Goal: Task Accomplishment & Management: Use online tool/utility

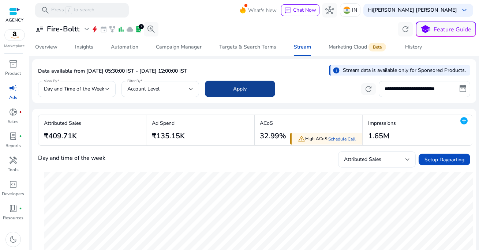
scroll to position [18, 0]
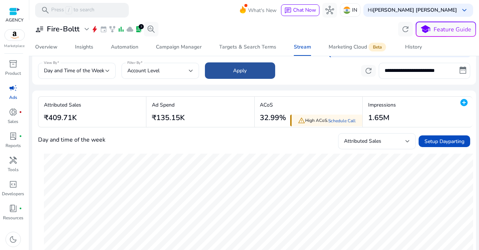
click at [259, 72] on span at bounding box center [240, 71] width 70 height 18
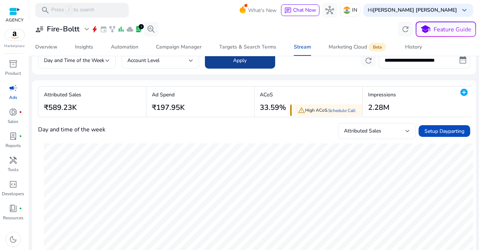
scroll to position [29, 0]
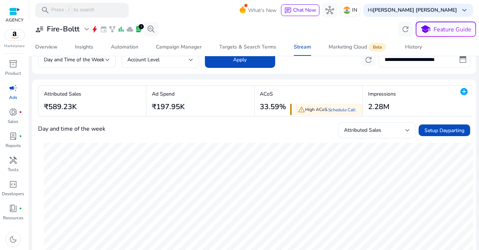
drag, startPoint x: 364, startPoint y: 109, endPoint x: 394, endPoint y: 109, distance: 30.0
click at [394, 109] on div "Impressions 2.28M" at bounding box center [379, 101] width 35 height 30
drag, startPoint x: 259, startPoint y: 105, endPoint x: 287, endPoint y: 106, distance: 27.8
click at [287, 106] on div "ACoS 33.59%" at bounding box center [310, 101] width 110 height 30
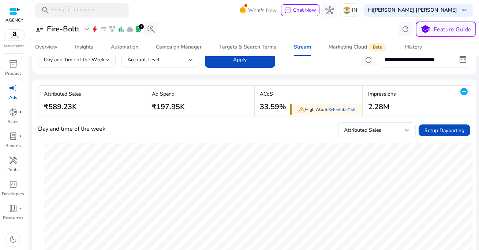
click at [258, 108] on app-overview-summary-change "ACoS 33.59%" at bounding box center [271, 101] width 30 height 27
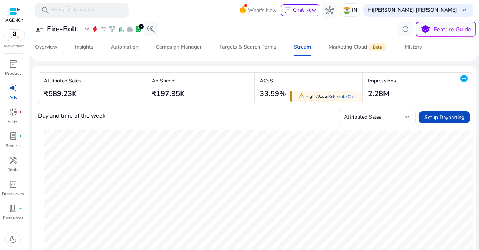
scroll to position [46, 0]
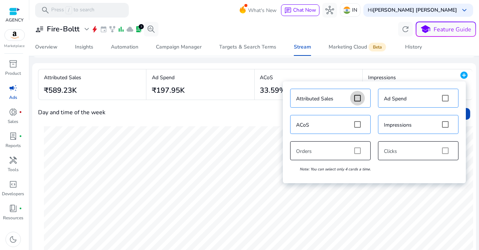
click at [460, 73] on mat-icon "add_circle" at bounding box center [463, 75] width 9 height 9
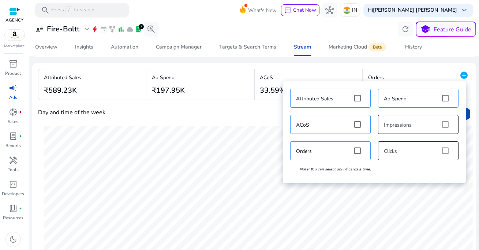
click at [447, 150] on div "Attributed Sales Ad Spend ACoS Impressions Orders Clicks Note: You can select o…" at bounding box center [374, 132] width 176 height 95
click at [446, 151] on div "Attributed Sales Ad Spend ACoS Impressions Orders Clicks Note: You can select o…" at bounding box center [374, 132] width 176 height 95
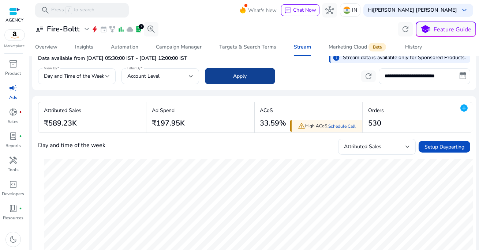
scroll to position [0, 0]
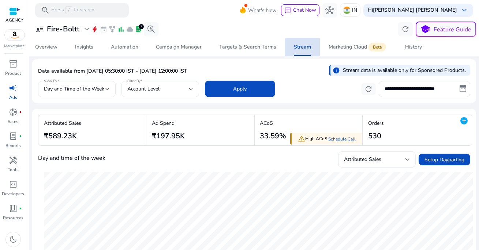
click at [304, 47] on div "Stream" at bounding box center [302, 47] width 17 height 5
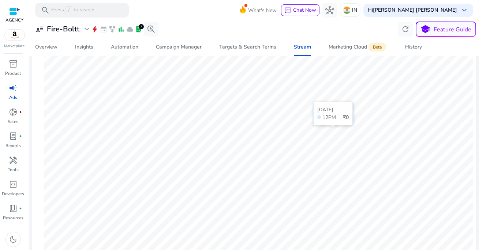
scroll to position [194, 0]
click at [133, 51] on span "Automation" at bounding box center [124, 47] width 27 height 18
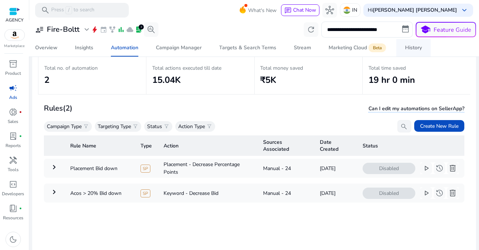
scroll to position [31, 0]
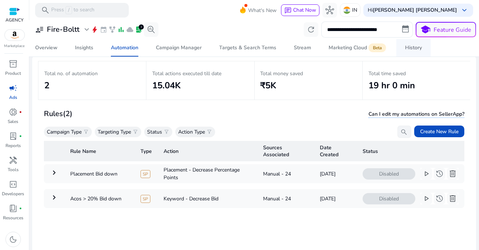
click at [412, 45] on div "History" at bounding box center [413, 47] width 17 height 5
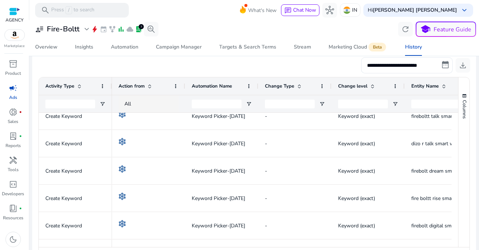
scroll to position [15, 0]
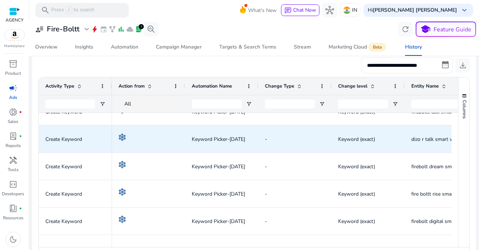
click at [256, 142] on div "Keyword Picker-Aug 26" at bounding box center [221, 139] width 73 height 27
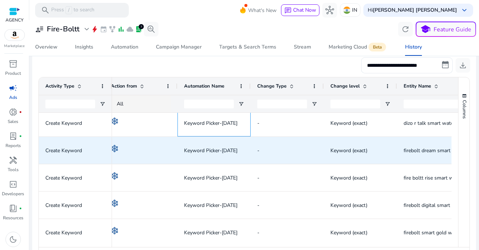
scroll to position [0, 0]
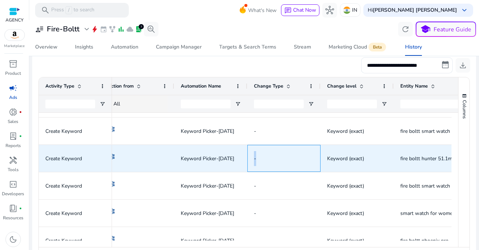
drag, startPoint x: 289, startPoint y: 150, endPoint x: 307, endPoint y: 153, distance: 17.8
click at [307, 153] on div "-" at bounding box center [284, 159] width 60 height 26
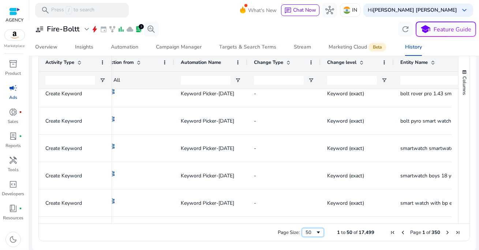
click at [310, 233] on div "50" at bounding box center [310, 233] width 10 height 7
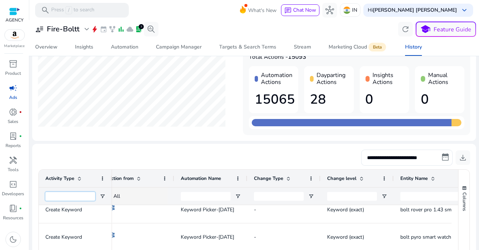
click at [72, 196] on input "Activity Type Filter Input" at bounding box center [70, 196] width 50 height 9
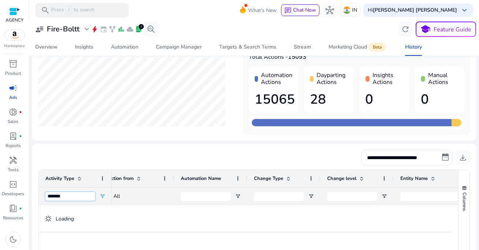
type input "******"
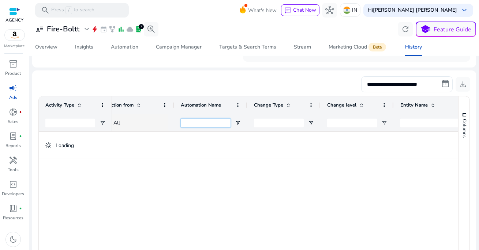
click at [209, 124] on input "Automation Name Filter Input" at bounding box center [206, 123] width 50 height 9
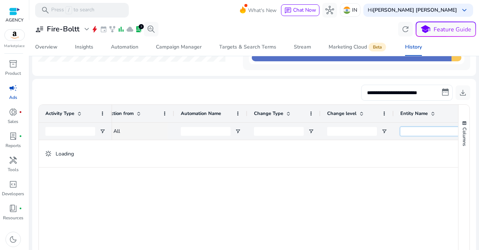
click at [411, 132] on input "Entity Name Filter Input" at bounding box center [434, 131] width 68 height 9
click at [269, 105] on div "Drag here to set row groups Drag here to set column labels Activity Type Action…" at bounding box center [253, 199] width 431 height 188
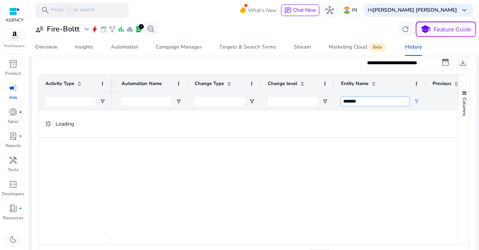
click at [388, 102] on input "*******" at bounding box center [375, 101] width 68 height 9
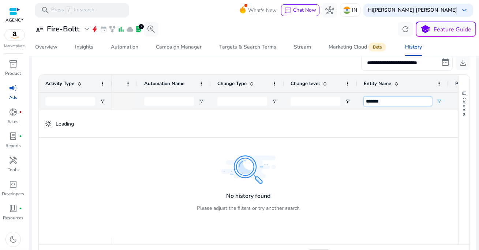
click at [391, 102] on input "*******" at bounding box center [397, 101] width 68 height 9
click at [394, 102] on input "*******" at bounding box center [397, 101] width 68 height 9
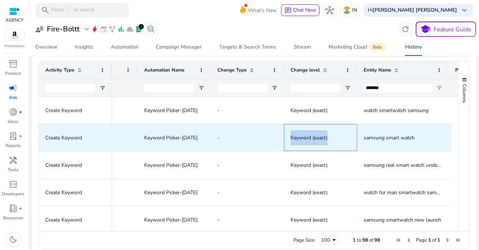
click at [283, 146] on div "Keyword Picker-Aug 26 - Keyword (exact) samsung smart watch - -" at bounding box center [439, 137] width 750 height 27
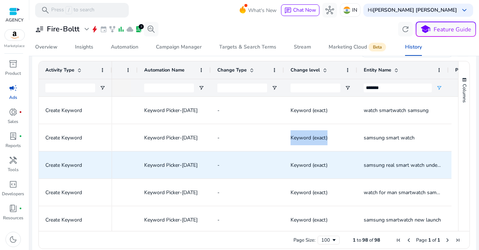
click at [278, 152] on div "-" at bounding box center [247, 165] width 73 height 27
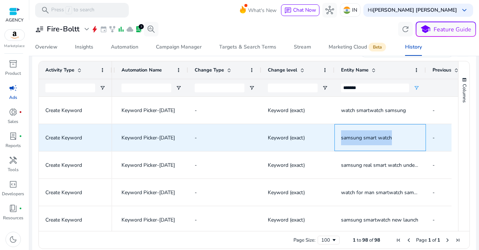
drag, startPoint x: 335, startPoint y: 138, endPoint x: 392, endPoint y: 137, distance: 57.4
click at [392, 137] on div "samsung smart watch" at bounding box center [379, 137] width 91 height 27
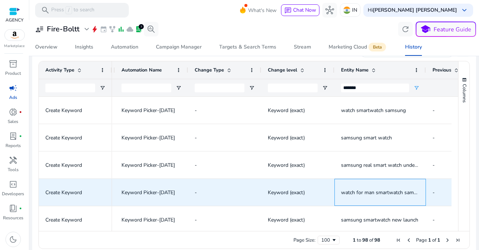
click at [374, 187] on span "watch for man smartwatch samsung" at bounding box center [380, 192] width 78 height 15
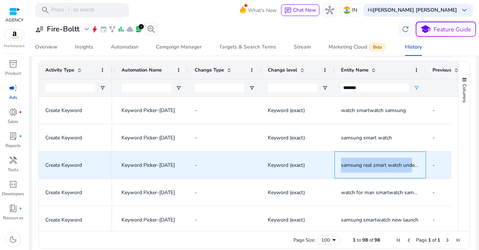
drag, startPoint x: 339, startPoint y: 166, endPoint x: 412, endPoint y: 168, distance: 73.5
click at [412, 168] on div "samsung real smart watch under 1000" at bounding box center [379, 165] width 91 height 27
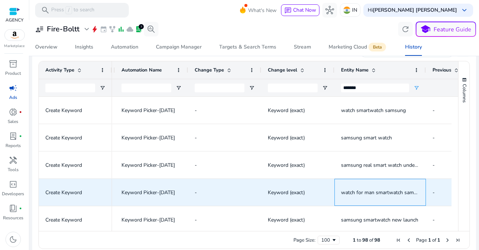
click at [384, 190] on span "watch for man smartwatch samsung" at bounding box center [383, 192] width 84 height 7
drag, startPoint x: 339, startPoint y: 193, endPoint x: 411, endPoint y: 193, distance: 72.0
click at [411, 193] on div "watch for man smartwatch samsung" at bounding box center [379, 192] width 91 height 27
click at [394, 193] on span "watch for man smartwatch samsung" at bounding box center [383, 192] width 84 height 7
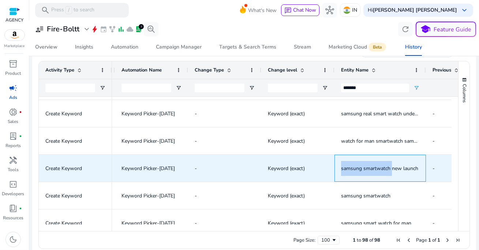
drag, startPoint x: 338, startPoint y: 170, endPoint x: 391, endPoint y: 170, distance: 52.3
click at [391, 170] on div "samsung smartwatch new launch" at bounding box center [379, 168] width 91 height 27
click at [391, 170] on span "samsung smartwatch new launch" at bounding box center [379, 168] width 77 height 7
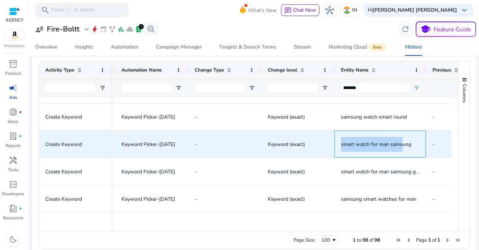
drag, startPoint x: 339, startPoint y: 144, endPoint x: 401, endPoint y: 145, distance: 61.8
click at [402, 145] on div "smart watch for man samsung" at bounding box center [379, 144] width 91 height 27
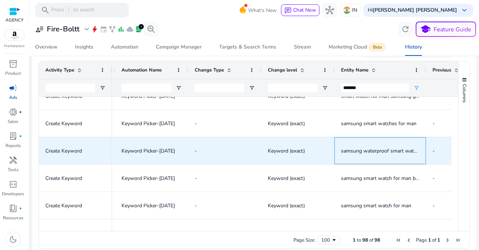
click at [391, 157] on span "samsung waterproof smart watch for men" at bounding box center [380, 151] width 78 height 15
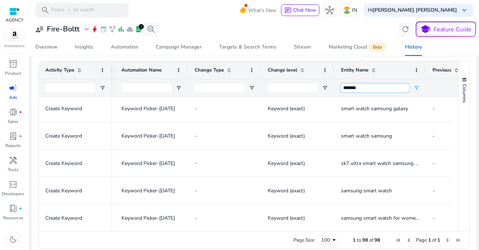
click at [377, 87] on input "*******" at bounding box center [375, 88] width 68 height 9
type input "*****"
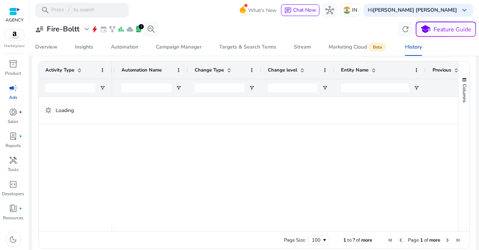
click at [318, 137] on div at bounding box center [285, 161] width 346 height 128
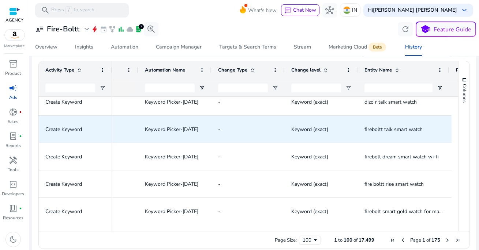
scroll to position [9, 0]
drag, startPoint x: 137, startPoint y: 128, endPoint x: 202, endPoint y: 127, distance: 64.7
click at [202, 127] on div "Keyword Picker-Aug 26 - Keyword (exact) fireboltt talk smart watch -" at bounding box center [440, 128] width 750 height 27
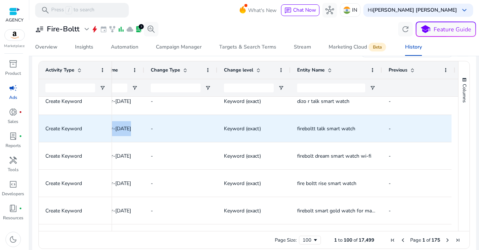
scroll to position [0, 148]
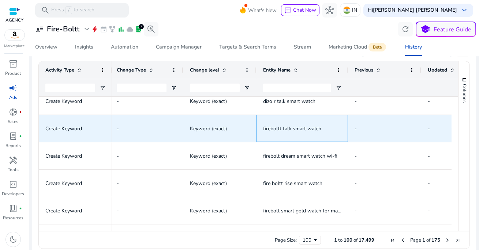
click at [264, 135] on span "fireboltt talk smart watch" at bounding box center [302, 128] width 78 height 15
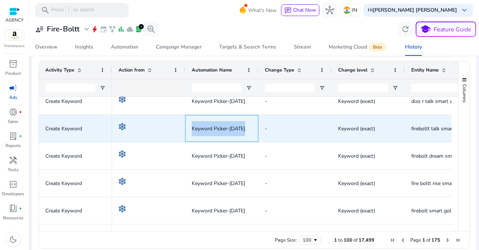
drag, startPoint x: 187, startPoint y: 127, endPoint x: 245, endPoint y: 127, distance: 58.1
click at [245, 127] on div "Keyword Picker-Aug 26" at bounding box center [221, 128] width 73 height 27
click at [250, 132] on div "Keyword Picker-Aug 26" at bounding box center [222, 128] width 60 height 15
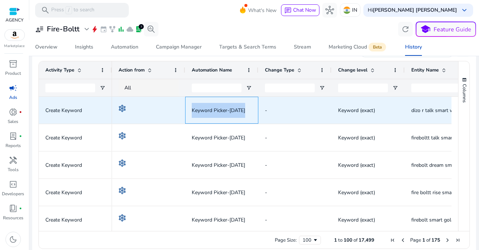
drag, startPoint x: 186, startPoint y: 107, endPoint x: 248, endPoint y: 107, distance: 62.2
click at [248, 107] on div "Keyword Picker-Aug 26" at bounding box center [221, 110] width 73 height 27
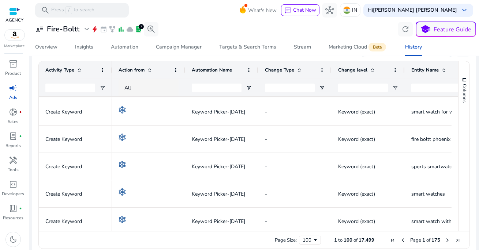
scroll to position [166, 0]
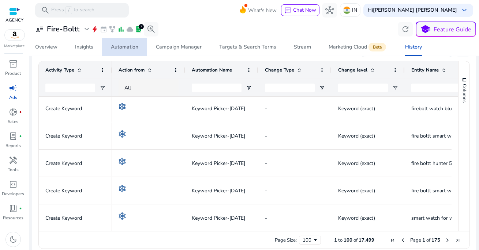
click at [114, 49] on div "Automation" at bounding box center [124, 47] width 27 height 5
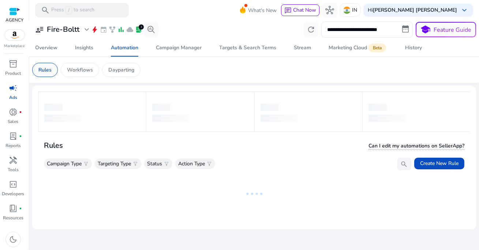
click at [45, 72] on p "Rules" at bounding box center [44, 70] width 13 height 8
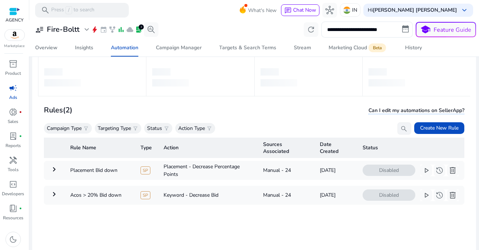
scroll to position [36, 0]
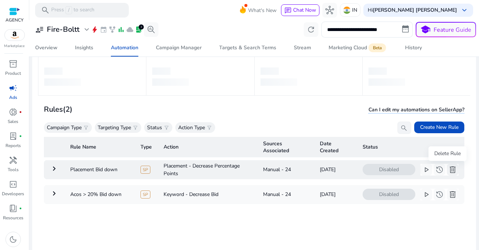
click at [451, 171] on span "delete" at bounding box center [452, 170] width 9 height 9
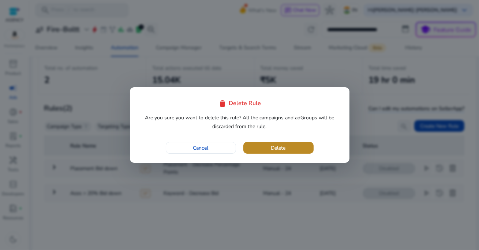
click at [302, 146] on span "button" at bounding box center [278, 148] width 70 height 18
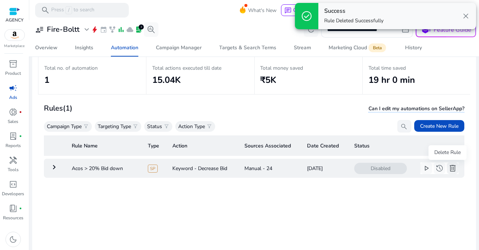
click at [448, 168] on span "delete" at bounding box center [452, 168] width 9 height 9
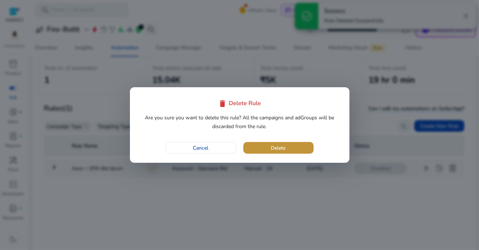
click at [295, 147] on span "button" at bounding box center [278, 148] width 70 height 18
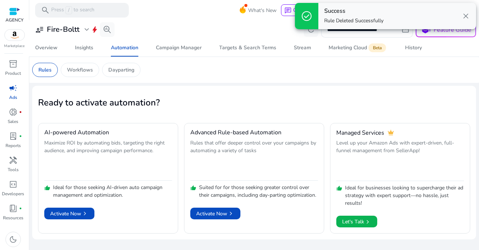
scroll to position [0, 0]
click at [88, 72] on p "Workflows" at bounding box center [80, 70] width 26 height 8
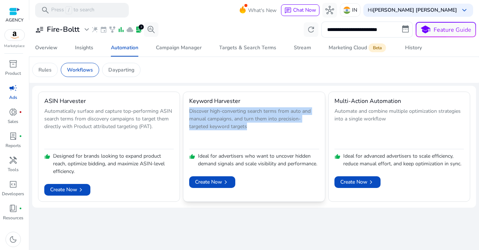
drag, startPoint x: 188, startPoint y: 112, endPoint x: 259, endPoint y: 127, distance: 71.8
click at [259, 127] on mat-card "Keyword Harvester Discover high-converting search terms from auto and manual ca…" at bounding box center [254, 147] width 142 height 110
click at [259, 127] on p "Discover high-converting search terms from auto and manual campaigns, and turn …" at bounding box center [253, 127] width 129 height 39
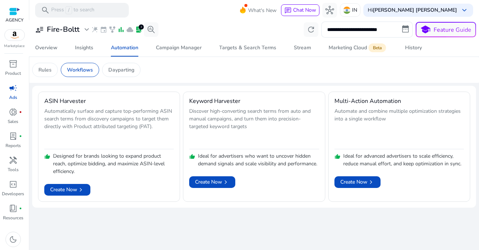
click at [231, 65] on app-sa-custom-tab "Rules Workflows Dayparting" at bounding box center [254, 70] width 444 height 14
click at [355, 183] on span "Create Now chevron_right" at bounding box center [357, 182] width 34 height 8
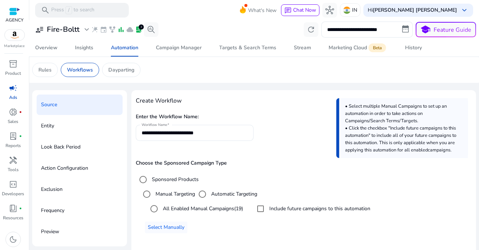
scroll to position [26, 0]
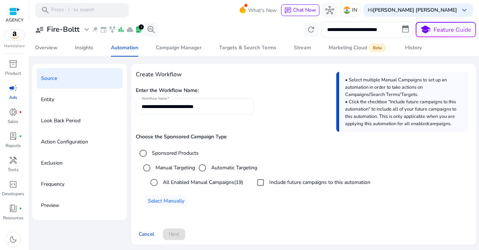
click at [225, 108] on input "**********" at bounding box center [195, 107] width 106 height 8
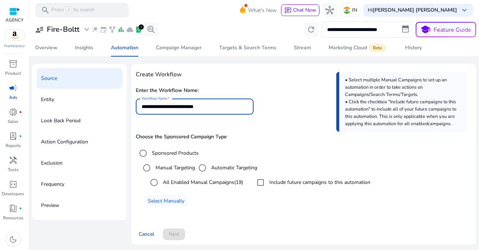
click at [225, 108] on input "**********" at bounding box center [195, 107] width 106 height 8
type input "**********"
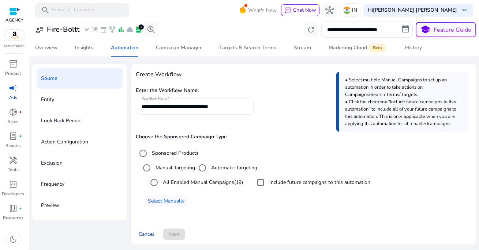
click at [171, 186] on label "All Enabled Manual Campaigns (19)" at bounding box center [202, 183] width 82 height 8
click at [177, 235] on span "Next" at bounding box center [174, 235] width 11 height 8
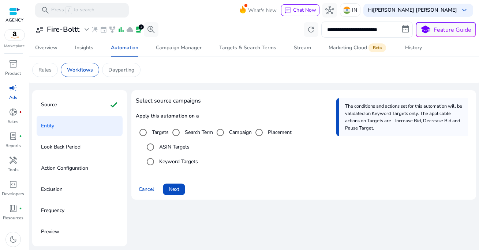
click at [182, 163] on label "Keyword Targets" at bounding box center [178, 162] width 40 height 8
click at [177, 189] on span "Next" at bounding box center [174, 190] width 11 height 8
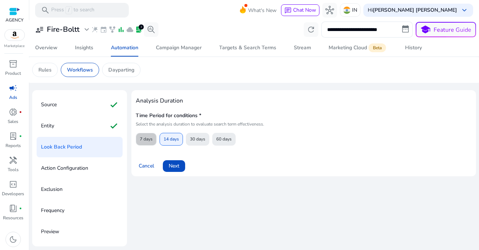
click at [147, 142] on span "7 days" at bounding box center [146, 139] width 13 height 13
click at [149, 142] on span "7 days" at bounding box center [146, 139] width 13 height 13
click at [149, 139] on span "7 days" at bounding box center [146, 139] width 13 height 13
click at [152, 138] on span at bounding box center [146, 140] width 20 height 18
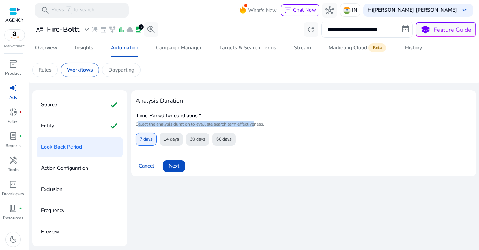
drag, startPoint x: 133, startPoint y: 125, endPoint x: 256, endPoint y: 124, distance: 123.6
click at [256, 125] on div "Analysis Duration Time Period for conditions * Select the analysis duration to …" at bounding box center [303, 133] width 344 height 86
click at [256, 124] on p "Select the analysis duration to evaluate search term effectiveness." at bounding box center [283, 124] width 294 height 6
click at [174, 169] on span "Next" at bounding box center [174, 166] width 11 height 8
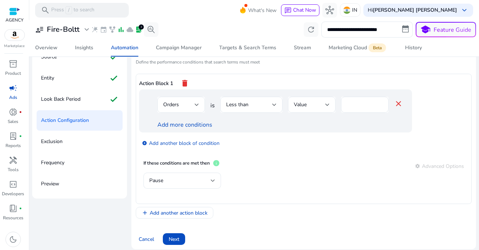
scroll to position [53, 0]
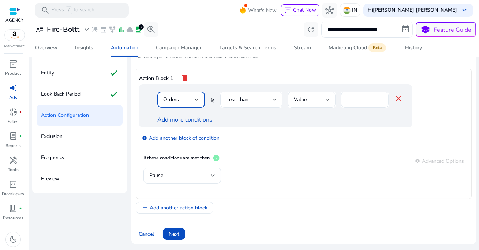
click at [195, 101] on div at bounding box center [197, 99] width 4 height 3
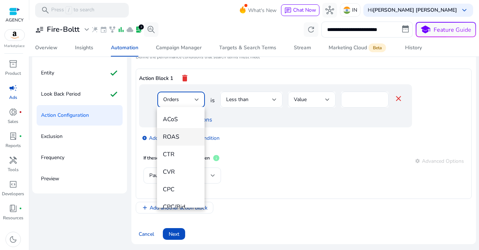
scroll to position [99, 0]
click at [180, 129] on span "ACoS" at bounding box center [181, 125] width 36 height 8
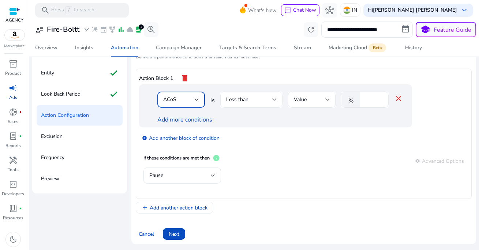
click at [250, 102] on div "Less than" at bounding box center [249, 100] width 46 height 8
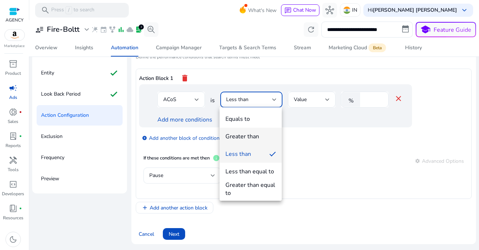
click at [251, 138] on div "Greater than" at bounding box center [242, 137] width 34 height 8
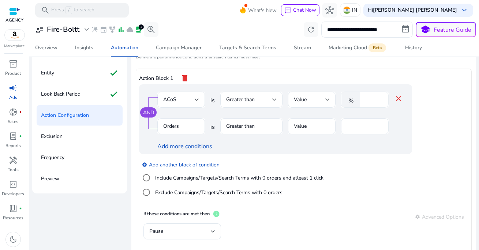
click at [367, 101] on input "*" at bounding box center [372, 100] width 19 height 8
type input "**"
click at [278, 147] on div "Add more conditions" at bounding box center [279, 146] width 245 height 9
click at [195, 128] on mat-form-field "Orders" at bounding box center [181, 130] width 48 height 24
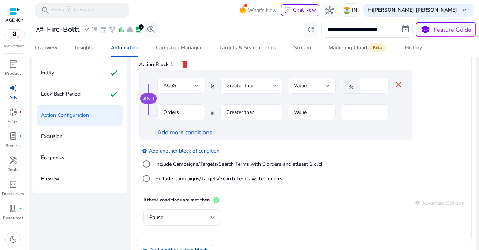
scroll to position [19, 0]
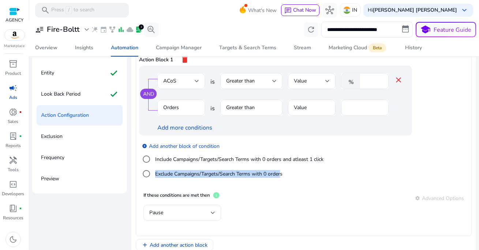
drag, startPoint x: 153, startPoint y: 176, endPoint x: 278, endPoint y: 176, distance: 125.1
click at [278, 176] on div "Exclude Campaigns/Targets/Search Terms with 0 orders" at bounding box center [210, 174] width 143 height 15
click at [291, 181] on mat-radio-group "Include Campaigns/Targets/Search Terms with 0 orders and atleast 1 click Exclud…" at bounding box center [231, 166] width 184 height 29
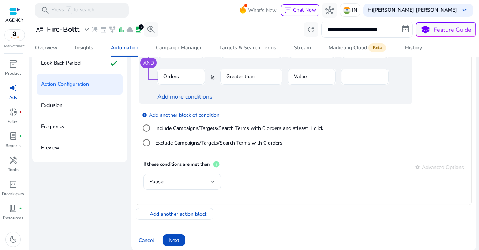
scroll to position [90, 0]
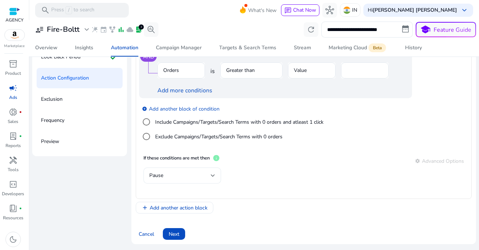
click at [166, 176] on div "Pause" at bounding box center [179, 176] width 61 height 8
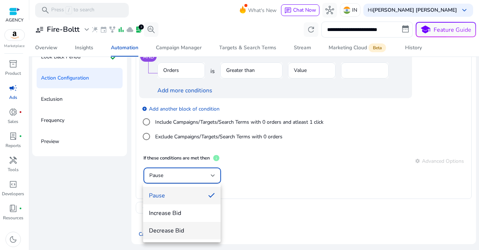
click at [188, 231] on span "Decrease Bid" at bounding box center [182, 231] width 66 height 8
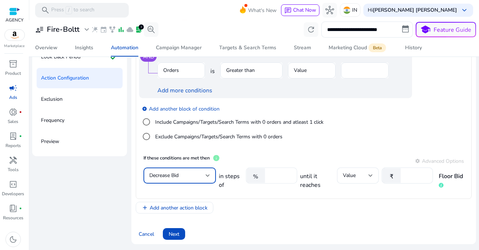
click at [271, 176] on input "****" at bounding box center [279, 176] width 23 height 8
type input "**"
type input "*"
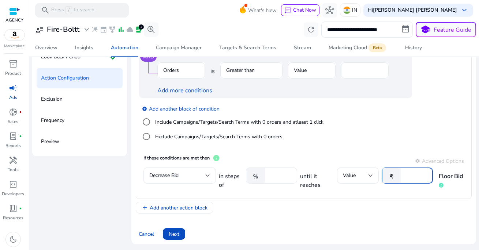
click at [304, 145] on div "add_circle Add another block of condition Include Campaigns/Targets/Search Term…" at bounding box center [290, 123] width 302 height 50
click at [205, 210] on span "Add another action block" at bounding box center [179, 208] width 58 height 8
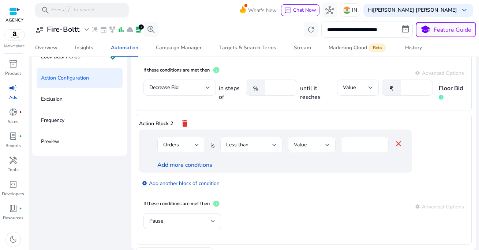
scroll to position [114, 0]
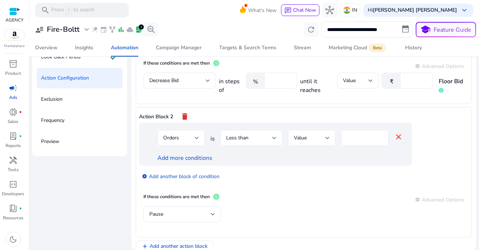
click at [186, 113] on mat-icon "delete" at bounding box center [184, 116] width 9 height 12
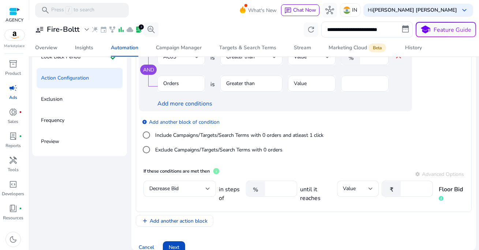
scroll to position [0, 0]
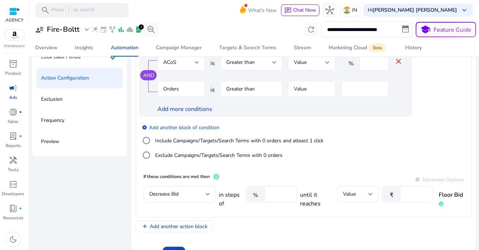
click at [182, 110] on link "Add more conditions" at bounding box center [184, 109] width 55 height 8
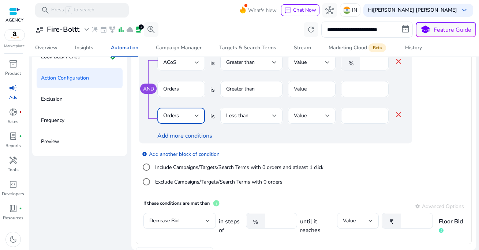
click at [186, 117] on div "Orders" at bounding box center [178, 116] width 31 height 8
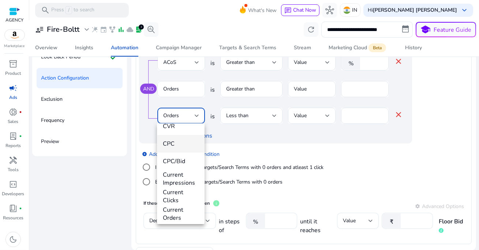
scroll to position [164, 0]
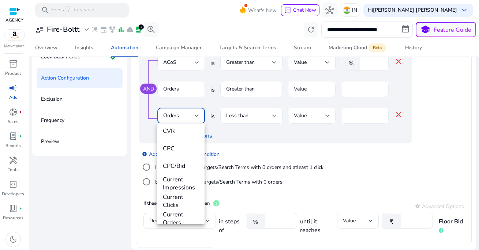
scroll to position [256, 0]
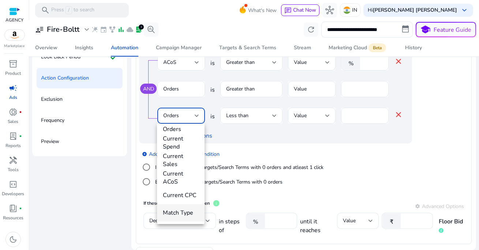
click at [190, 217] on mat-option "Match Type" at bounding box center [181, 213] width 48 height 18
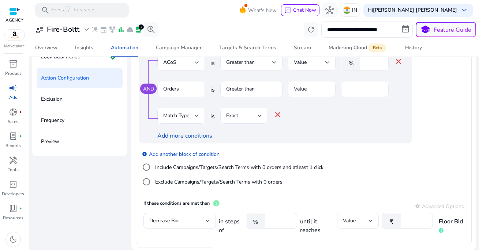
click at [227, 133] on div "Add more conditions" at bounding box center [279, 136] width 245 height 9
click at [197, 135] on link "Add more conditions" at bounding box center [184, 136] width 55 height 8
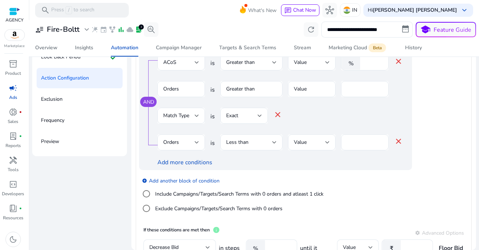
click at [397, 142] on mat-icon "close" at bounding box center [398, 141] width 9 height 9
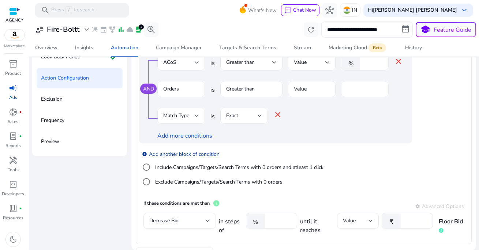
click at [176, 155] on link "add_circle Add another block of condition" at bounding box center [181, 154] width 78 height 8
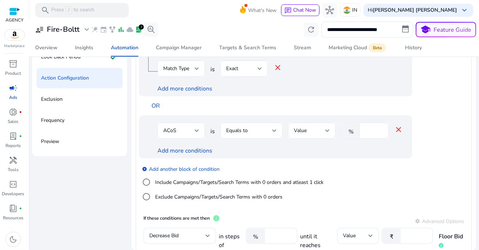
scroll to position [48, 0]
click at [187, 133] on div "ACoS" at bounding box center [178, 130] width 31 height 8
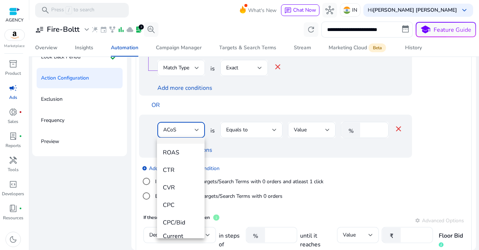
scroll to position [256, 0]
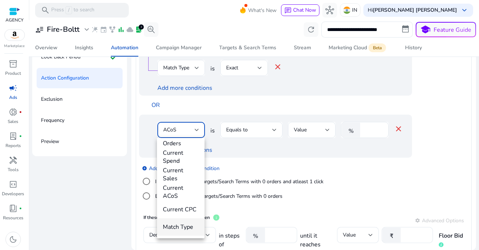
click at [180, 226] on span "Match Type" at bounding box center [181, 227] width 36 height 8
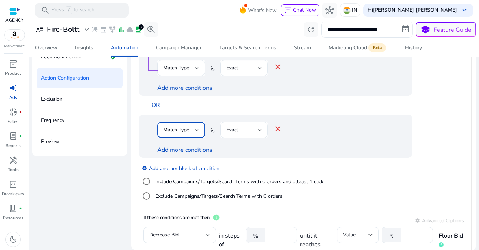
click at [185, 133] on span "Match Type" at bounding box center [176, 130] width 26 height 7
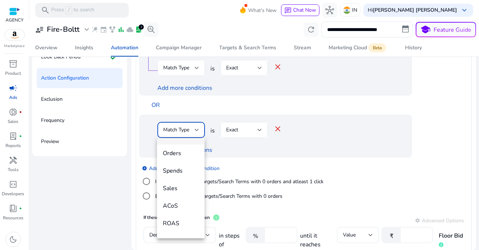
scroll to position [55, 0]
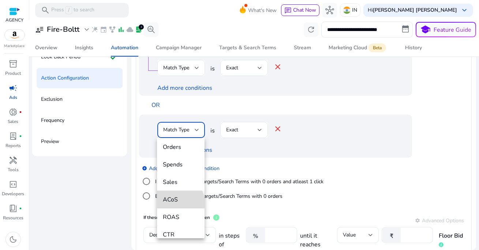
click at [177, 203] on span "ACoS" at bounding box center [181, 200] width 36 height 8
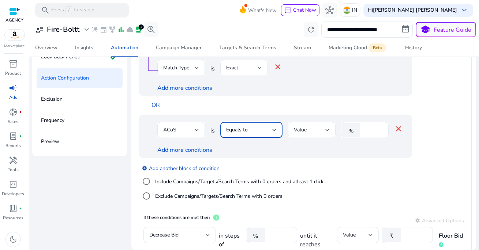
click at [261, 129] on div "Equals to" at bounding box center [249, 130] width 46 height 8
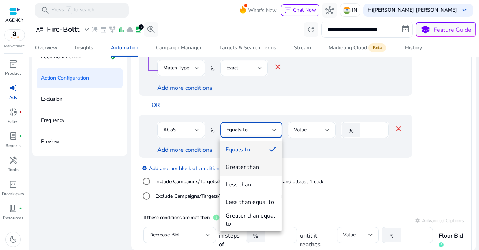
click at [258, 165] on div "Greater than" at bounding box center [242, 167] width 34 height 8
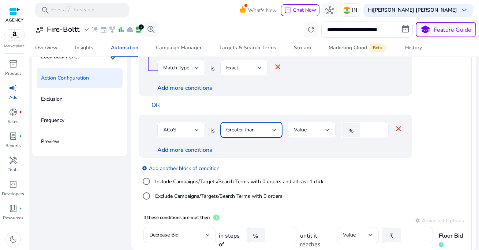
click at [365, 130] on input "number" at bounding box center [372, 130] width 19 height 8
type input "**"
click at [267, 151] on div "Add more conditions" at bounding box center [279, 150] width 245 height 9
click at [200, 151] on link "Add more conditions" at bounding box center [184, 150] width 55 height 8
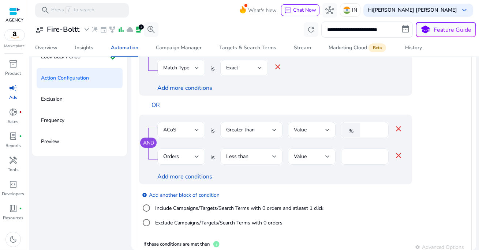
click at [261, 157] on div "Less than" at bounding box center [249, 157] width 46 height 8
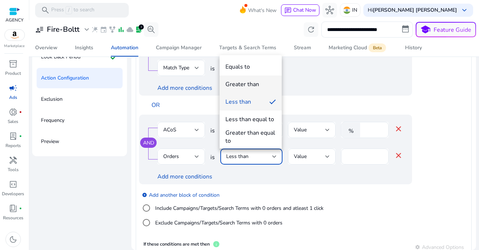
click at [253, 86] on div "Greater than" at bounding box center [242, 84] width 34 height 8
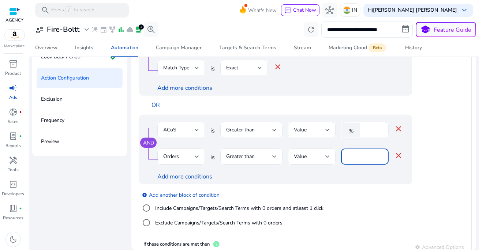
drag, startPoint x: 355, startPoint y: 154, endPoint x: 338, endPoint y: 154, distance: 17.6
click at [338, 154] on div "Orders is Greater than Value * close" at bounding box center [279, 161] width 245 height 24
click at [345, 155] on div "*" at bounding box center [365, 157] width 48 height 16
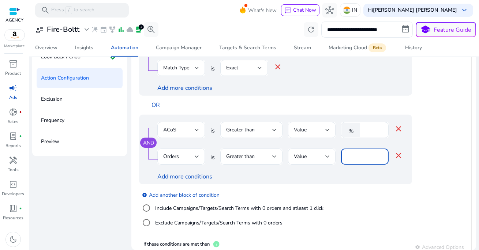
click at [345, 155] on div "*" at bounding box center [365, 157] width 48 height 16
type input "*"
click at [290, 170] on div at bounding box center [312, 169] width 48 height 8
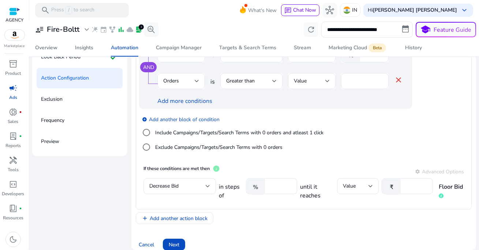
scroll to position [135, 0]
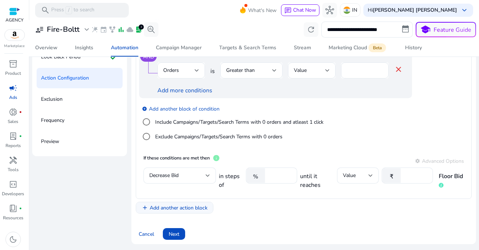
click at [180, 209] on span "Add another action block" at bounding box center [179, 208] width 58 height 8
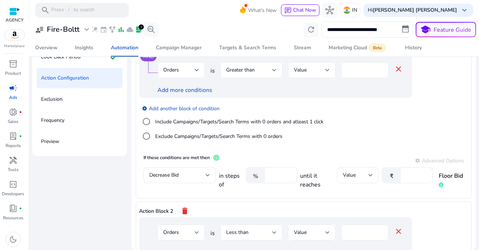
click at [184, 211] on mat-icon "delete" at bounding box center [184, 211] width 9 height 12
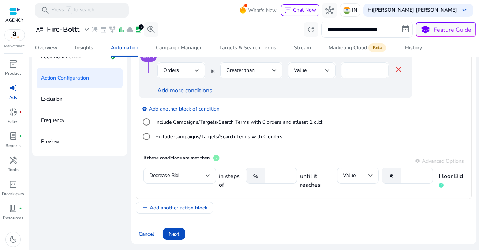
click at [354, 75] on div "*" at bounding box center [365, 71] width 36 height 16
click at [204, 90] on link "Add more conditions" at bounding box center [184, 91] width 55 height 8
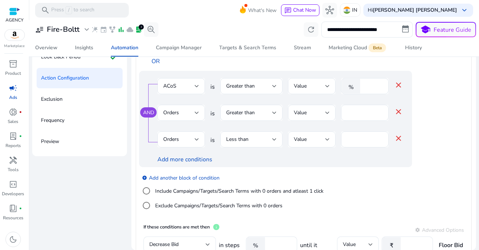
scroll to position [93, 0]
click at [191, 139] on div "Orders" at bounding box center [178, 139] width 31 height 8
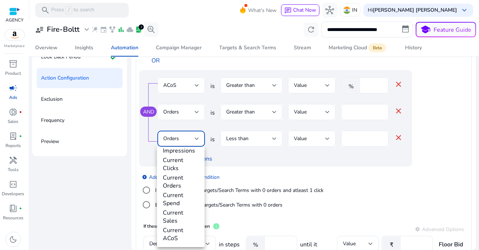
scroll to position [256, 0]
click at [186, 238] on span "Match Type" at bounding box center [181, 236] width 36 height 8
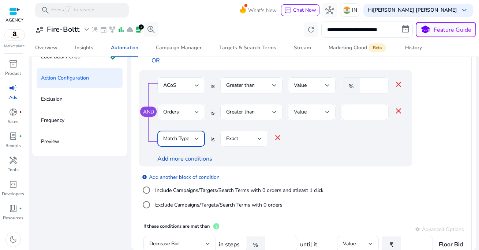
click at [253, 137] on div "Exact" at bounding box center [241, 139] width 31 height 8
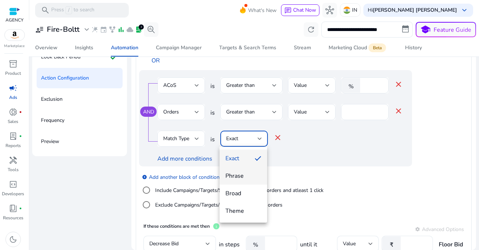
click at [241, 178] on span "Phrase" at bounding box center [243, 176] width 36 height 8
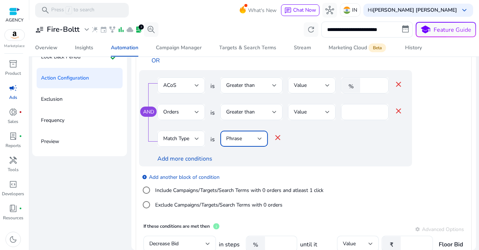
click at [283, 163] on div "Add more conditions" at bounding box center [279, 159] width 245 height 9
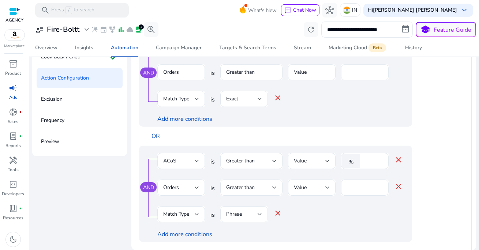
scroll to position [22, 0]
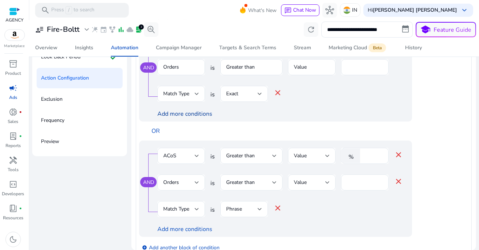
click at [199, 116] on link "Add more conditions" at bounding box center [184, 114] width 55 height 8
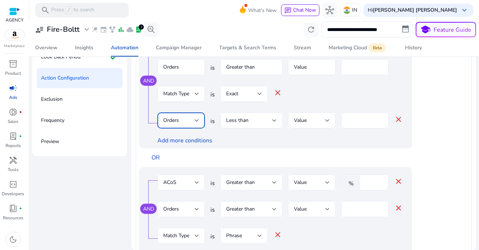
click at [185, 122] on div "Orders" at bounding box center [178, 121] width 31 height 8
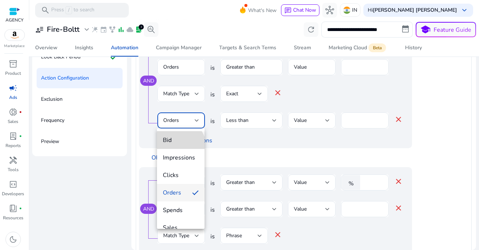
click at [178, 147] on mat-option "Bid" at bounding box center [181, 141] width 48 height 18
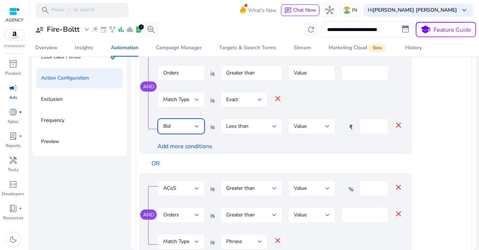
scroll to position [14, 0]
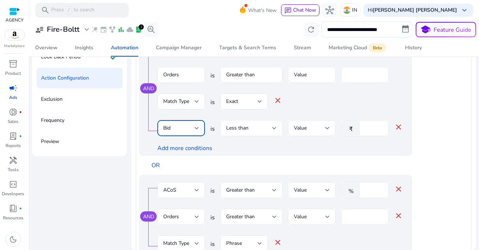
click at [267, 132] on div "Less than" at bounding box center [249, 128] width 46 height 8
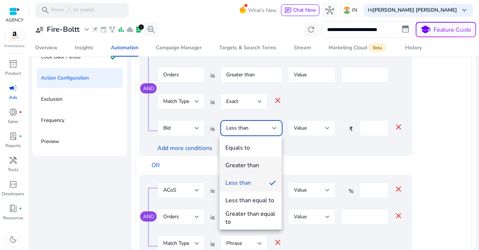
click at [248, 169] on div "Greater than" at bounding box center [242, 166] width 34 height 8
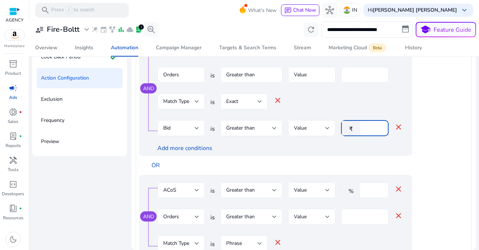
drag, startPoint x: 368, startPoint y: 127, endPoint x: 344, endPoint y: 127, distance: 23.8
click at [344, 127] on div "₹ *" at bounding box center [362, 128] width 42 height 16
type input "*"
click at [302, 142] on div at bounding box center [312, 140] width 48 height 8
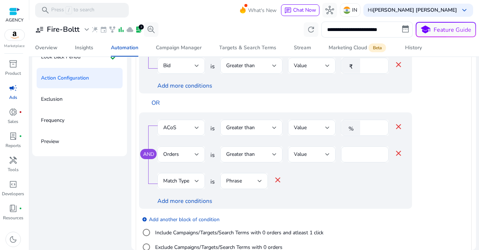
scroll to position [97, 0]
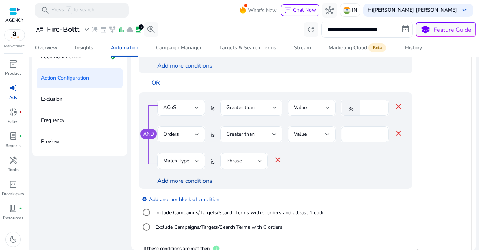
click at [189, 185] on link "Add more conditions" at bounding box center [184, 181] width 55 height 8
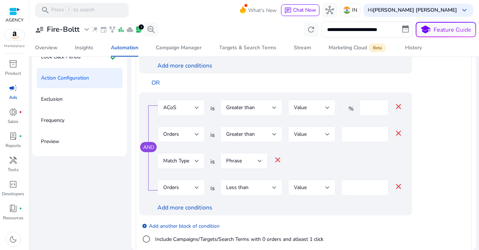
click at [188, 189] on div "Orders" at bounding box center [178, 188] width 31 height 8
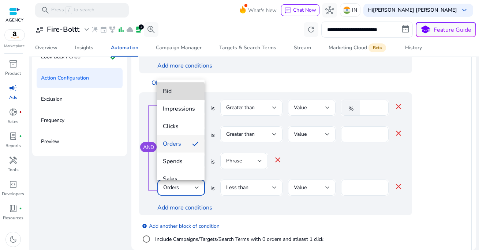
click at [180, 97] on mat-option "Bid" at bounding box center [181, 92] width 48 height 18
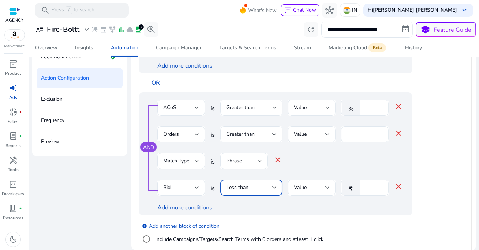
click at [255, 190] on div "Less than" at bounding box center [249, 188] width 46 height 8
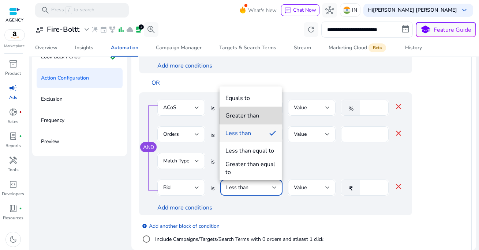
click at [253, 117] on div "Greater than" at bounding box center [242, 116] width 34 height 8
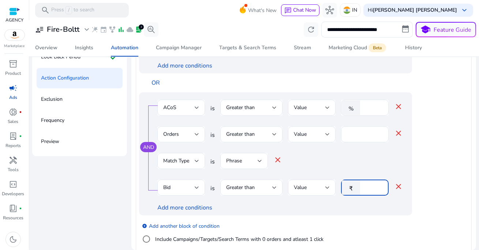
drag, startPoint x: 368, startPoint y: 189, endPoint x: 361, endPoint y: 189, distance: 7.7
click at [361, 189] on div "₹ *" at bounding box center [362, 188] width 42 height 16
type input "*"
click at [331, 161] on div "Match Type is Phrase close" at bounding box center [279, 165] width 245 height 24
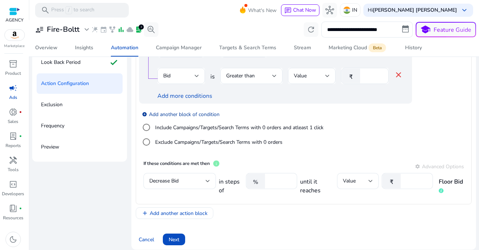
scroll to position [90, 0]
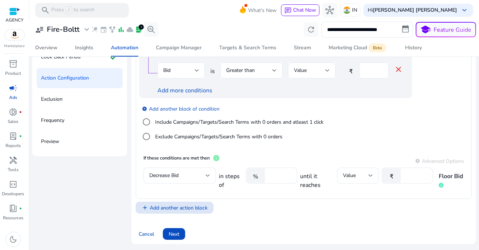
click at [170, 209] on span "Add another action block" at bounding box center [179, 208] width 58 height 8
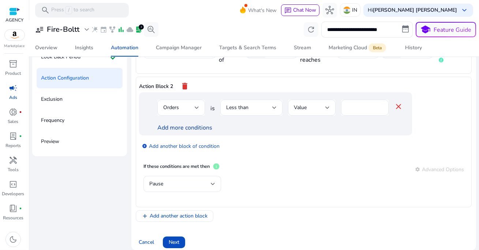
scroll to position [339, 0]
click at [184, 113] on div "Orders" at bounding box center [181, 108] width 36 height 9
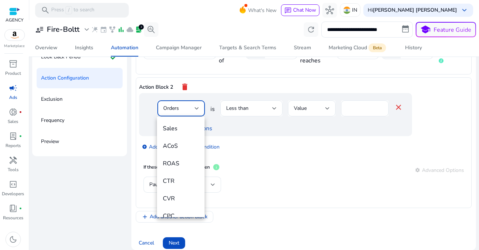
scroll to position [94, 0]
click at [181, 140] on span "ACoS" at bounding box center [181, 140] width 36 height 8
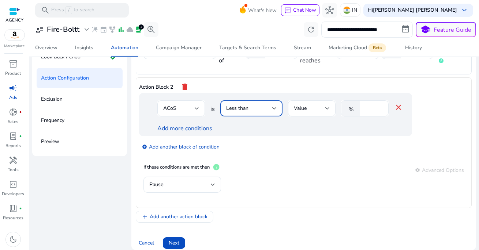
click at [245, 111] on span "Less than" at bounding box center [237, 108] width 22 height 7
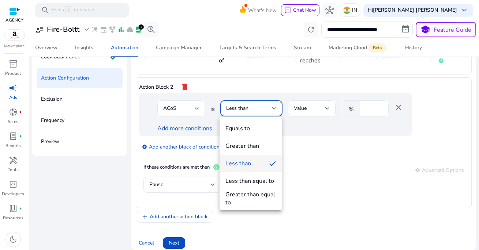
click at [306, 113] on div at bounding box center [239, 125] width 479 height 250
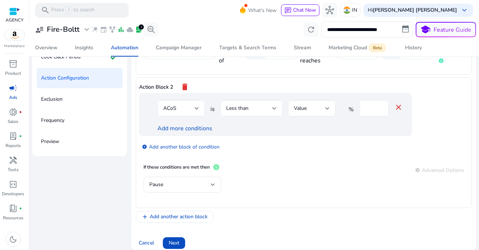
click at [368, 112] on input "*" at bounding box center [372, 109] width 19 height 8
type input "**"
click at [280, 137] on div "add_circle Add another block of condition" at bounding box center [290, 146] width 302 height 20
click at [196, 130] on link "Add more conditions" at bounding box center [184, 129] width 55 height 8
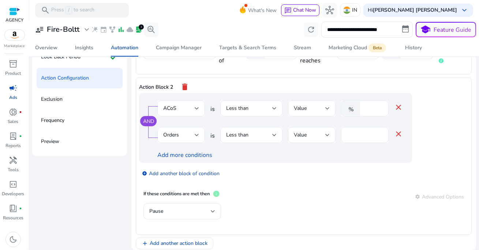
click at [400, 134] on mat-icon "close" at bounding box center [398, 134] width 9 height 9
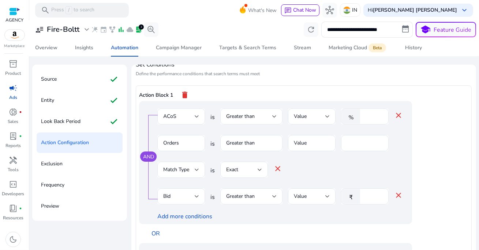
scroll to position [11, 0]
click at [349, 143] on input "*" at bounding box center [365, 143] width 36 height 8
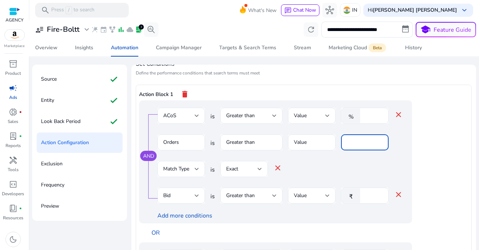
click at [349, 143] on input "*" at bounding box center [365, 143] width 36 height 8
click at [332, 171] on div "Match Type is Exact close" at bounding box center [279, 173] width 245 height 24
click at [334, 161] on div "Match Type is Exact close" at bounding box center [279, 173] width 245 height 24
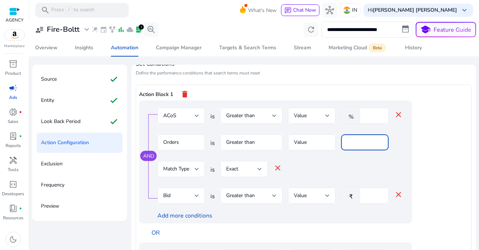
click at [355, 140] on input "*" at bounding box center [365, 143] width 36 height 8
type input "*"
click at [345, 161] on div "Match Type is Exact close" at bounding box center [279, 173] width 245 height 24
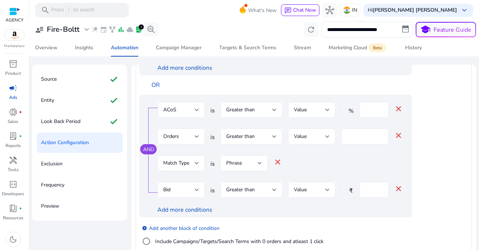
scroll to position [166, 0]
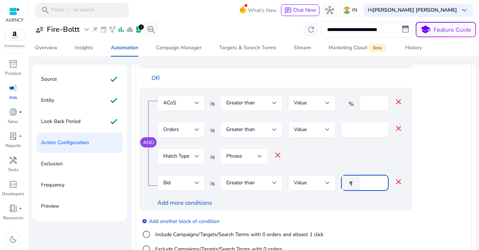
click at [371, 184] on input "*" at bounding box center [372, 183] width 19 height 8
click at [353, 129] on input "*" at bounding box center [365, 130] width 36 height 8
type input "*"
click at [340, 154] on div "Match Type is Phrase close" at bounding box center [279, 160] width 245 height 24
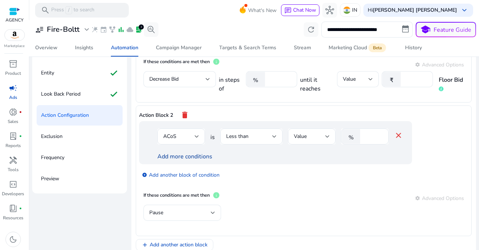
scroll to position [67, 0]
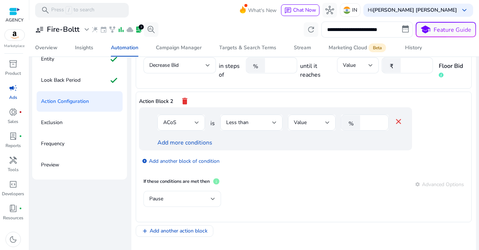
click at [180, 204] on div "Pause" at bounding box center [182, 199] width 66 height 16
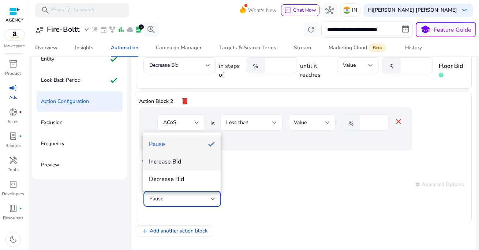
click at [174, 163] on span "Increase Bid" at bounding box center [182, 162] width 66 height 8
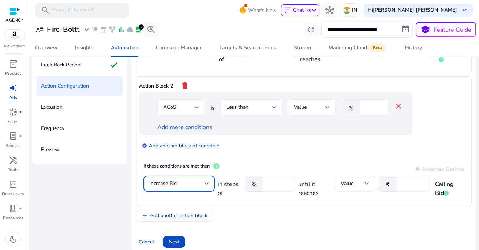
scroll to position [90, 0]
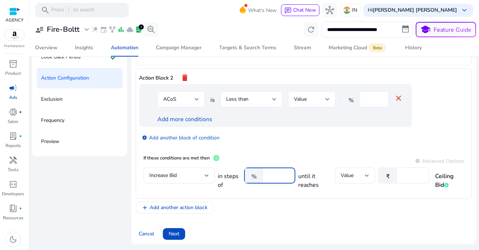
drag, startPoint x: 279, startPoint y: 174, endPoint x: 258, endPoint y: 174, distance: 20.8
click at [258, 174] on div "% ****" at bounding box center [266, 176] width 45 height 16
type input "**"
click at [333, 145] on div "add_circle Add another block of condition" at bounding box center [290, 137] width 302 height 20
click at [400, 177] on input "****" at bounding box center [411, 176] width 23 height 8
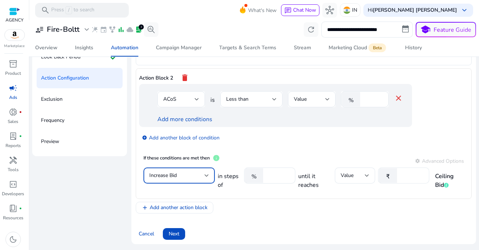
click at [400, 177] on input "****" at bounding box center [411, 176] width 23 height 8
type input "**"
click at [367, 142] on div "add_circle Add another block of condition" at bounding box center [290, 137] width 302 height 20
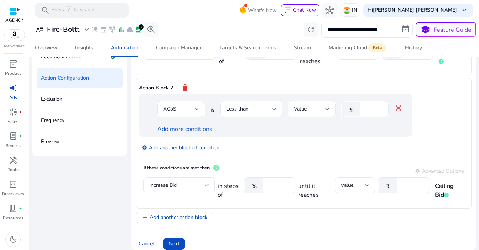
scroll to position [338, 0]
click at [197, 130] on link "Add more conditions" at bounding box center [184, 129] width 55 height 8
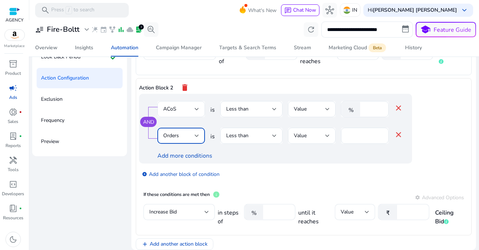
click at [186, 136] on div "Orders" at bounding box center [178, 136] width 31 height 8
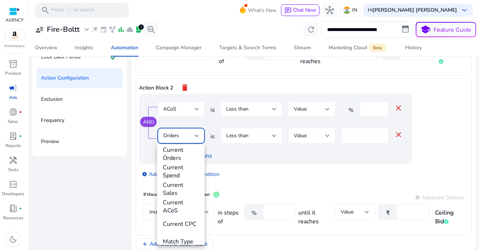
scroll to position [256, 0]
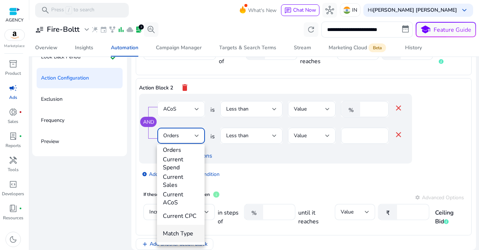
click at [181, 235] on span "Match Type" at bounding box center [181, 234] width 36 height 8
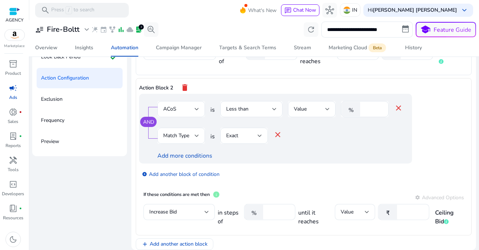
click at [241, 163] on div "AND ACoS is Less than Value % ** close Match Type is Exact close Add more condi…" at bounding box center [275, 129] width 273 height 70
click at [200, 159] on link "Add more conditions" at bounding box center [184, 156] width 55 height 8
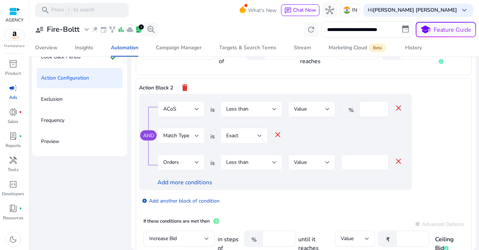
click at [191, 165] on div "Orders" at bounding box center [178, 163] width 31 height 8
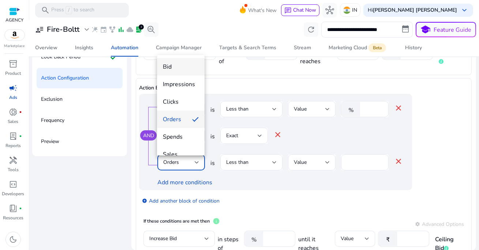
click at [180, 70] on span "Bid" at bounding box center [181, 67] width 36 height 8
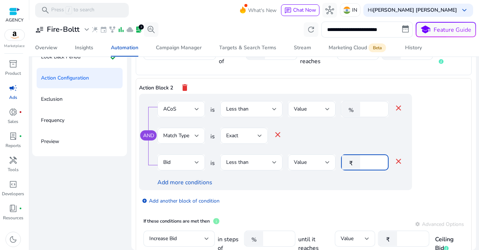
drag, startPoint x: 370, startPoint y: 167, endPoint x: 353, endPoint y: 167, distance: 16.8
click at [353, 167] on div "₹ *" at bounding box center [362, 163] width 42 height 16
type input "**"
click at [340, 185] on div "Add more conditions" at bounding box center [279, 182] width 245 height 9
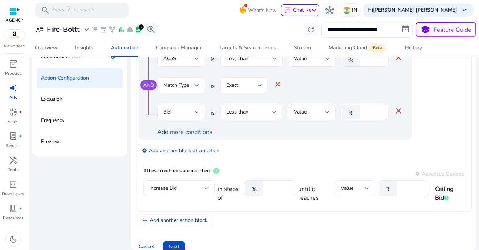
scroll to position [393, 0]
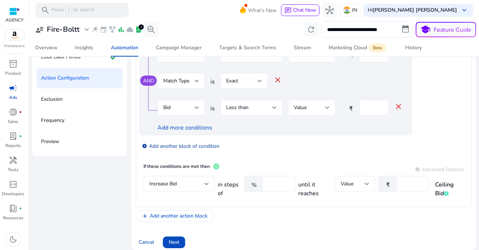
click at [185, 147] on link "add_circle Add another block of condition" at bounding box center [181, 146] width 78 height 8
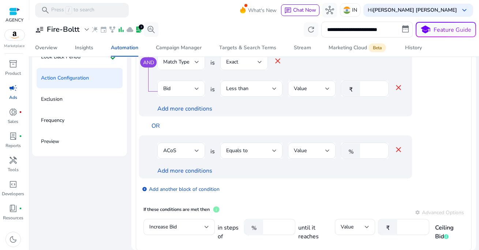
scroll to position [417, 0]
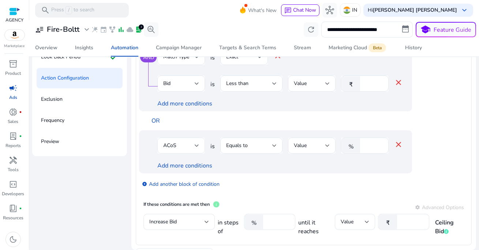
click at [185, 148] on div "ACoS" at bounding box center [178, 146] width 31 height 8
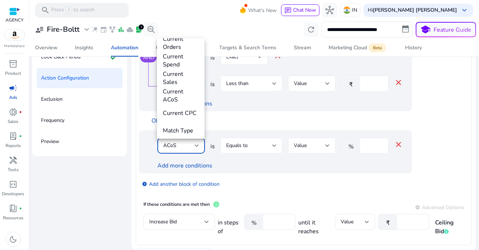
scroll to position [256, 0]
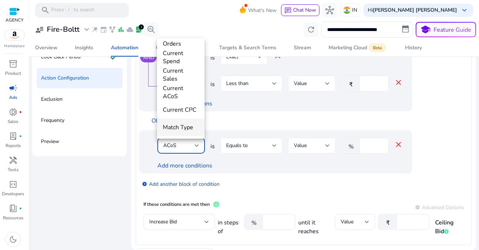
click at [182, 128] on span "Match Type" at bounding box center [181, 128] width 36 height 8
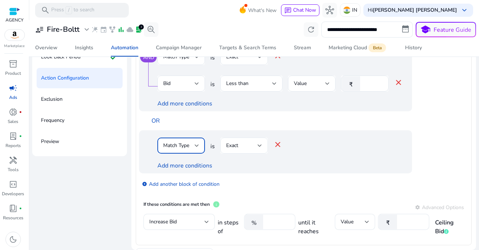
click at [246, 144] on div "Exact" at bounding box center [241, 146] width 31 height 8
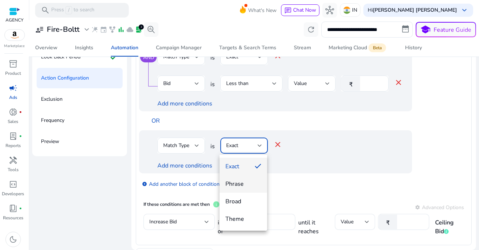
click at [241, 185] on span "Phrase" at bounding box center [243, 184] width 36 height 8
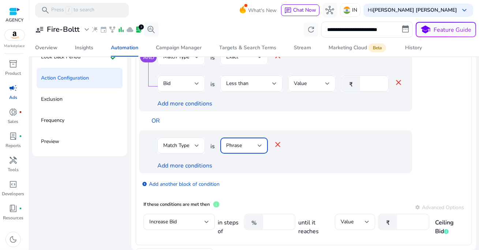
click at [278, 146] on mat-icon "close" at bounding box center [277, 144] width 9 height 9
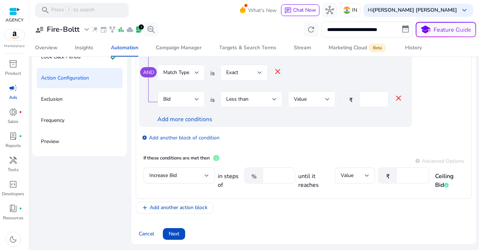
scroll to position [402, 0]
click at [188, 140] on link "add_circle Add another block of condition" at bounding box center [181, 137] width 78 height 8
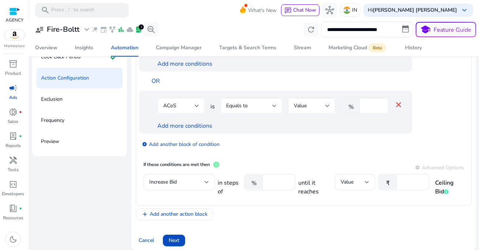
scroll to position [461, 0]
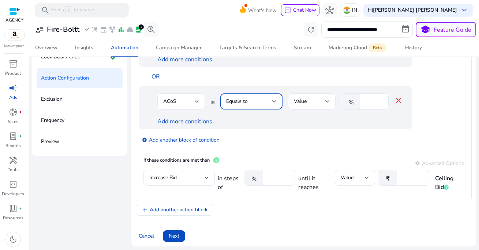
click at [255, 100] on div "Equals to" at bounding box center [249, 102] width 46 height 8
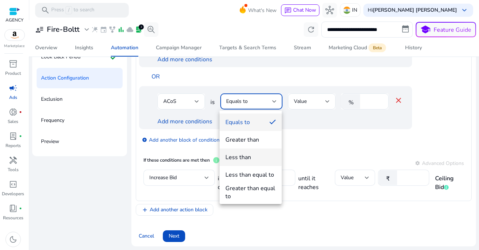
click at [250, 157] on span "Less than" at bounding box center [250, 158] width 50 height 8
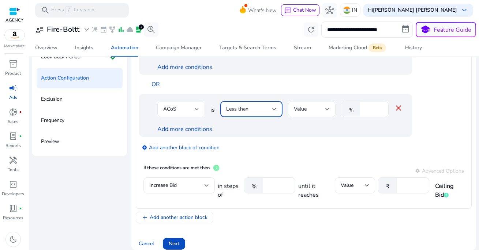
scroll to position [453, 0]
click at [369, 110] on input "****" at bounding box center [372, 110] width 19 height 8
type input "**"
click at [327, 140] on div "add_circle Add another block of condition" at bounding box center [290, 147] width 302 height 20
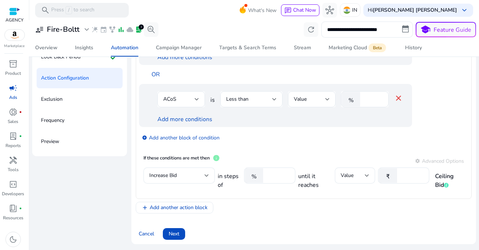
scroll to position [464, 0]
click at [196, 120] on link "Add more conditions" at bounding box center [184, 120] width 55 height 8
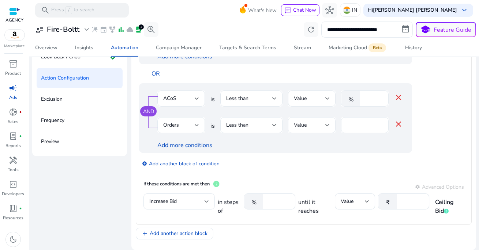
click at [191, 127] on div "Orders" at bounding box center [178, 125] width 31 height 8
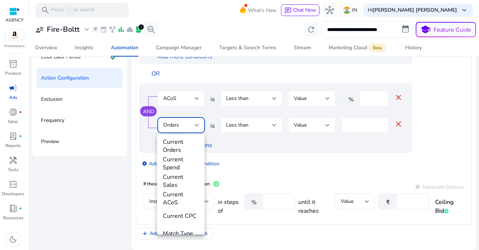
scroll to position [256, 0]
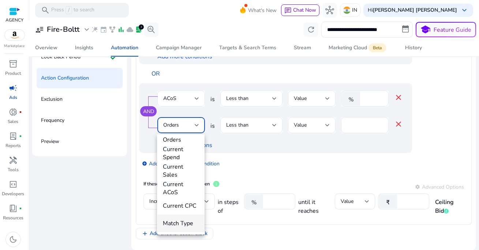
click at [181, 228] on mat-option "Match Type" at bounding box center [181, 224] width 48 height 18
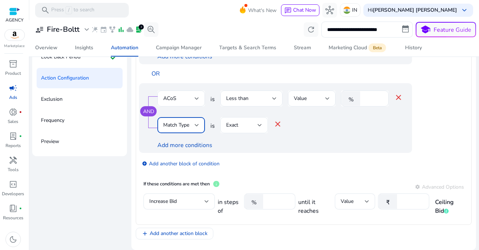
click at [238, 128] on div "Exact" at bounding box center [241, 125] width 31 height 8
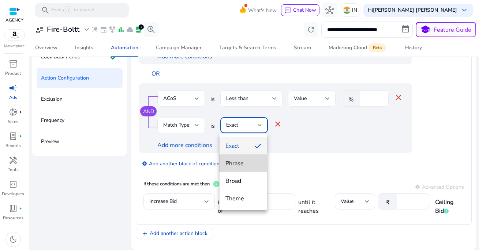
click at [241, 165] on span "Phrase" at bounding box center [243, 164] width 36 height 8
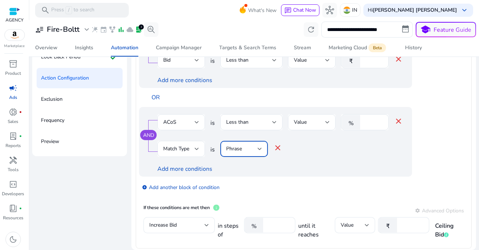
scroll to position [450, 0]
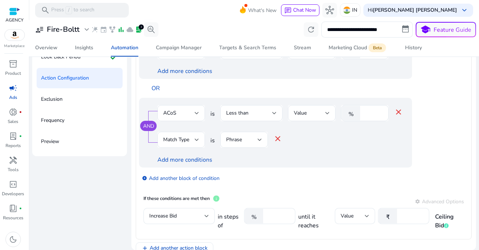
click at [257, 165] on div "Add more conditions" at bounding box center [279, 160] width 245 height 9
click at [189, 163] on link "Add more conditions" at bounding box center [184, 160] width 55 height 8
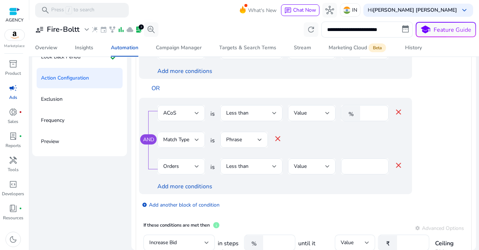
click at [188, 165] on div "Orders" at bounding box center [178, 167] width 31 height 8
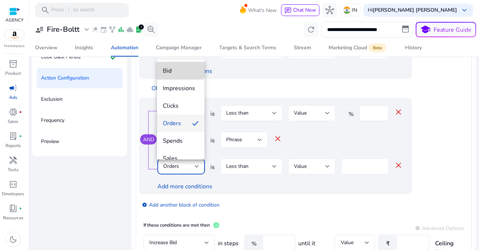
click at [180, 68] on span "Bid" at bounding box center [181, 71] width 36 height 8
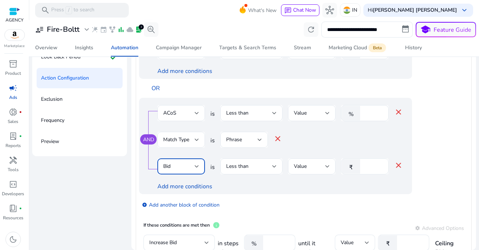
click at [372, 169] on input "*" at bounding box center [372, 167] width 19 height 8
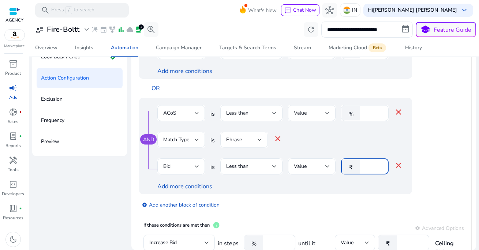
type input "**"
click at [331, 196] on div "add_circle Add another block of condition" at bounding box center [290, 205] width 302 height 20
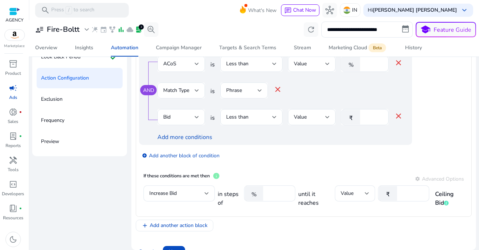
scroll to position [518, 0]
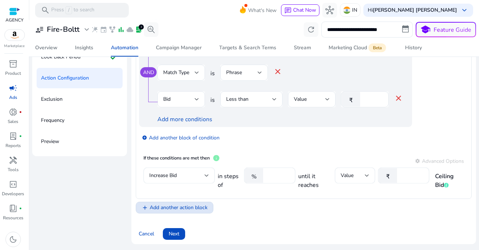
click at [195, 213] on span at bounding box center [174, 208] width 77 height 18
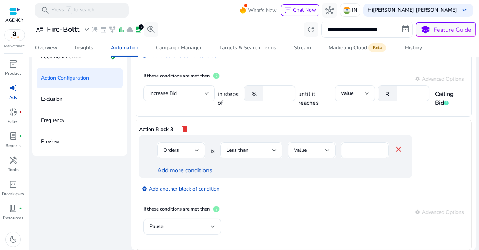
scroll to position [644, 0]
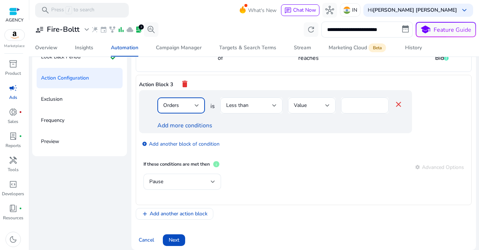
click at [183, 107] on div "Orders" at bounding box center [178, 106] width 31 height 8
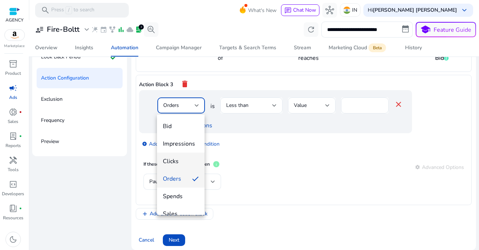
click at [184, 163] on span "Clicks" at bounding box center [181, 162] width 36 height 8
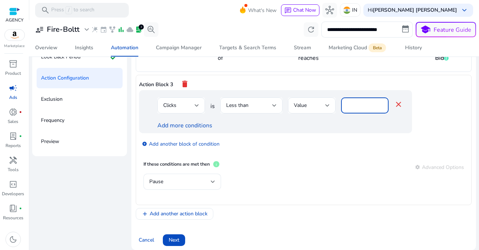
drag, startPoint x: 351, startPoint y: 108, endPoint x: 337, endPoint y: 108, distance: 13.9
click at [337, 108] on div "Clicks is Less than Value * close" at bounding box center [279, 110] width 245 height 24
type input "*"
click at [317, 139] on div "add_circle Add another block of condition" at bounding box center [290, 143] width 302 height 20
drag, startPoint x: 354, startPoint y: 109, endPoint x: 331, endPoint y: 109, distance: 22.7
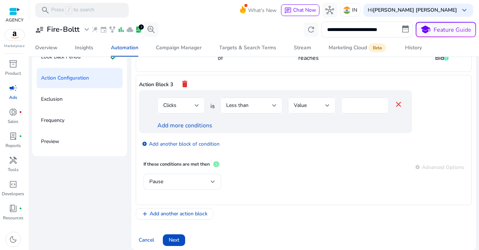
click at [333, 109] on div "Clicks is Less than Value * close" at bounding box center [279, 110] width 245 height 24
click at [397, 107] on mat-icon "close" at bounding box center [398, 104] width 9 height 9
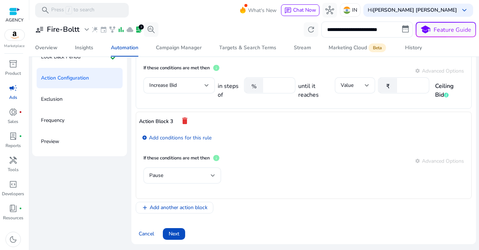
scroll to position [609, 0]
click at [249, 150] on app-ppc-editable-conditions "add_circle Add conditions for this rule" at bounding box center [303, 138] width 329 height 23
click at [183, 121] on mat-icon "delete" at bounding box center [184, 121] width 9 height 12
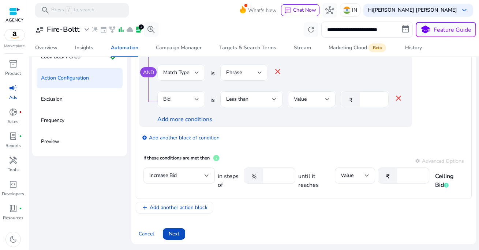
click at [267, 140] on div "add_circle Add another block of condition" at bounding box center [290, 137] width 302 height 20
click at [173, 237] on span "Next" at bounding box center [174, 234] width 11 height 8
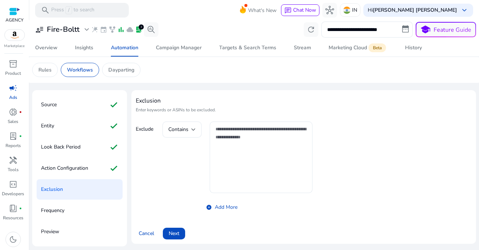
scroll to position [0, 0]
click at [192, 148] on div "Contains add_circle Add More" at bounding box center [237, 168] width 150 height 92
click at [239, 151] on textarea at bounding box center [260, 157] width 91 height 64
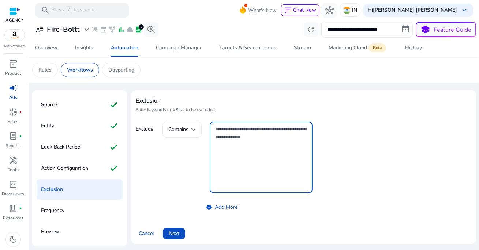
click at [184, 132] on span "Contains" at bounding box center [178, 129] width 20 height 7
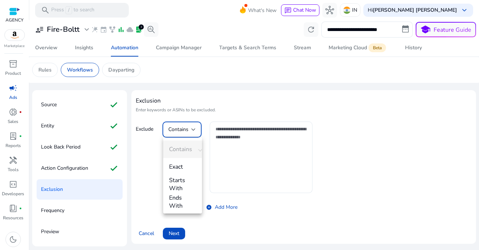
click at [234, 148] on div at bounding box center [239, 125] width 479 height 250
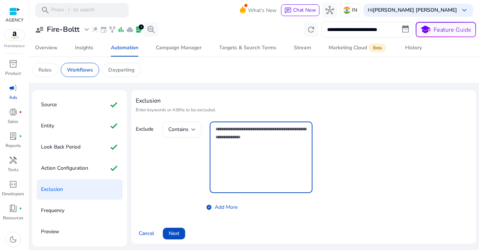
click at [234, 148] on textarea at bounding box center [260, 157] width 91 height 64
click at [170, 188] on div "Contains add_circle Add More" at bounding box center [237, 168] width 150 height 92
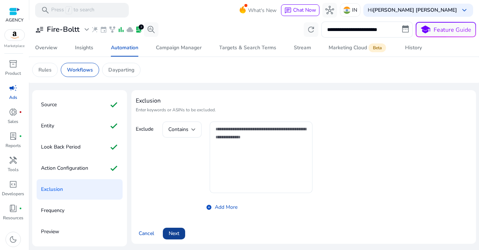
click at [176, 231] on span "Next" at bounding box center [174, 234] width 11 height 8
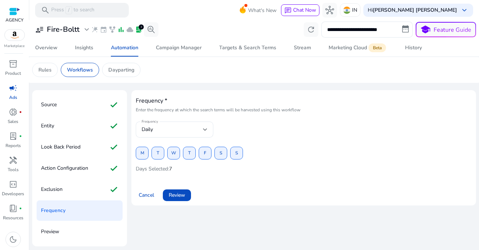
click at [195, 175] on app-ppc-automation-frequency "Frequency Daily M T W T F S S Days Selected: 7" at bounding box center [304, 148] width 336 height 53
click at [184, 196] on span "Review" at bounding box center [177, 196] width 16 height 8
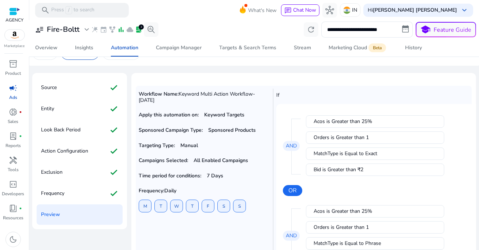
scroll to position [18, 0]
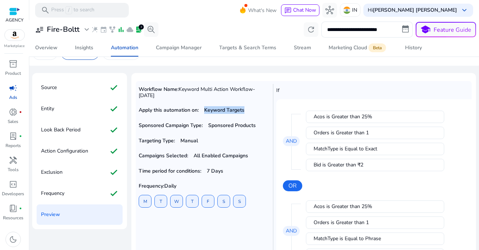
drag, startPoint x: 199, startPoint y: 112, endPoint x: 256, endPoint y: 112, distance: 56.7
click at [256, 112] on p "Apply this automation on: Keyword Targets" at bounding box center [204, 110] width 130 height 8
click at [231, 132] on div "Workflow Name: Keyword Multi Action Workflow-Aug 30 Apply this automation on: K…" at bounding box center [206, 255] width 135 height 343
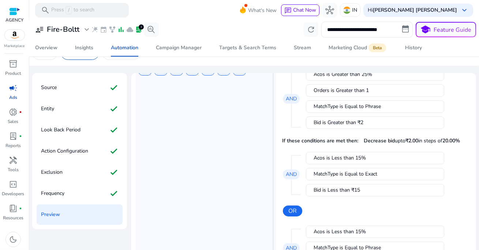
scroll to position [154, 0]
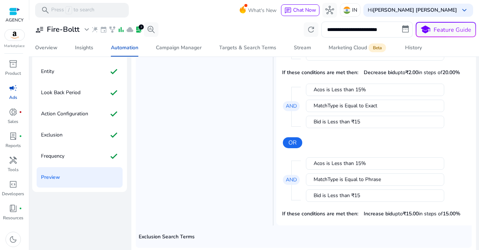
scroll to position [90, 0]
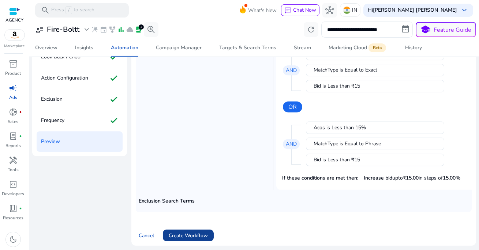
click at [200, 234] on span "Create Workflow" at bounding box center [188, 236] width 39 height 8
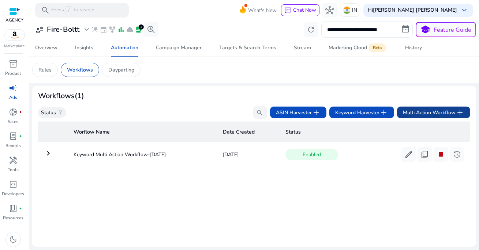
click at [422, 114] on span "Multi Action Workflow add" at bounding box center [433, 112] width 61 height 9
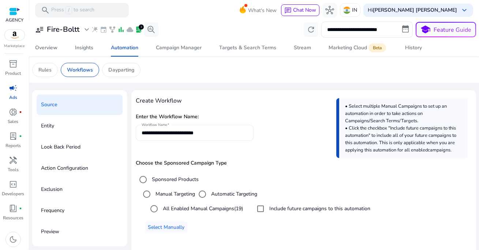
click at [227, 133] on input "**********" at bounding box center [195, 133] width 106 height 8
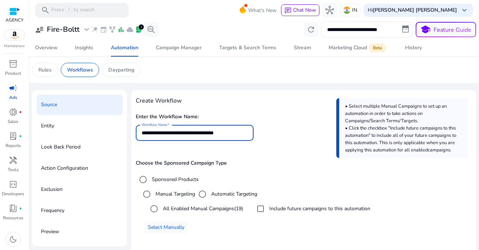
type input "**********"
click at [242, 156] on div "Choose the Sponsored Campaign Type Sponsored Products Manual Targeting Automati…" at bounding box center [304, 199] width 336 height 93
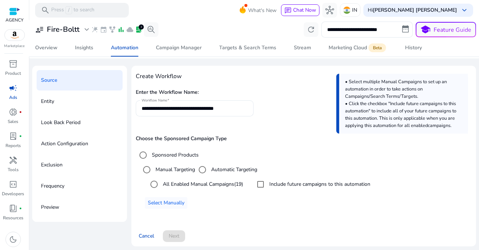
scroll to position [26, 0]
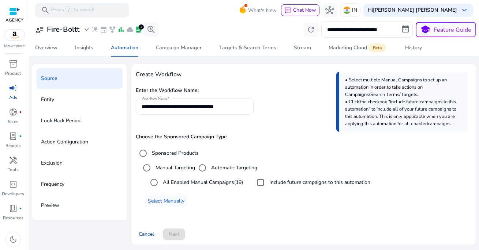
click at [195, 183] on label "All Enabled Manual Campaigns (19)" at bounding box center [202, 183] width 82 height 8
click at [181, 231] on span at bounding box center [174, 235] width 22 height 18
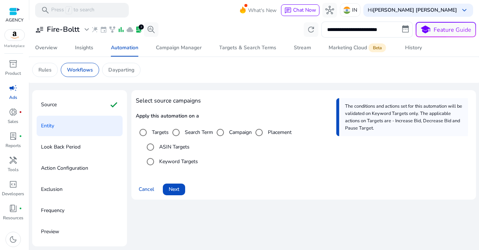
scroll to position [0, 0]
click at [181, 161] on label "Keyword Targets" at bounding box center [178, 162] width 40 height 8
click at [158, 135] on label "Targets" at bounding box center [159, 133] width 18 height 8
click at [176, 186] on span "Next" at bounding box center [174, 190] width 11 height 8
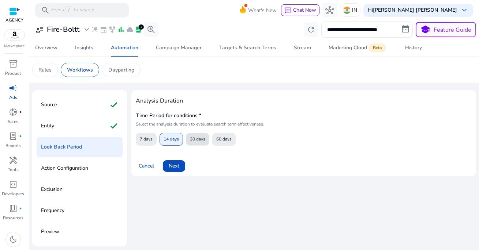
click at [202, 144] on span "30 days" at bounding box center [197, 139] width 15 height 13
click at [176, 167] on span "Next" at bounding box center [174, 166] width 11 height 8
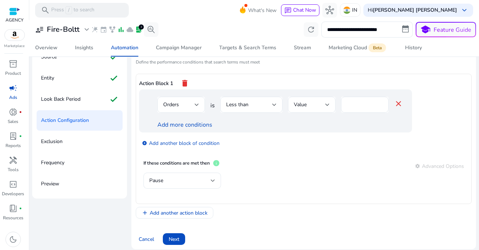
scroll to position [53, 0]
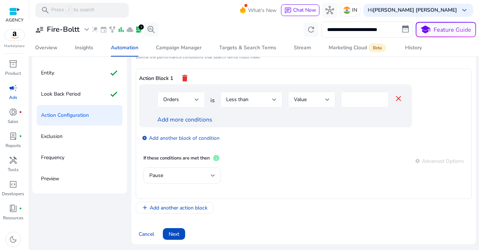
click at [189, 99] on div "Orders" at bounding box center [178, 100] width 31 height 8
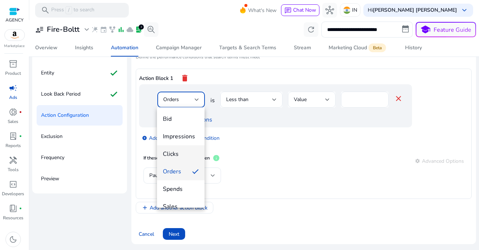
click at [183, 156] on span "Clicks" at bounding box center [181, 154] width 36 height 8
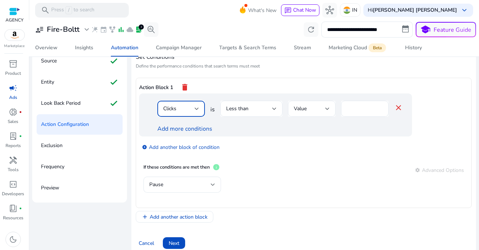
scroll to position [44, 0]
drag, startPoint x: 353, startPoint y: 105, endPoint x: 336, endPoint y: 109, distance: 16.9
click at [336, 109] on div "Clicks is Less than Value * close" at bounding box center [279, 113] width 245 height 24
type input "**"
click at [261, 152] on div "add_circle Add another block of condition" at bounding box center [290, 147] width 302 height 20
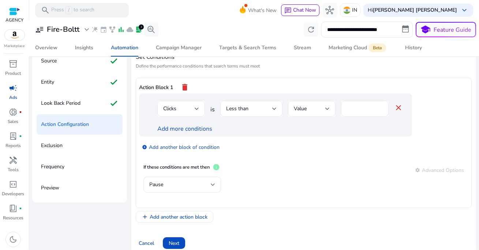
scroll to position [53, 0]
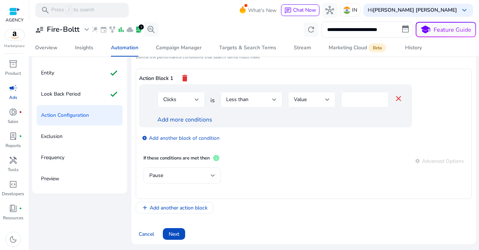
click at [189, 178] on div "Pause" at bounding box center [179, 176] width 61 height 8
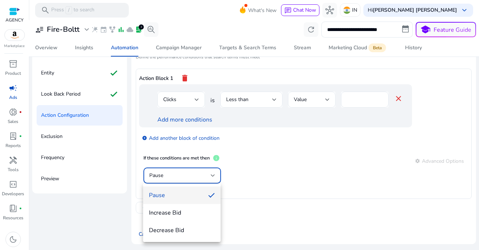
click at [251, 152] on div at bounding box center [239, 125] width 479 height 250
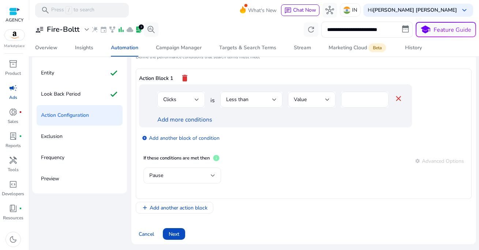
click at [171, 181] on div "Pause" at bounding box center [182, 176] width 66 height 16
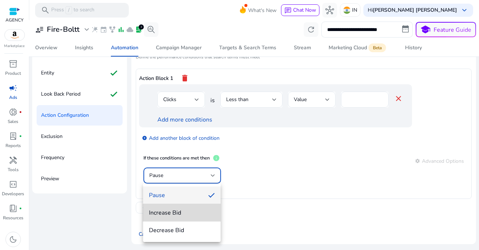
click at [180, 216] on span "Increase Bid" at bounding box center [182, 213] width 66 height 8
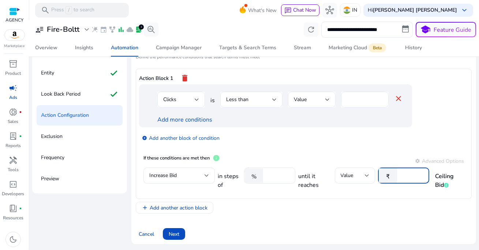
drag, startPoint x: 409, startPoint y: 177, endPoint x: 394, endPoint y: 177, distance: 15.0
click at [394, 177] on div "₹ **" at bounding box center [400, 176] width 45 height 16
type input "**"
click at [367, 203] on div "add Add another action block" at bounding box center [304, 208] width 336 height 12
click at [248, 131] on div "add_circle Add another block of condition" at bounding box center [290, 138] width 302 height 20
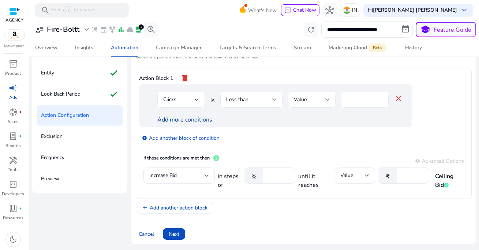
click at [183, 120] on link "Add more conditions" at bounding box center [184, 120] width 55 height 8
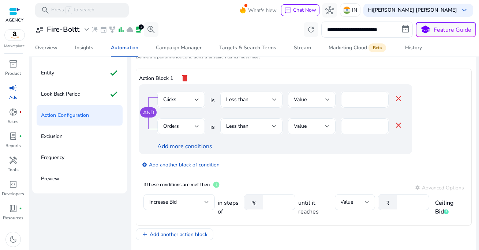
click at [185, 127] on div "Orders" at bounding box center [178, 126] width 31 height 8
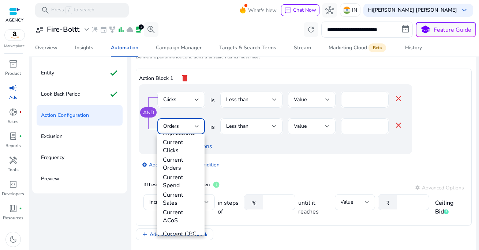
scroll to position [256, 0]
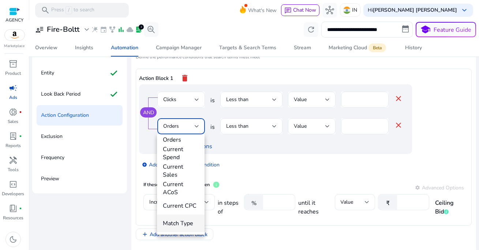
click at [179, 225] on span "Match Type" at bounding box center [181, 224] width 36 height 8
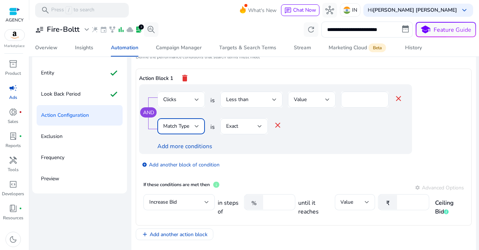
click at [248, 146] on div "Add more conditions" at bounding box center [279, 146] width 245 height 9
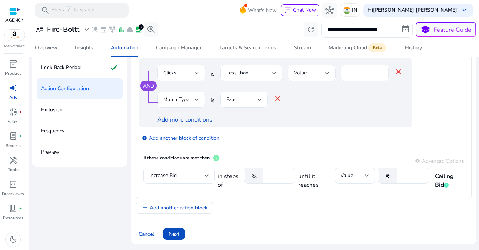
scroll to position [80, 0]
click at [190, 120] on link "Add more conditions" at bounding box center [184, 120] width 55 height 8
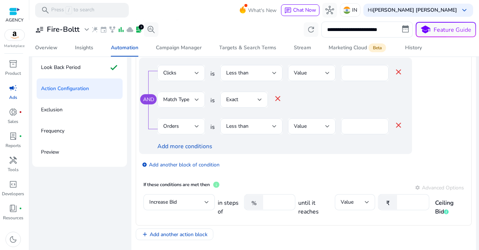
click at [188, 128] on div "Orders" at bounding box center [178, 126] width 31 height 8
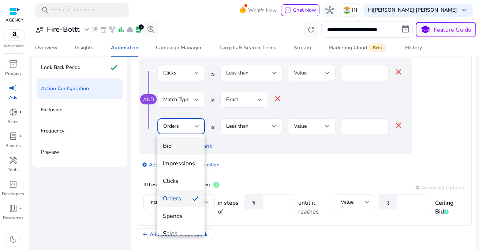
click at [185, 146] on span "Bid" at bounding box center [181, 146] width 36 height 8
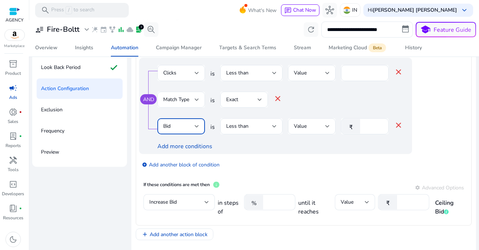
scroll to position [66, 0]
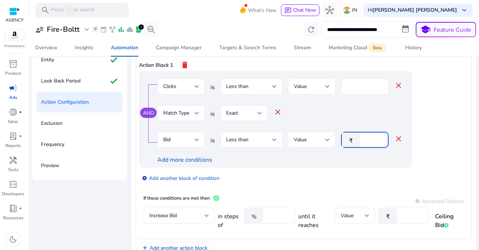
drag, startPoint x: 369, startPoint y: 140, endPoint x: 355, endPoint y: 140, distance: 13.9
click at [355, 140] on div "₹ *" at bounding box center [362, 140] width 42 height 16
type input "**"
click at [337, 166] on div "AND Clicks is Less than Value ** close Match Type is Exact close Bid is Less th…" at bounding box center [275, 119] width 273 height 97
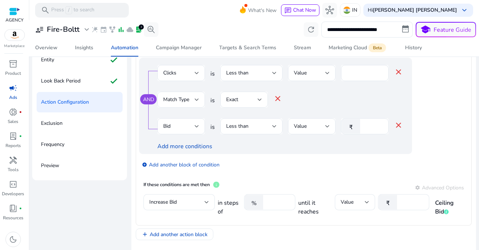
scroll to position [16, 0]
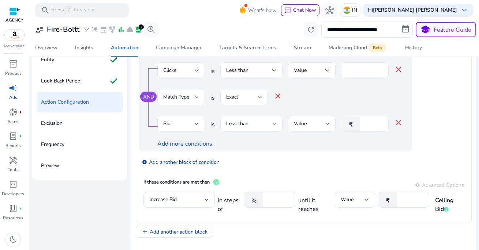
click at [191, 163] on link "add_circle Add another block of condition" at bounding box center [181, 162] width 78 height 8
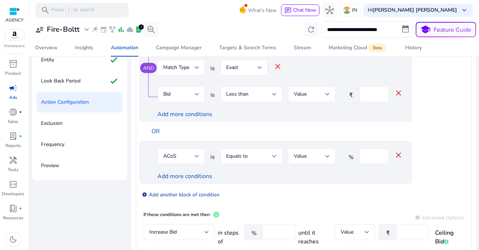
scroll to position [48, 0]
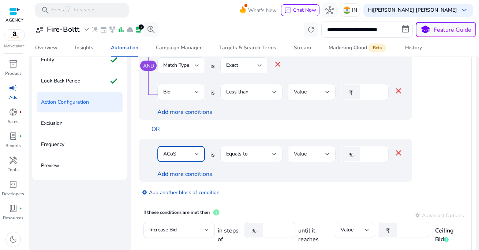
click at [187, 154] on div "ACoS" at bounding box center [178, 154] width 31 height 8
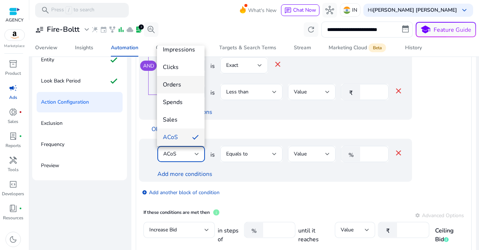
scroll to position [21, 0]
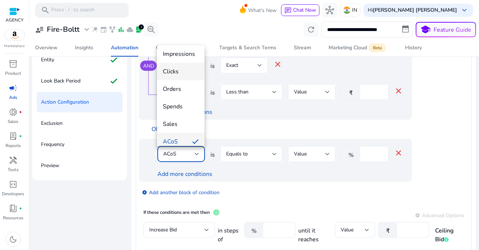
click at [181, 76] on mat-option "Clicks" at bounding box center [181, 72] width 48 height 18
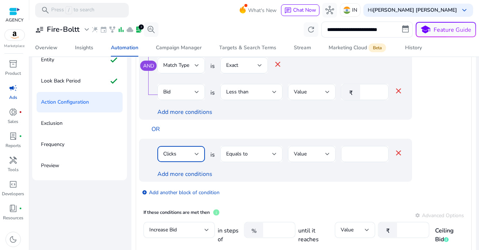
click at [251, 158] on div "Equals to" at bounding box center [249, 154] width 46 height 8
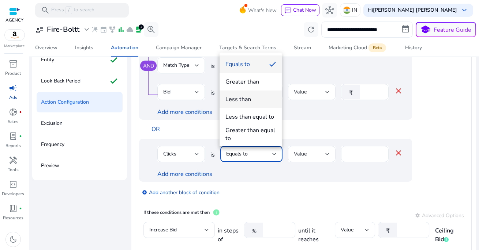
click at [247, 97] on div "Less than" at bounding box center [238, 99] width 26 height 8
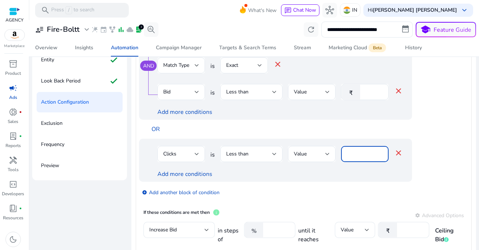
drag, startPoint x: 364, startPoint y: 157, endPoint x: 336, endPoint y: 156, distance: 27.8
click at [336, 156] on div "Clicks is Less than Value **** close" at bounding box center [279, 158] width 245 height 24
click at [331, 109] on div "Add more conditions" at bounding box center [279, 112] width 245 height 9
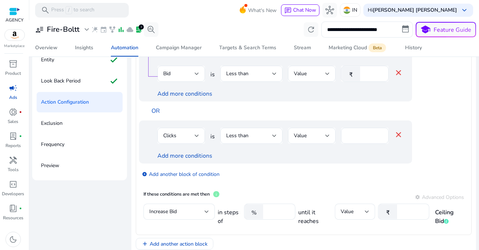
scroll to position [79, 0]
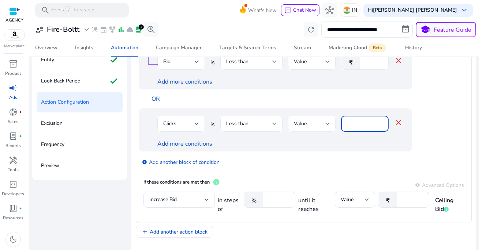
drag, startPoint x: 356, startPoint y: 125, endPoint x: 332, endPoint y: 125, distance: 23.8
click at [332, 125] on div "Clicks is Less than Value ** close" at bounding box center [279, 128] width 245 height 24
type input "*"
click at [331, 144] on div "Add more conditions" at bounding box center [279, 144] width 245 height 9
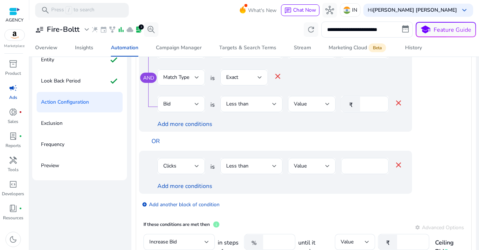
scroll to position [15, 0]
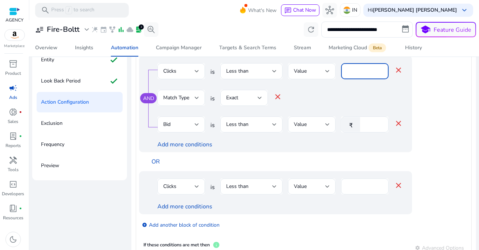
drag, startPoint x: 358, startPoint y: 72, endPoint x: 330, endPoint y: 74, distance: 27.9
click at [330, 74] on div "Clicks is Less than Value ** close" at bounding box center [279, 75] width 245 height 24
drag, startPoint x: 356, startPoint y: 189, endPoint x: 320, endPoint y: 187, distance: 35.9
click at [320, 188] on div "Clicks is Less than Value ** close" at bounding box center [279, 191] width 245 height 24
type input "**"
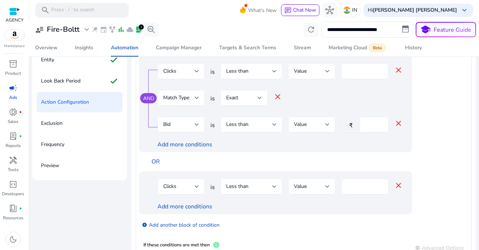
click at [282, 149] on div "AND Clicks is Less than Value ** close Match Type is Exact close Bid is Less th…" at bounding box center [275, 104] width 273 height 97
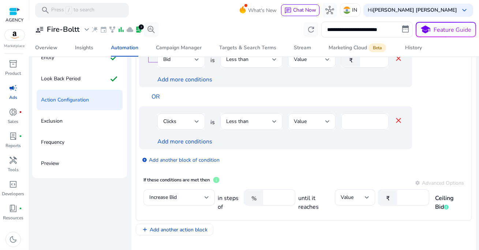
scroll to position [0, 0]
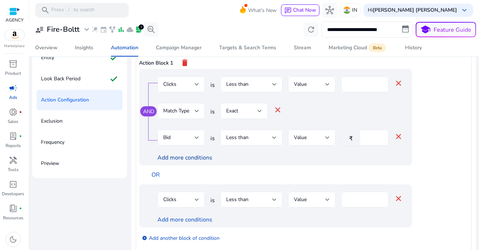
click at [190, 159] on link "Add more conditions" at bounding box center [184, 158] width 55 height 8
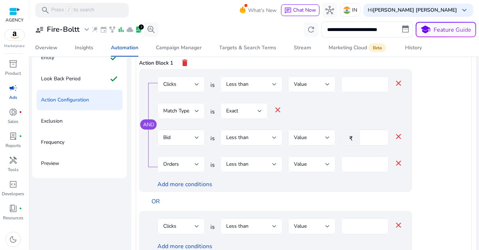
click at [187, 163] on div "Orders" at bounding box center [178, 165] width 31 height 8
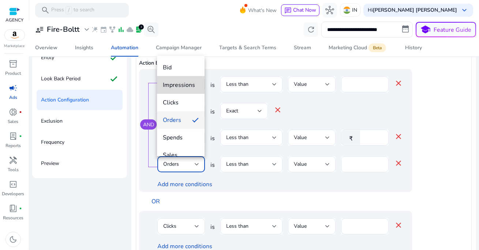
click at [184, 86] on span "Impressions" at bounding box center [181, 85] width 36 height 8
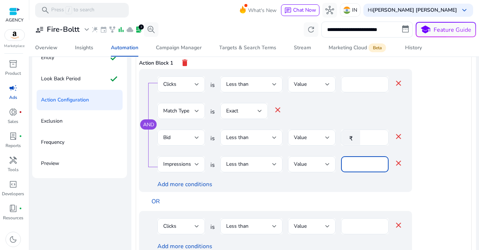
drag, startPoint x: 353, startPoint y: 166, endPoint x: 339, endPoint y: 166, distance: 13.5
click at [339, 166] on div "Impressions is Less than Value * close" at bounding box center [279, 169] width 245 height 24
type input "*"
type input "****"
click at [271, 181] on div "Add more conditions" at bounding box center [279, 184] width 245 height 9
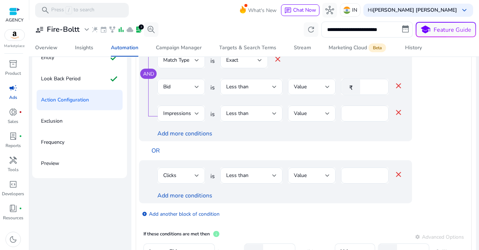
scroll to position [68, 0]
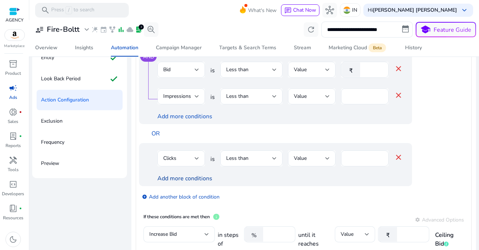
click at [183, 179] on link "Add more conditions" at bounding box center [184, 179] width 55 height 8
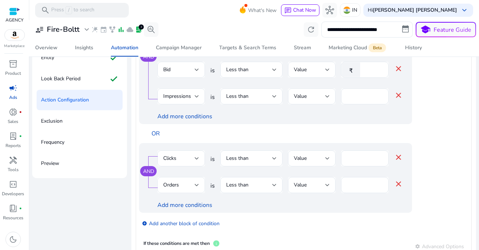
click at [185, 187] on div "Orders" at bounding box center [178, 185] width 31 height 8
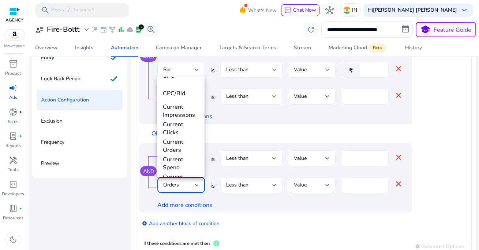
scroll to position [256, 0]
click at [181, 166] on span "Match Type" at bounding box center [181, 166] width 36 height 8
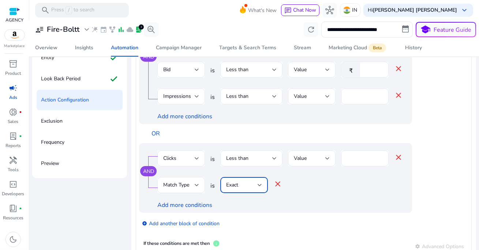
click at [240, 189] on div "Exact" at bounding box center [244, 185] width 36 height 9
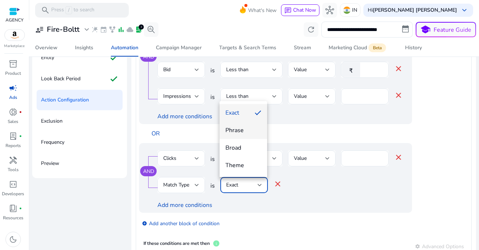
click at [244, 131] on span "Phrase" at bounding box center [243, 131] width 36 height 8
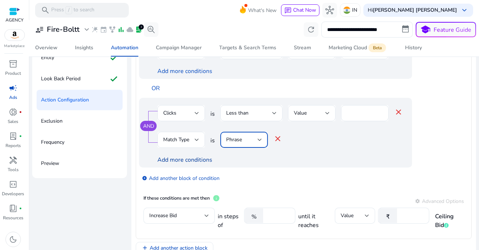
scroll to position [114, 0]
click at [183, 160] on link "Add more conditions" at bounding box center [184, 159] width 55 height 8
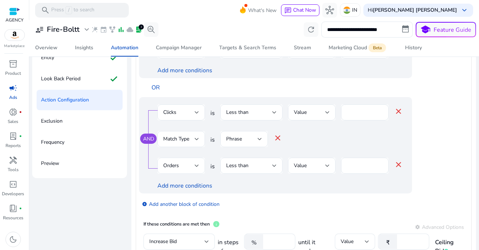
click at [183, 166] on div "Orders" at bounding box center [178, 166] width 31 height 8
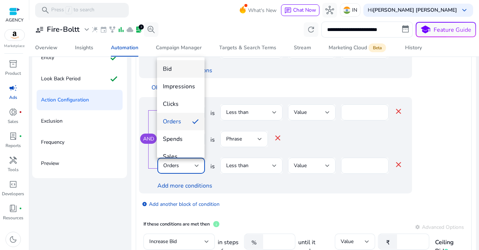
click at [180, 71] on span "Bid" at bounding box center [181, 69] width 36 height 8
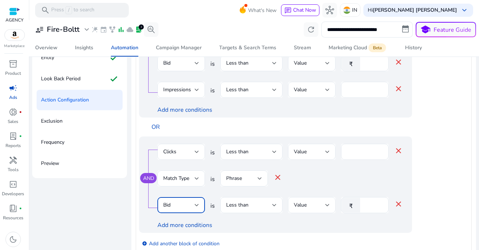
scroll to position [87, 0]
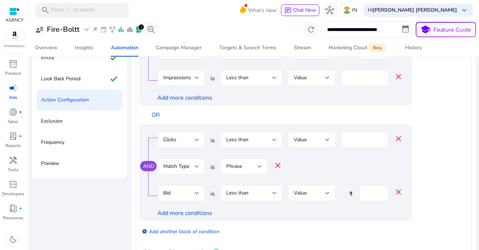
click at [362, 181] on div "Match Type is Phrase close" at bounding box center [279, 171] width 245 height 24
drag, startPoint x: 366, startPoint y: 192, endPoint x: 351, endPoint y: 193, distance: 15.1
click at [351, 193] on div "₹ *" at bounding box center [362, 193] width 42 height 16
type input "**"
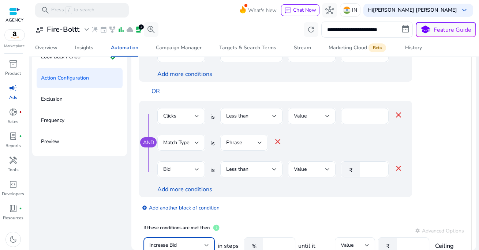
click at [275, 192] on div "Add more conditions" at bounding box center [279, 189] width 245 height 9
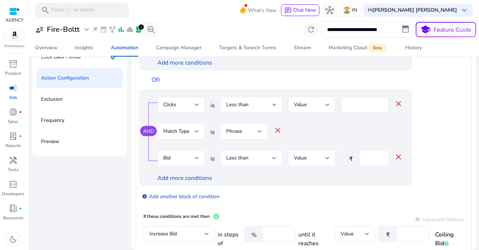
scroll to position [105, 0]
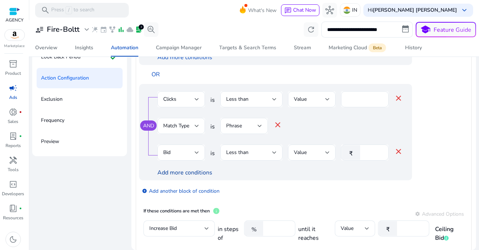
click at [195, 176] on link "Add more conditions" at bounding box center [184, 173] width 55 height 8
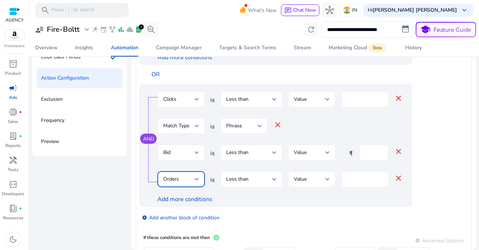
click at [192, 179] on div "Orders" at bounding box center [178, 180] width 31 height 8
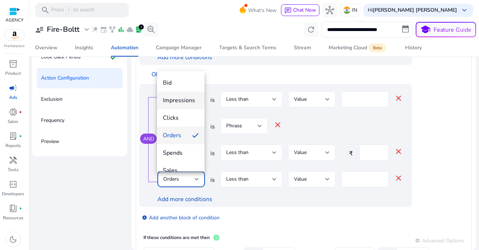
click at [185, 101] on span "Impressions" at bounding box center [181, 101] width 36 height 8
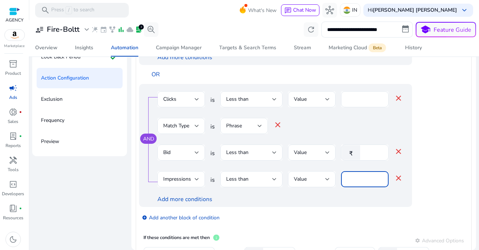
drag, startPoint x: 363, startPoint y: 181, endPoint x: 343, endPoint y: 181, distance: 20.1
click at [343, 181] on div "*" at bounding box center [365, 179] width 48 height 16
type input "****"
click at [308, 193] on div at bounding box center [312, 192] width 48 height 8
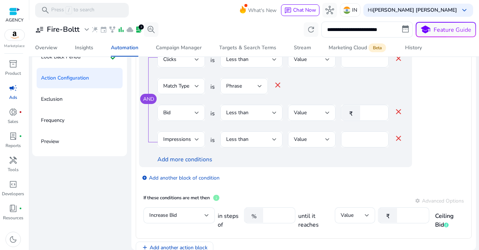
scroll to position [186, 0]
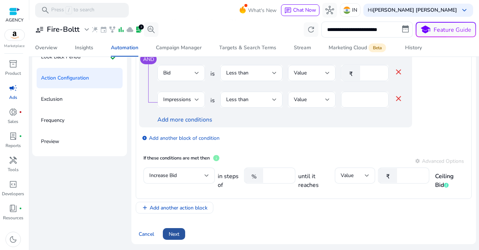
click at [174, 236] on span "Next" at bounding box center [174, 235] width 11 height 8
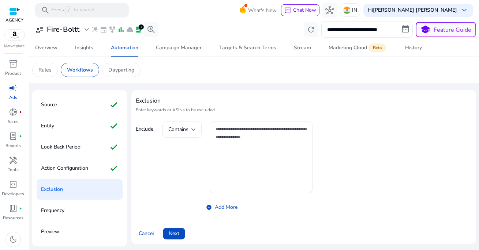
click at [180, 162] on div "Contains add_circle Add More" at bounding box center [237, 168] width 150 height 92
click at [180, 171] on div "Contains add_circle Add More" at bounding box center [237, 168] width 150 height 92
click at [231, 161] on textarea at bounding box center [260, 157] width 91 height 64
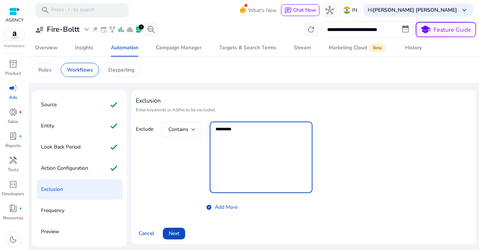
paste textarea "*****"
click at [262, 141] on textarea "**********" at bounding box center [260, 157] width 91 height 64
click at [284, 133] on textarea "**********" at bounding box center [260, 157] width 91 height 64
click at [262, 130] on textarea "**********" at bounding box center [260, 157] width 91 height 64
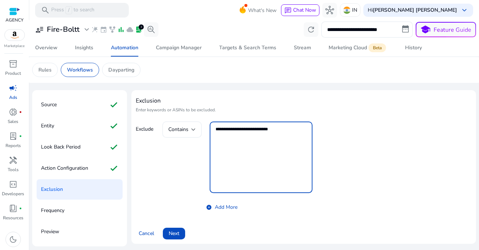
click at [270, 122] on div "**********" at bounding box center [260, 158] width 91 height 72
click at [275, 140] on textarea "**********" at bounding box center [260, 157] width 91 height 64
click at [298, 128] on textarea "**********" at bounding box center [260, 157] width 91 height 64
type textarea "**********"
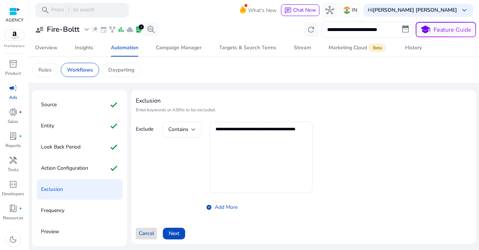
click at [186, 162] on div "**********" at bounding box center [237, 168] width 150 height 92
click at [268, 154] on textarea "**********" at bounding box center [260, 157] width 91 height 64
click at [176, 170] on div "**********" at bounding box center [237, 168] width 150 height 92
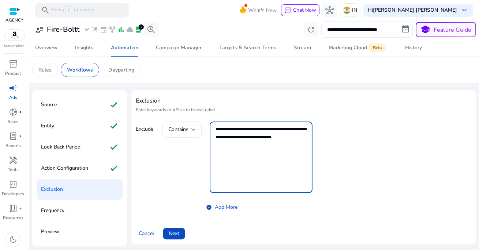
click at [277, 146] on textarea "**********" at bounding box center [260, 157] width 91 height 64
click at [238, 165] on textarea "**********" at bounding box center [260, 157] width 91 height 64
click at [295, 160] on textarea "**********" at bounding box center [260, 157] width 91 height 64
type textarea "**********"
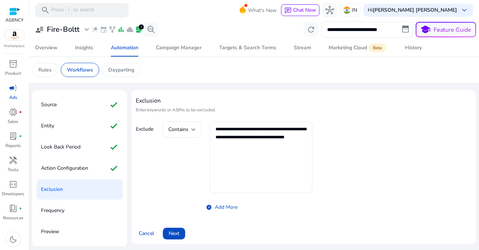
click at [193, 153] on div "**********" at bounding box center [237, 168] width 150 height 92
click at [177, 235] on span "Next" at bounding box center [174, 234] width 11 height 8
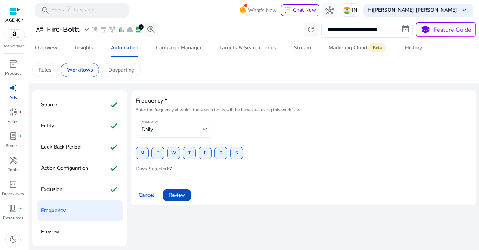
click at [169, 127] on div "Daily" at bounding box center [172, 130] width 61 height 8
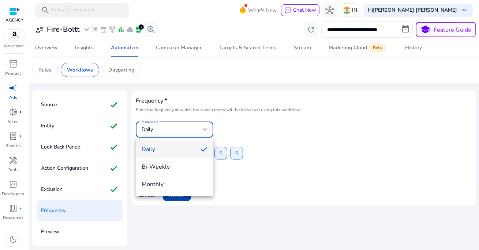
click at [257, 129] on div at bounding box center [239, 125] width 479 height 250
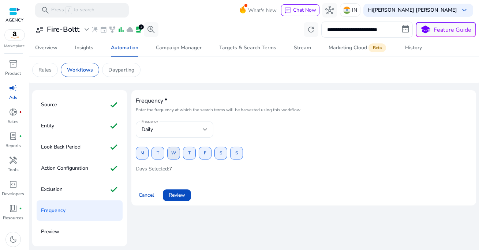
click at [176, 153] on span at bounding box center [173, 154] width 12 height 18
click at [221, 155] on span "S" at bounding box center [220, 153] width 3 height 13
click at [241, 135] on div "Frequency Daily" at bounding box center [304, 134] width 336 height 24
click at [237, 156] on span "S" at bounding box center [236, 153] width 3 height 13
click at [222, 154] on span "S" at bounding box center [220, 153] width 3 height 13
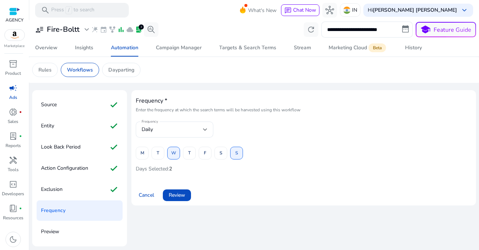
click at [226, 172] on p "Days Selected: 2" at bounding box center [304, 169] width 336 height 7
click at [177, 195] on span "Review" at bounding box center [177, 196] width 16 height 8
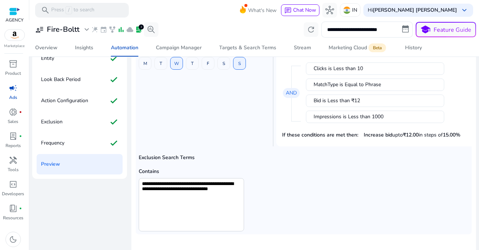
scroll to position [90, 0]
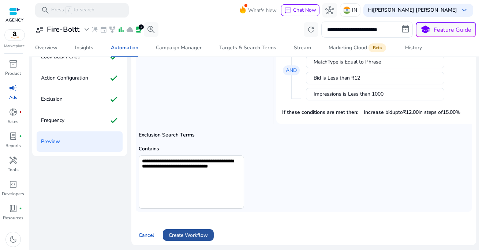
click at [199, 236] on span "Create Workflow" at bounding box center [188, 236] width 39 height 8
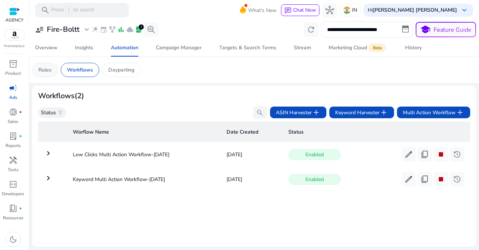
click at [51, 69] on p "Rules" at bounding box center [44, 70] width 13 height 8
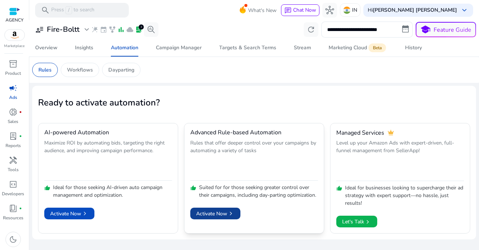
click at [225, 215] on span "Activate Now chevron_right" at bounding box center [215, 214] width 38 height 8
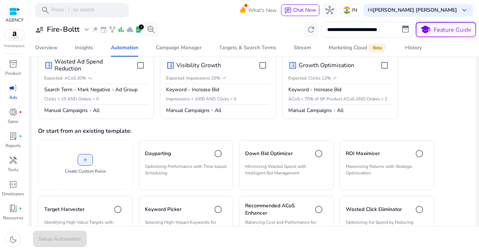
scroll to position [153, 0]
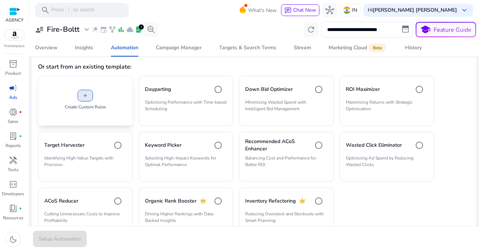
click at [88, 97] on span "add" at bounding box center [85, 96] width 6 height 6
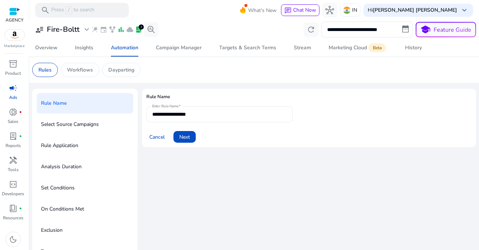
click at [212, 113] on input "**********" at bounding box center [219, 114] width 135 height 8
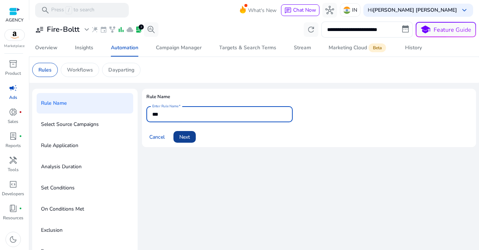
type input "***"
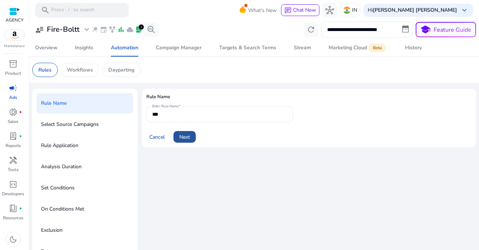
click at [180, 139] on span "Next" at bounding box center [184, 137] width 11 height 8
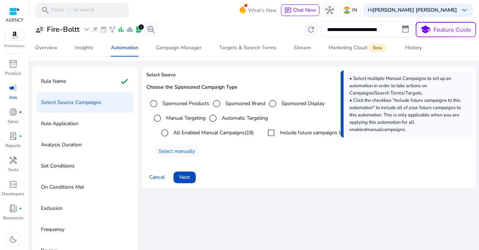
scroll to position [22, 0]
click at [185, 179] on span "Next" at bounding box center [184, 177] width 11 height 8
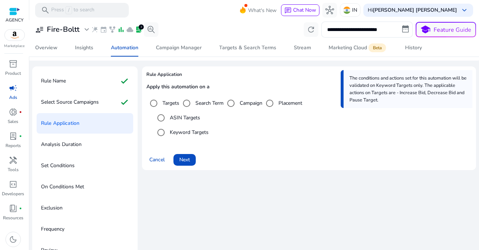
click at [192, 133] on label "Keyword Targets" at bounding box center [188, 133] width 40 height 8
click at [186, 161] on span "Next" at bounding box center [184, 160] width 11 height 8
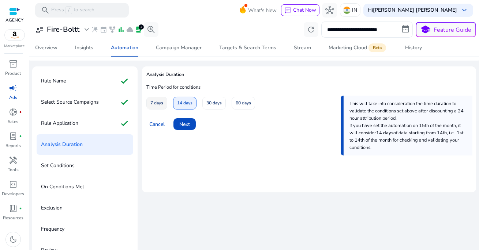
click at [160, 101] on span "7 days" at bounding box center [156, 103] width 13 height 13
click at [188, 126] on span "Next" at bounding box center [184, 125] width 11 height 8
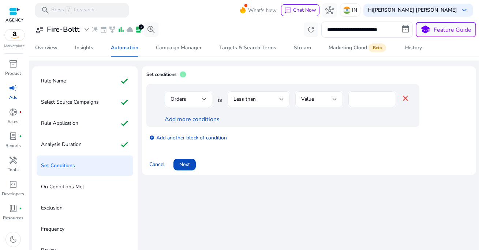
click at [199, 100] on div "Orders" at bounding box center [185, 99] width 31 height 8
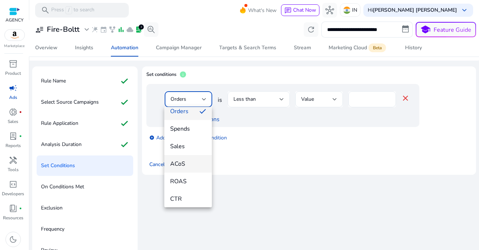
scroll to position [61, 0]
click at [190, 164] on span "ACoS" at bounding box center [188, 163] width 36 height 8
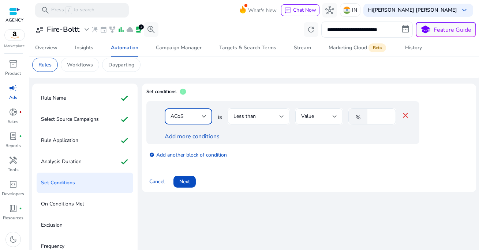
scroll to position [5, 0]
click at [203, 117] on div at bounding box center [204, 117] width 4 height 3
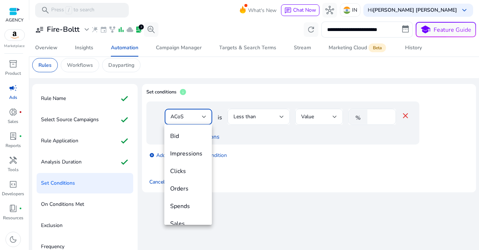
scroll to position [25, 0]
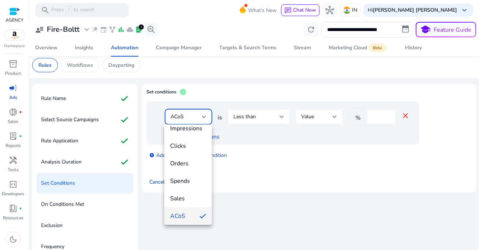
click at [90, 160] on div at bounding box center [239, 125] width 479 height 250
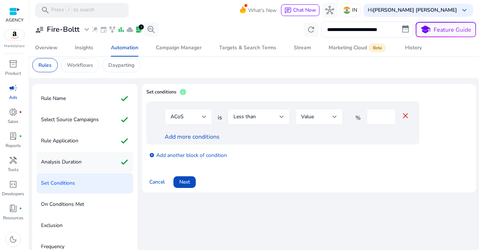
click at [75, 163] on p "Analysis Duration" at bounding box center [61, 163] width 41 height 12
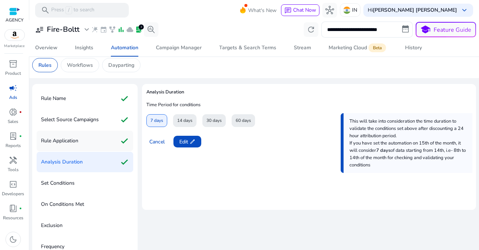
click at [86, 143] on div "Rule Application check" at bounding box center [85, 141] width 97 height 20
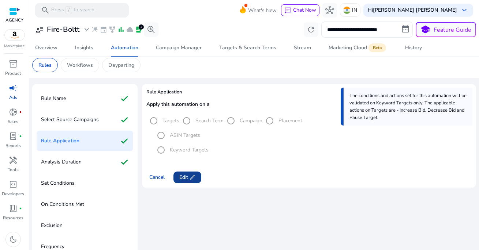
click at [187, 178] on span "Edit edit" at bounding box center [187, 178] width 16 height 8
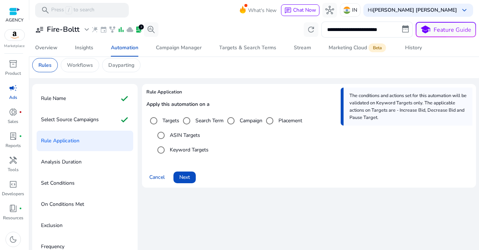
click at [208, 120] on label "Search Term" at bounding box center [209, 121] width 30 height 8
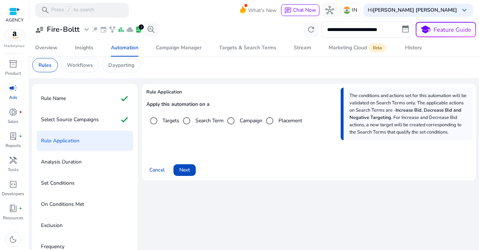
click at [168, 122] on label "Targets" at bounding box center [170, 121] width 18 height 8
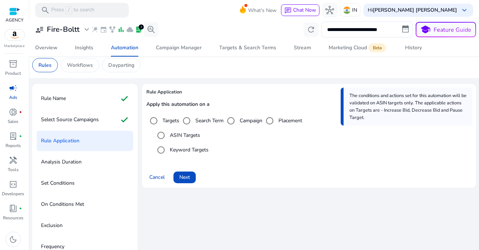
click at [194, 149] on label "Keyword Targets" at bounding box center [188, 150] width 40 height 8
click at [165, 121] on label "Targets" at bounding box center [170, 121] width 18 height 8
click at [83, 64] on p "Workflows" at bounding box center [80, 65] width 26 height 8
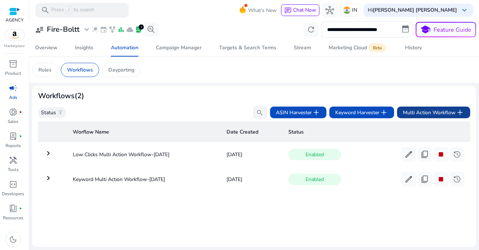
click at [427, 114] on span "Multi Action Workflow add" at bounding box center [433, 112] width 61 height 9
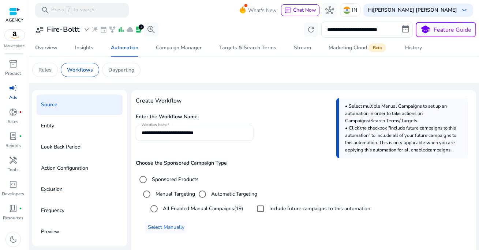
click at [223, 133] on input "**********" at bounding box center [195, 133] width 106 height 8
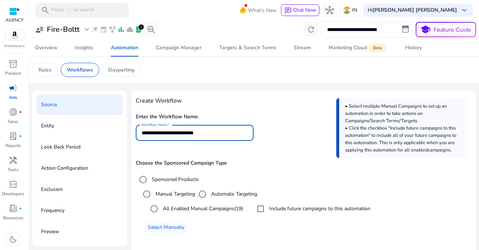
click at [223, 133] on input "**********" at bounding box center [195, 133] width 106 height 8
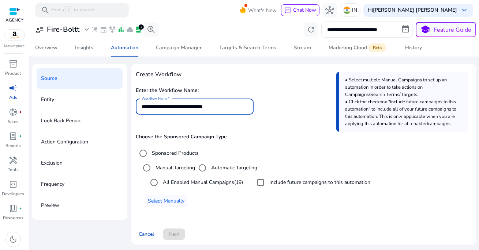
click at [195, 106] on input "**********" at bounding box center [195, 107] width 106 height 8
type input "**********"
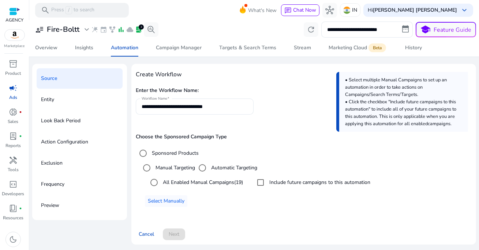
click at [229, 138] on h5 "Choose the Sponsored Campaign Type" at bounding box center [304, 137] width 336 height 6
click at [181, 168] on label "Manual Targeting" at bounding box center [174, 168] width 41 height 8
click at [163, 183] on label "All Enabled Manual Campaigns (19)" at bounding box center [202, 183] width 82 height 8
click at [178, 233] on span "Next" at bounding box center [174, 235] width 11 height 8
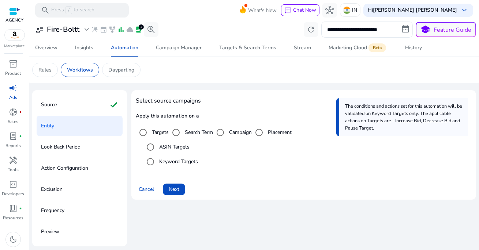
click at [174, 148] on label "ASIN Targets" at bounding box center [174, 147] width 32 height 8
click at [178, 189] on span "Next" at bounding box center [174, 190] width 11 height 8
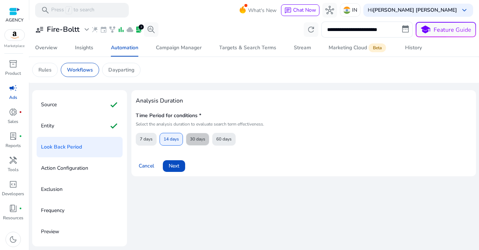
click at [196, 140] on span "30 days" at bounding box center [197, 139] width 15 height 13
click at [173, 142] on span "14 days" at bounding box center [170, 139] width 15 height 13
click at [151, 142] on span "7 days" at bounding box center [146, 139] width 13 height 13
click at [171, 141] on span "14 days" at bounding box center [170, 139] width 15 height 13
click at [150, 138] on span "7 days" at bounding box center [146, 139] width 13 height 13
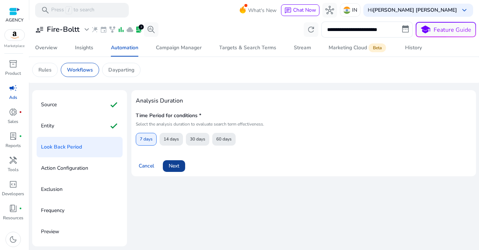
click at [176, 166] on span "Next" at bounding box center [174, 166] width 11 height 8
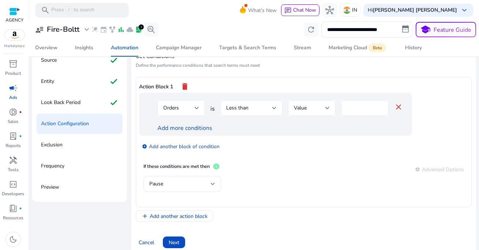
scroll to position [53, 0]
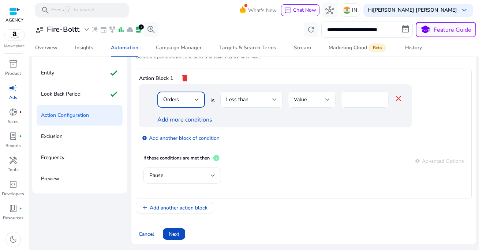
click at [189, 99] on div "Orders" at bounding box center [178, 100] width 31 height 8
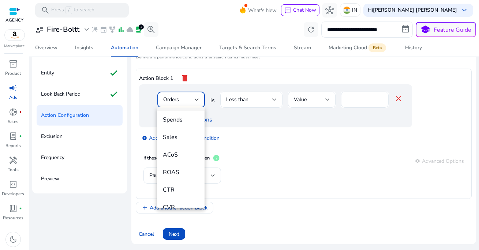
scroll to position [81, 0]
click at [178, 146] on span "ACoS" at bounding box center [181, 144] width 36 height 8
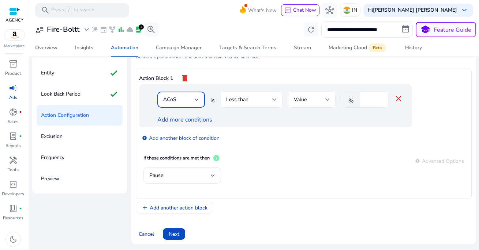
click at [252, 99] on div "Less than" at bounding box center [249, 100] width 46 height 8
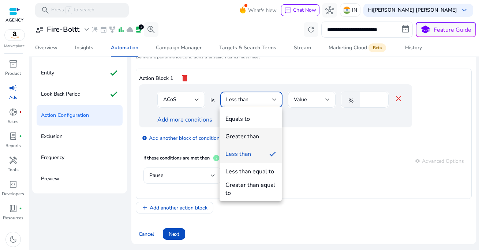
click at [252, 135] on div "Greater than" at bounding box center [242, 137] width 34 height 8
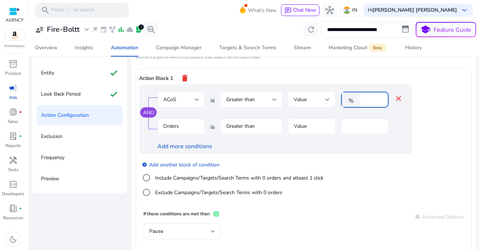
click at [369, 100] on input "*" at bounding box center [372, 100] width 19 height 8
type input "*"
type input "**"
click at [183, 128] on mat-form-field "Orders" at bounding box center [181, 130] width 48 height 24
click at [181, 125] on mat-form-field "Orders" at bounding box center [181, 130] width 48 height 24
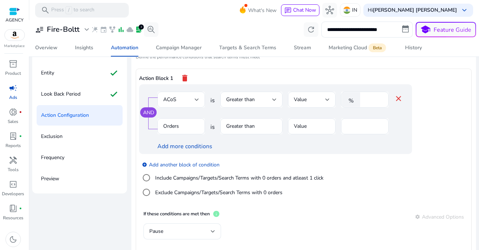
click at [200, 126] on mat-form-field "Orders" at bounding box center [181, 130] width 48 height 24
click at [173, 126] on mat-form-field "Orders" at bounding box center [181, 130] width 48 height 24
drag, startPoint x: 353, startPoint y: 125, endPoint x: 337, endPoint y: 125, distance: 15.7
click at [337, 125] on div "Orders is Greater than Value *" at bounding box center [279, 130] width 245 height 24
type input "*"
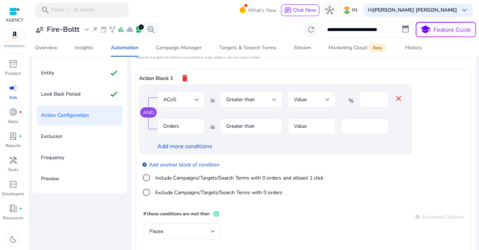
click at [337, 140] on div "Orders is Greater than Value *" at bounding box center [279, 130] width 245 height 24
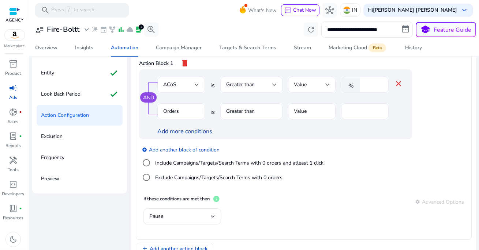
click at [199, 131] on link "Add more conditions" at bounding box center [184, 132] width 55 height 8
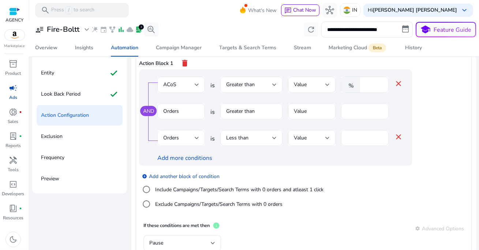
click at [189, 136] on div "Orders" at bounding box center [178, 138] width 31 height 8
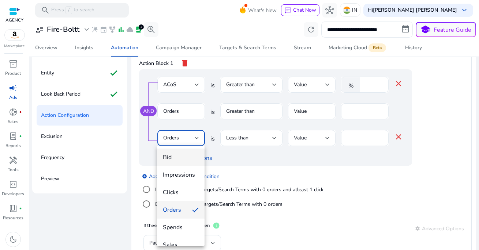
click at [183, 157] on span "Bid" at bounding box center [181, 158] width 36 height 8
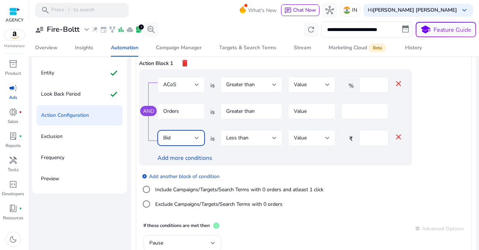
drag, startPoint x: 367, startPoint y: 137, endPoint x: 326, endPoint y: 137, distance: 41.0
click at [326, 137] on div "Bid is Less than Value ₹ * close" at bounding box center [279, 142] width 245 height 24
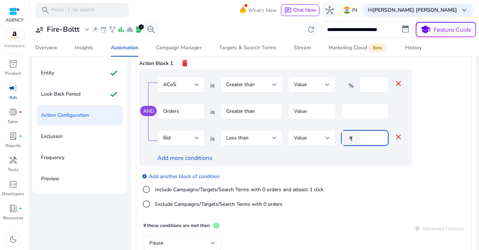
click at [367, 159] on div "Add more conditions" at bounding box center [279, 158] width 245 height 9
drag, startPoint x: 372, startPoint y: 138, endPoint x: 343, endPoint y: 138, distance: 28.9
click at [343, 138] on div "₹ **" at bounding box center [362, 138] width 42 height 16
click at [324, 168] on div "add_circle Add another block of condition Include Campaigns/Targets/Search Term…" at bounding box center [290, 191] width 302 height 50
click at [377, 137] on input "**" at bounding box center [372, 138] width 19 height 8
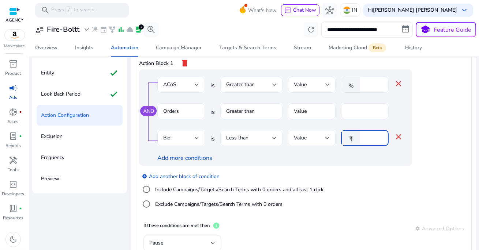
drag, startPoint x: 374, startPoint y: 140, endPoint x: 340, endPoint y: 140, distance: 33.6
click at [341, 140] on div "₹ **" at bounding box center [362, 138] width 42 height 16
type input "**"
click at [339, 158] on div "Add more conditions" at bounding box center [279, 158] width 245 height 9
drag, startPoint x: 372, startPoint y: 139, endPoint x: 350, endPoint y: 139, distance: 22.7
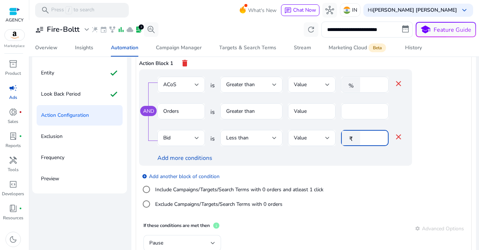
click at [350, 139] on div "₹ **" at bounding box center [362, 138] width 42 height 16
click at [350, 163] on div "AND ACoS is Greater than Value % ** close Orders is Greater than Value * Bid is…" at bounding box center [275, 117] width 273 height 97
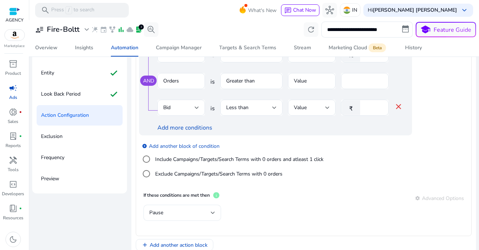
click at [184, 215] on div "Pause" at bounding box center [179, 213] width 61 height 8
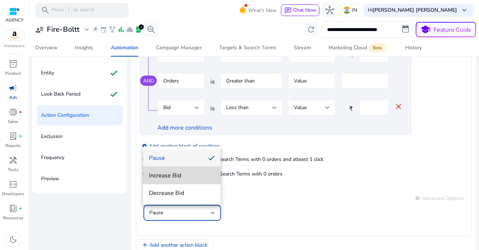
click at [180, 178] on span "Increase Bid" at bounding box center [182, 176] width 66 height 8
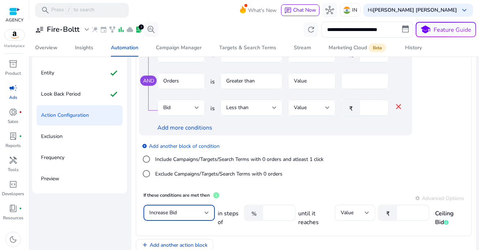
click at [180, 215] on div "Increase Bid" at bounding box center [176, 213] width 55 height 8
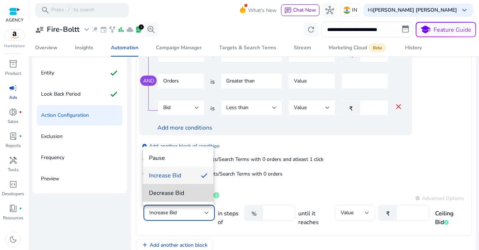
click at [174, 188] on mat-option "Decrease Bid" at bounding box center [178, 194] width 70 height 18
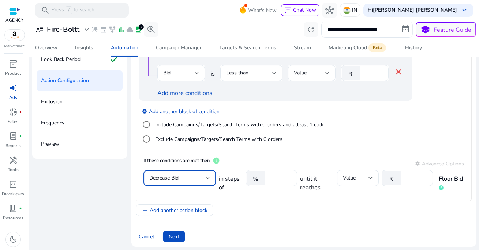
scroll to position [90, 0]
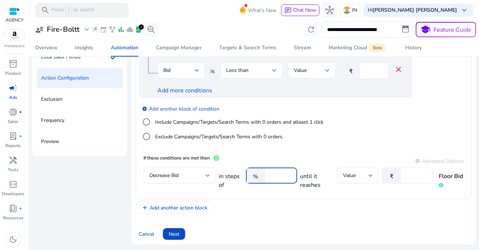
drag, startPoint x: 274, startPoint y: 176, endPoint x: 248, endPoint y: 176, distance: 26.7
click at [248, 176] on div "% **" at bounding box center [268, 176] width 45 height 16
click at [268, 217] on div "Set Conditions * Define the performance conditions that search terms must meet …" at bounding box center [304, 99] width 336 height 281
click at [410, 178] on input "*" at bounding box center [415, 176] width 23 height 8
drag, startPoint x: 274, startPoint y: 176, endPoint x: 255, endPoint y: 177, distance: 19.0
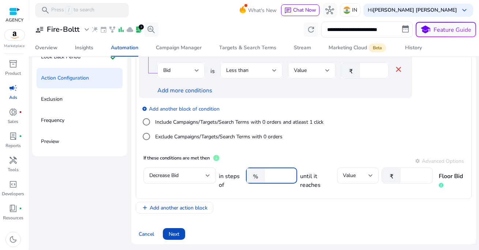
click at [255, 177] on div "% **" at bounding box center [268, 176] width 45 height 16
type input "**"
click at [332, 146] on div "add_circle Add another block of condition Include Campaigns/Targets/Search Term…" at bounding box center [290, 123] width 302 height 50
click at [405, 176] on input "*" at bounding box center [415, 176] width 23 height 8
type input "*"
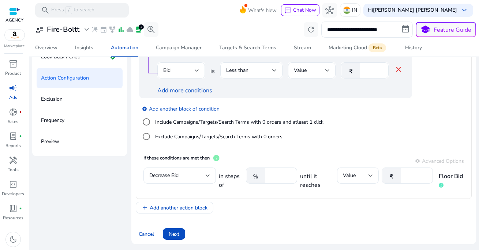
click at [381, 147] on div "add_circle Add another block of condition Include Campaigns/Targets/Search Term…" at bounding box center [290, 123] width 302 height 50
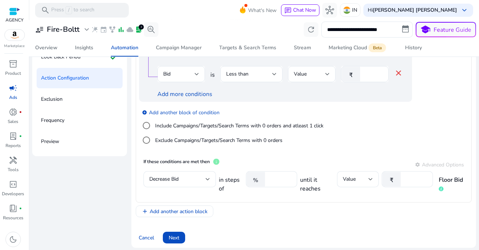
scroll to position [33, 0]
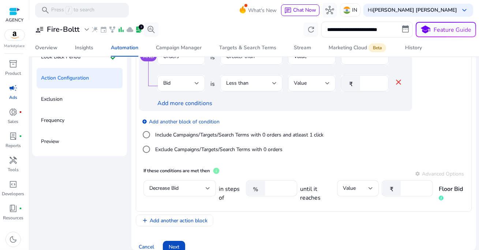
click at [376, 158] on div "add_circle Add another block of condition Include Campaigns/Targets/Search Term…" at bounding box center [290, 136] width 302 height 50
click at [350, 110] on div "AND ACoS is Greater than Value % ** close Orders is Greater than Value * Bid is…" at bounding box center [275, 63] width 273 height 97
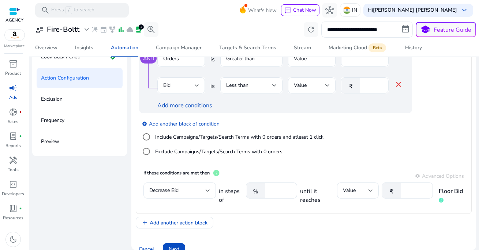
scroll to position [29, 0]
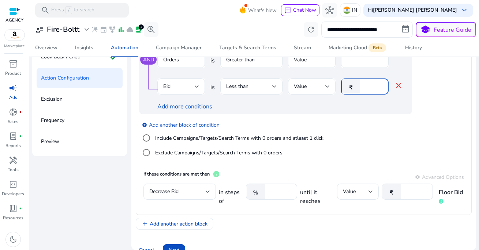
drag, startPoint x: 371, startPoint y: 88, endPoint x: 360, endPoint y: 89, distance: 10.7
click at [360, 88] on div "₹ **" at bounding box center [362, 87] width 42 height 16
click at [361, 103] on div "Add more conditions" at bounding box center [279, 106] width 245 height 9
drag, startPoint x: 373, startPoint y: 86, endPoint x: 359, endPoint y: 86, distance: 14.3
click at [359, 86] on div "₹ **" at bounding box center [362, 87] width 42 height 16
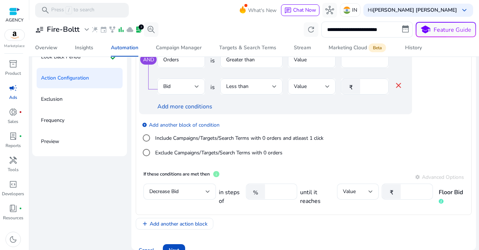
click at [364, 111] on div "Add more conditions" at bounding box center [279, 106] width 245 height 9
drag, startPoint x: 371, startPoint y: 87, endPoint x: 357, endPoint y: 87, distance: 13.5
click at [357, 87] on div "₹ **" at bounding box center [362, 87] width 42 height 16
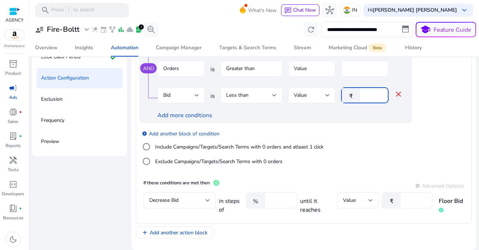
click at [323, 117] on div "Add more conditions" at bounding box center [279, 115] width 245 height 9
click at [373, 96] on input "**" at bounding box center [372, 95] width 19 height 8
click at [237, 94] on span "Less than" at bounding box center [237, 95] width 22 height 7
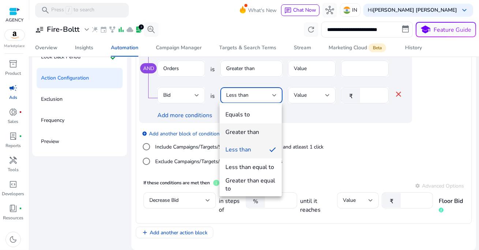
click at [244, 132] on div "Greater than" at bounding box center [242, 132] width 34 height 8
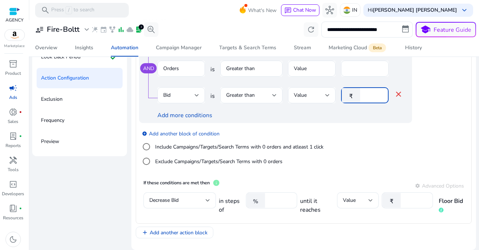
drag, startPoint x: 372, startPoint y: 97, endPoint x: 357, endPoint y: 97, distance: 15.0
click at [357, 97] on div "₹ **" at bounding box center [362, 95] width 42 height 16
click at [353, 121] on div "AND ACoS is Greater than Value % ** close Orders is Greater than Value * Bid is…" at bounding box center [275, 75] width 273 height 97
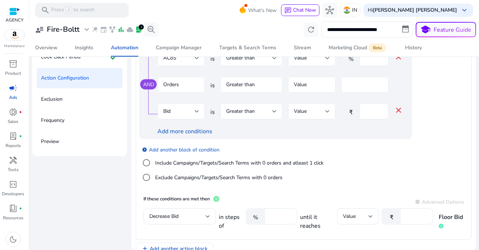
scroll to position [0, 0]
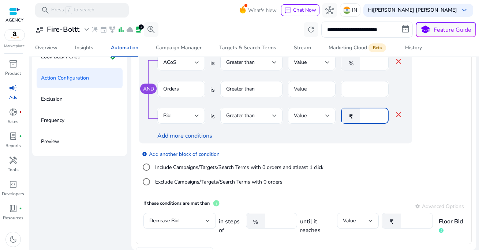
drag, startPoint x: 373, startPoint y: 117, endPoint x: 352, endPoint y: 117, distance: 20.5
click at [352, 117] on div "₹ *" at bounding box center [362, 116] width 42 height 16
type input "*"
click at [353, 144] on div "add_circle Add another block of condition Include Campaigns/Targets/Search Term…" at bounding box center [290, 169] width 302 height 50
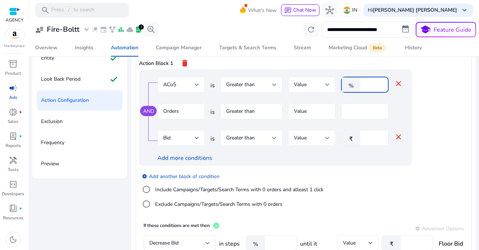
drag, startPoint x: 373, startPoint y: 82, endPoint x: 337, endPoint y: 82, distance: 36.2
click at [337, 82] on div "ACoS is Greater than Value % ** close" at bounding box center [279, 89] width 245 height 24
click at [329, 65] on div "Action Block 1 delete" at bounding box center [303, 63] width 329 height 12
click at [350, 158] on div "Add more conditions" at bounding box center [279, 158] width 245 height 9
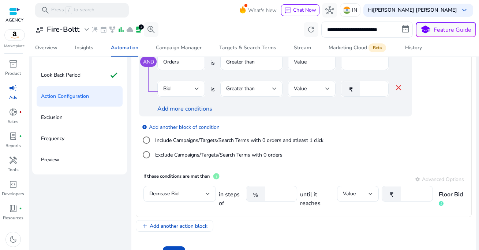
scroll to position [90, 0]
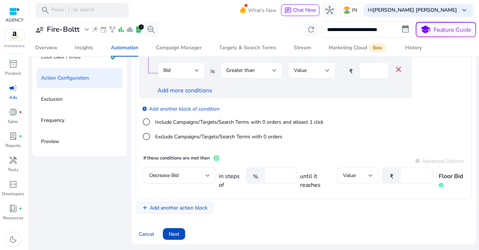
click at [180, 207] on span "Add another action block" at bounding box center [179, 208] width 58 height 8
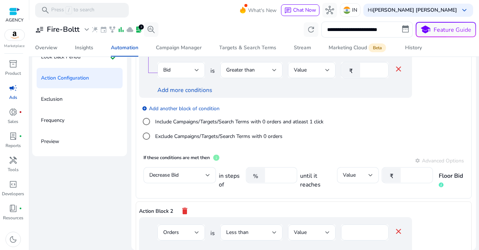
click at [183, 209] on mat-icon "delete" at bounding box center [184, 211] width 9 height 12
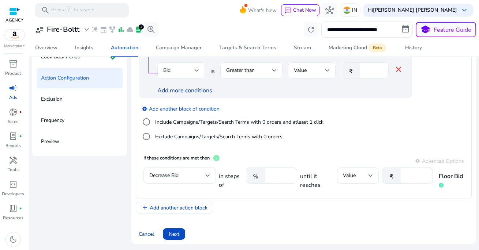
click at [178, 92] on link "Add more conditions" at bounding box center [184, 91] width 55 height 8
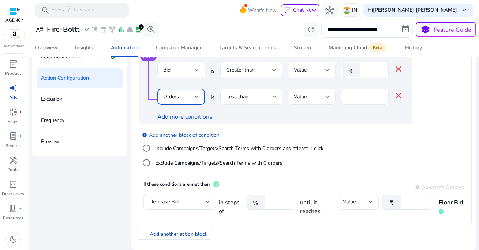
click at [179, 99] on div "Orders" at bounding box center [178, 97] width 31 height 8
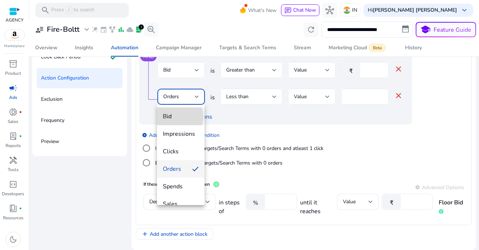
click at [175, 117] on span "Bid" at bounding box center [181, 117] width 36 height 8
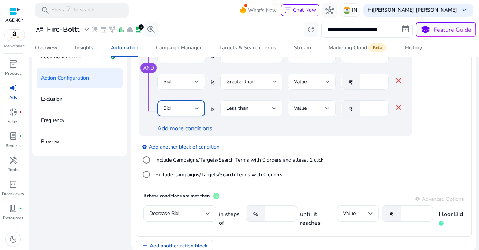
scroll to position [23, 0]
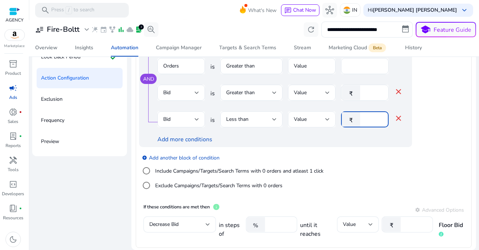
drag, startPoint x: 368, startPoint y: 120, endPoint x: 331, endPoint y: 120, distance: 36.6
click at [332, 120] on div "Bid is Less than Value ₹ * close" at bounding box center [279, 124] width 245 height 24
type input "*"
click at [342, 154] on div "add_circle Add another block of condition Include Campaigns/Targets/Search Term…" at bounding box center [290, 172] width 302 height 50
drag, startPoint x: 370, startPoint y: 93, endPoint x: 360, endPoint y: 93, distance: 9.9
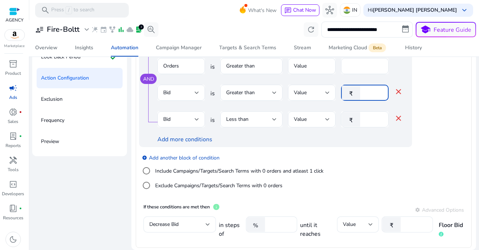
click at [360, 93] on div "₹ *" at bounding box center [362, 93] width 42 height 16
click at [370, 120] on input "*" at bounding box center [372, 120] width 19 height 8
drag, startPoint x: 366, startPoint y: 120, endPoint x: 340, endPoint y: 121, distance: 25.3
click at [341, 121] on div "₹ *" at bounding box center [362, 120] width 42 height 16
click at [347, 140] on div "Add more conditions" at bounding box center [279, 139] width 245 height 9
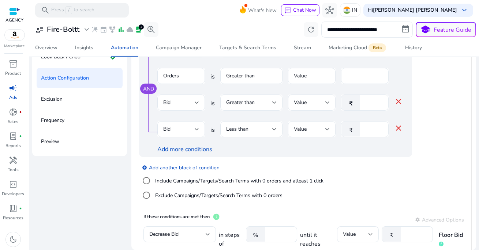
scroll to position [12, 0]
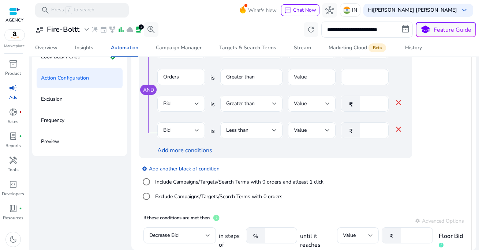
click at [397, 131] on mat-icon "close" at bounding box center [398, 129] width 9 height 9
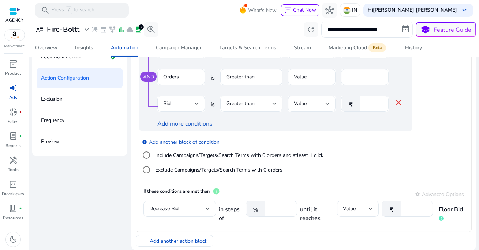
scroll to position [4, 0]
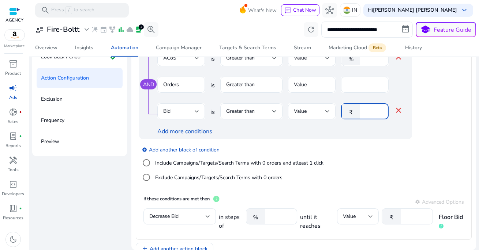
click at [372, 113] on input "*" at bounding box center [372, 112] width 19 height 8
drag, startPoint x: 372, startPoint y: 113, endPoint x: 358, endPoint y: 113, distance: 13.9
click at [358, 113] on div "₹ *" at bounding box center [362, 111] width 42 height 16
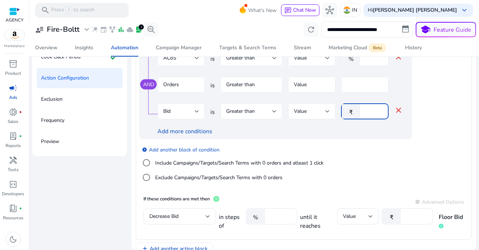
scroll to position [0, 0]
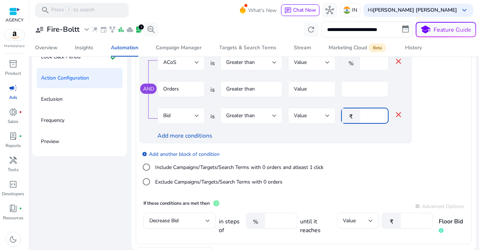
click at [348, 166] on div "add_circle Add another block of condition Include Campaigns/Targets/Search Term…" at bounding box center [290, 169] width 302 height 50
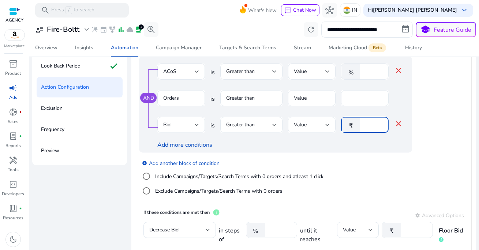
drag, startPoint x: 370, startPoint y: 125, endPoint x: 350, endPoint y: 125, distance: 20.1
click at [350, 125] on div "₹ *" at bounding box center [362, 125] width 42 height 16
click at [353, 151] on div "AND ACoS is Greater than Value % ** close Orders is Greater than Value * Bid is…" at bounding box center [275, 104] width 273 height 97
drag, startPoint x: 367, startPoint y: 125, endPoint x: 360, endPoint y: 125, distance: 7.3
click at [360, 125] on div "₹ *" at bounding box center [362, 125] width 42 height 16
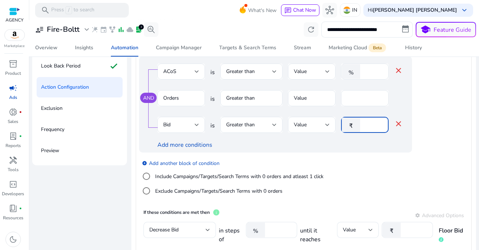
click at [366, 153] on div "add_circle Add another block of condition Include Campaigns/Targets/Search Term…" at bounding box center [290, 178] width 302 height 50
click at [355, 162] on div "add_circle Add another block of condition Include Campaigns/Targets/Search Term…" at bounding box center [290, 178] width 302 height 50
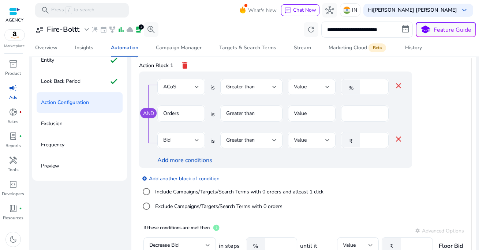
scroll to position [67, 0]
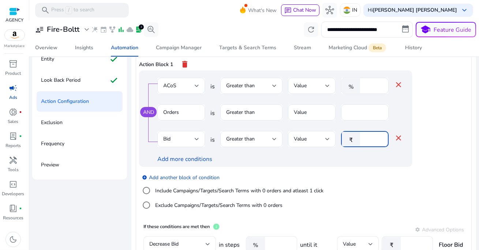
drag, startPoint x: 368, startPoint y: 142, endPoint x: 351, endPoint y: 142, distance: 16.8
click at [353, 142] on div "₹ *" at bounding box center [362, 139] width 42 height 16
type input "*"
click at [340, 162] on div "Add more conditions" at bounding box center [279, 159] width 245 height 9
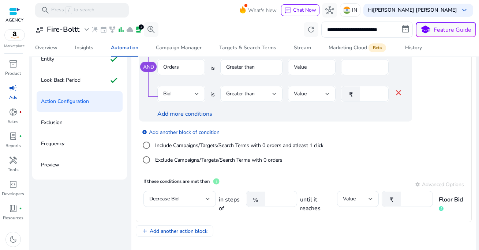
click at [302, 175] on mat-card "If these conditions are met then info settings Advanced Options Decrease Bid in…" at bounding box center [303, 197] width 329 height 46
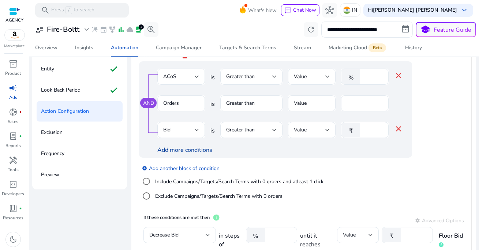
scroll to position [20, 0]
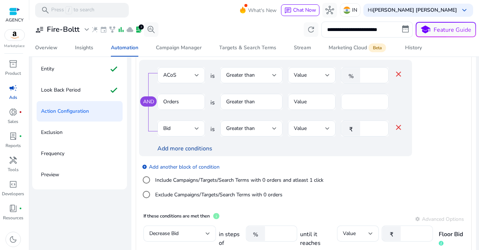
click at [194, 152] on link "Add more conditions" at bounding box center [184, 149] width 55 height 8
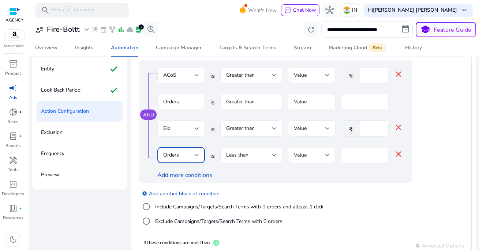
click at [188, 156] on div "Orders" at bounding box center [178, 155] width 31 height 8
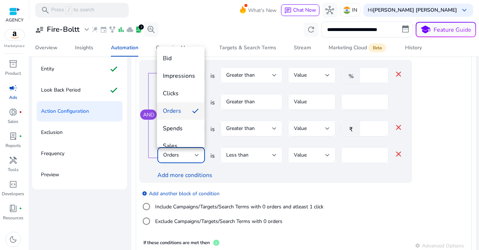
click at [185, 178] on div at bounding box center [239, 125] width 479 height 250
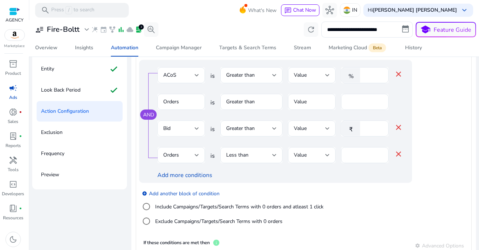
scroll to position [72, 0]
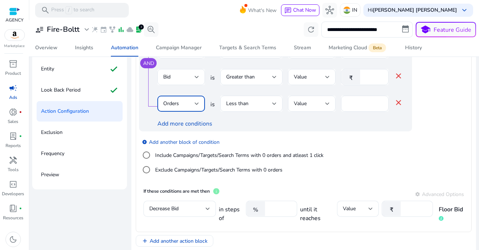
click at [181, 102] on div "Orders" at bounding box center [178, 104] width 31 height 8
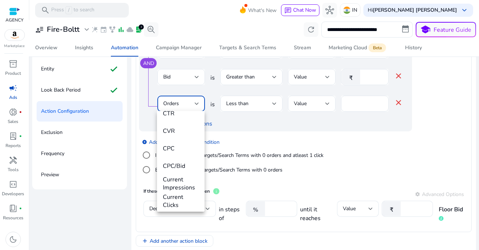
scroll to position [256, 0]
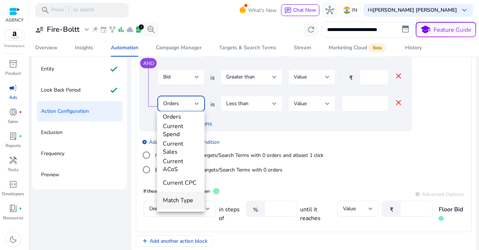
click at [181, 201] on span "Match Type" at bounding box center [181, 201] width 36 height 8
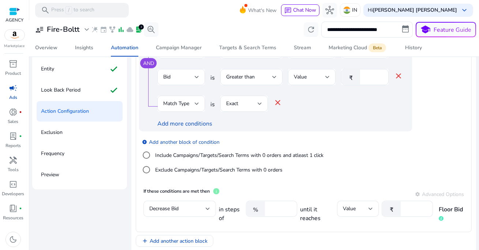
click at [244, 117] on div at bounding box center [244, 116] width 48 height 8
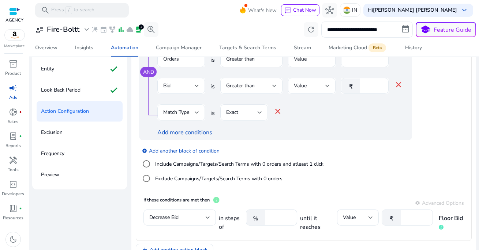
click at [186, 114] on span "Match Type" at bounding box center [176, 112] width 26 height 7
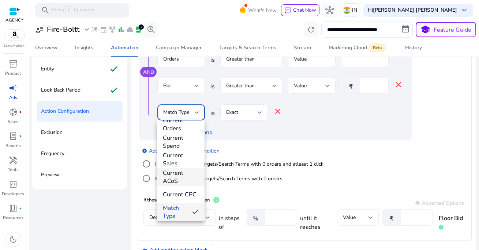
scroll to position [256, 0]
click at [246, 148] on div at bounding box center [239, 125] width 479 height 250
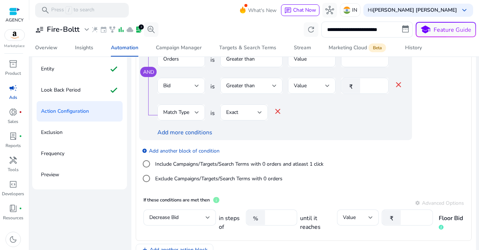
scroll to position [62, 0]
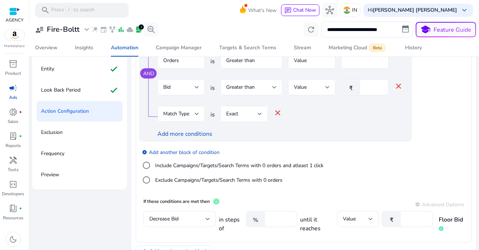
click at [234, 111] on span "Exact" at bounding box center [232, 113] width 12 height 7
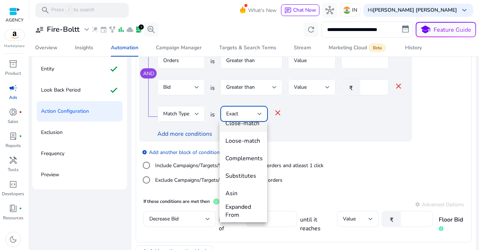
scroll to position [63, 0]
click at [243, 193] on span "Asin" at bounding box center [243, 193] width 36 height 8
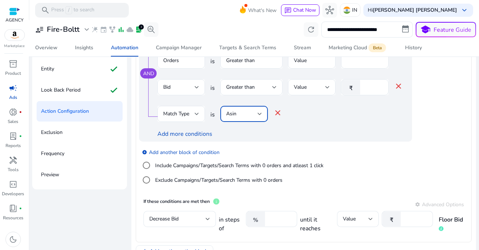
click at [249, 118] on div "Asin" at bounding box center [241, 114] width 31 height 8
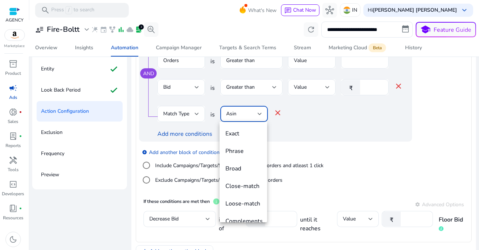
scroll to position [42, 0]
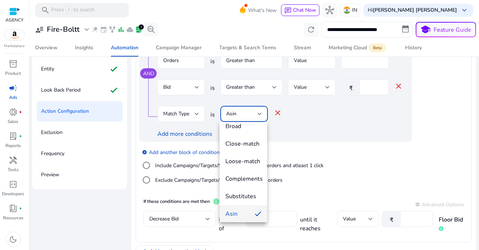
click at [283, 135] on div at bounding box center [239, 125] width 479 height 250
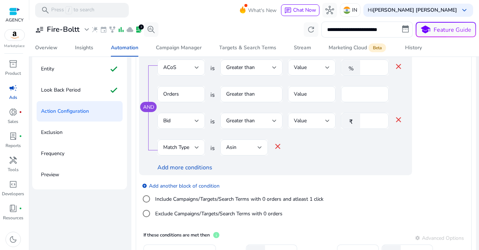
scroll to position [24, 0]
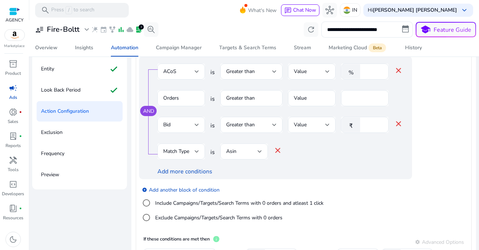
click at [252, 170] on div "Add more conditions" at bounding box center [279, 171] width 245 height 9
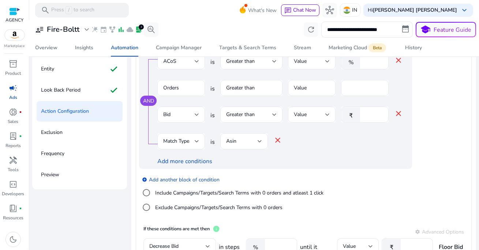
scroll to position [72, 0]
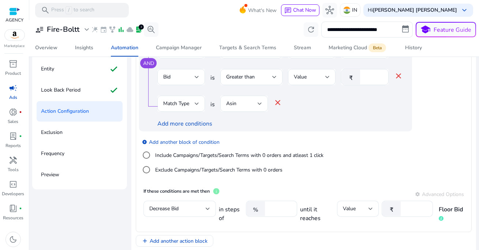
click at [293, 178] on div "add_circle Add another block of condition Include Campaigns/Targets/Search Term…" at bounding box center [290, 157] width 302 height 50
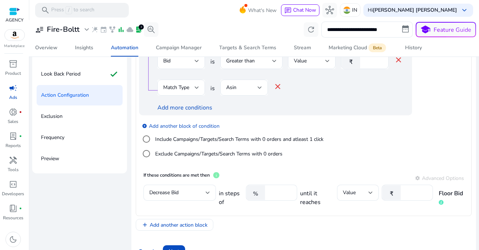
scroll to position [90, 0]
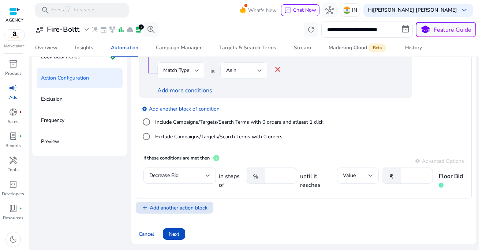
click at [189, 209] on span "Add another action block" at bounding box center [179, 208] width 58 height 8
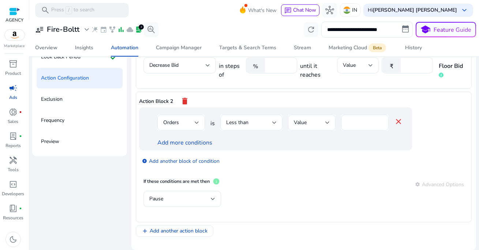
scroll to position [169, 0]
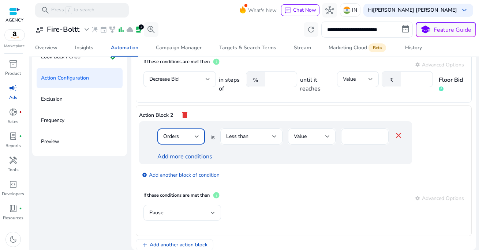
click at [182, 136] on div "Orders" at bounding box center [178, 137] width 31 height 8
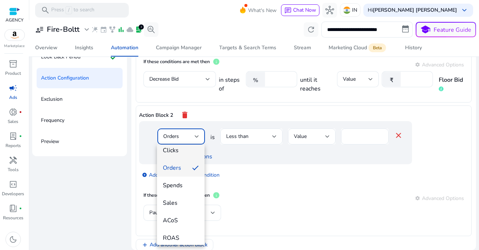
scroll to position [54, 0]
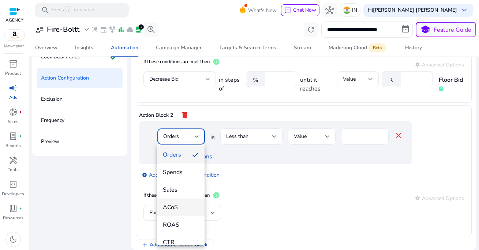
click at [180, 207] on span "ACoS" at bounding box center [181, 208] width 36 height 8
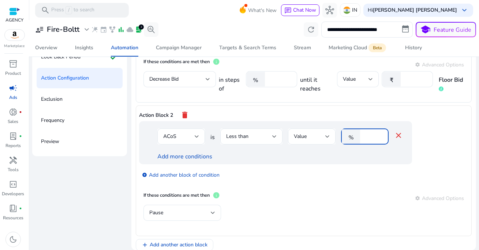
click at [372, 137] on input "*" at bounding box center [372, 137] width 19 height 8
type input "**"
click at [316, 173] on div "add_circle Add another block of condition" at bounding box center [290, 175] width 302 height 20
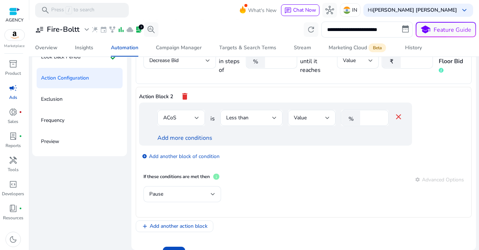
scroll to position [189, 0]
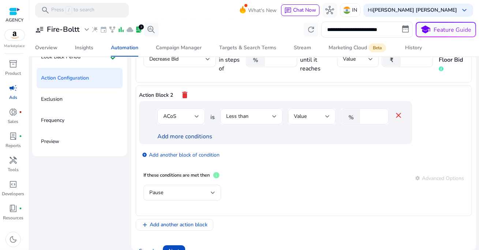
click at [192, 138] on link "Add more conditions" at bounding box center [184, 137] width 55 height 8
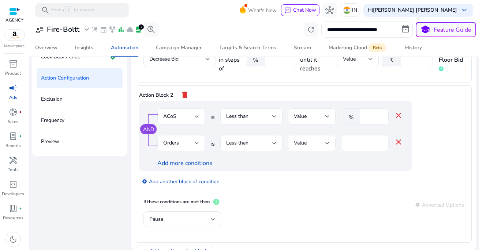
click at [186, 143] on div "Orders" at bounding box center [178, 143] width 31 height 8
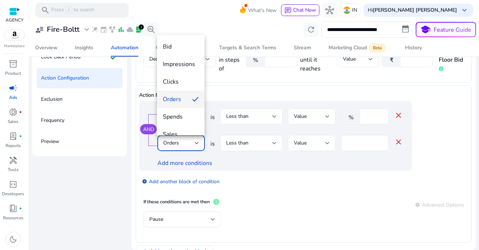
click at [268, 163] on div at bounding box center [239, 125] width 479 height 250
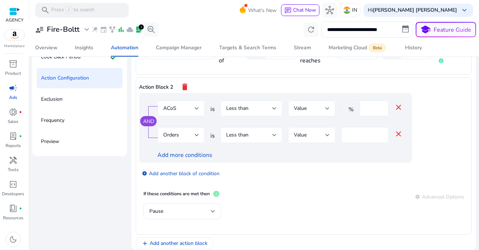
scroll to position [203, 0]
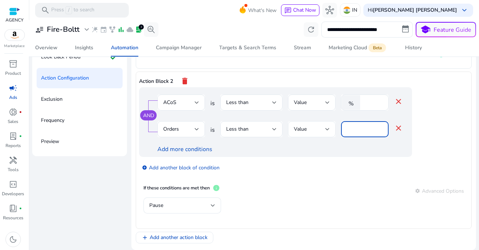
drag, startPoint x: 353, startPoint y: 129, endPoint x: 331, endPoint y: 129, distance: 21.9
click at [331, 129] on div "Orders is Less than Value * close" at bounding box center [279, 133] width 245 height 24
type input "*"
click at [321, 160] on div "add_circle Add another block of condition" at bounding box center [290, 167] width 302 height 20
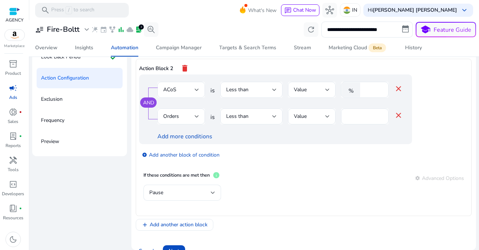
scroll to position [218, 0]
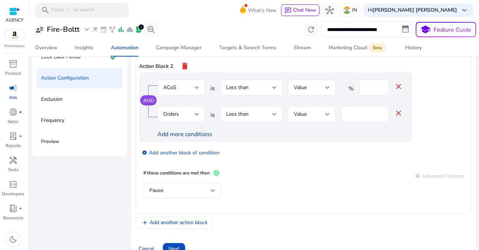
click at [198, 134] on link "Add more conditions" at bounding box center [184, 135] width 55 height 8
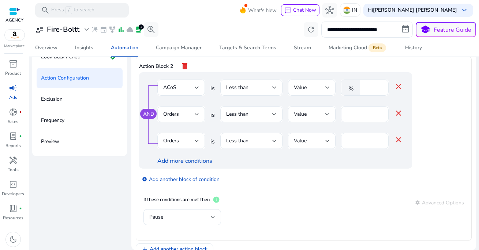
click at [184, 141] on div "Orders" at bounding box center [178, 141] width 31 height 8
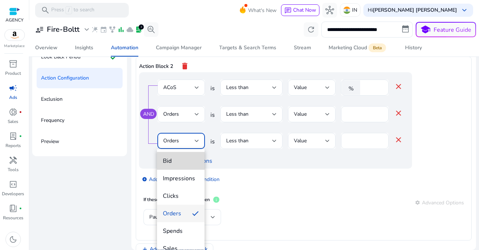
click at [186, 165] on span "Bid" at bounding box center [181, 161] width 36 height 8
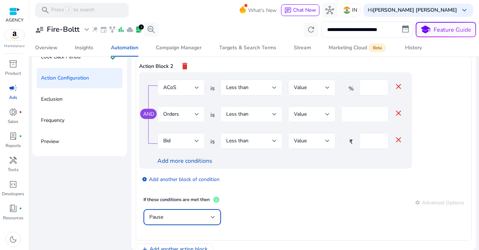
click at [185, 219] on div "Pause" at bounding box center [179, 218] width 61 height 8
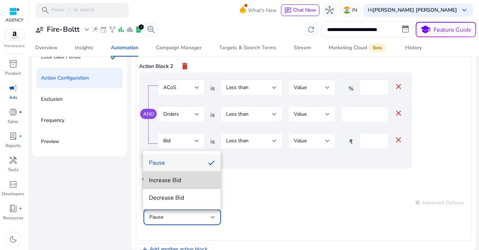
click at [183, 181] on span "Increase Bid" at bounding box center [182, 181] width 66 height 8
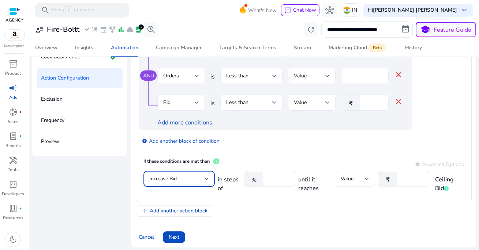
scroll to position [260, 0]
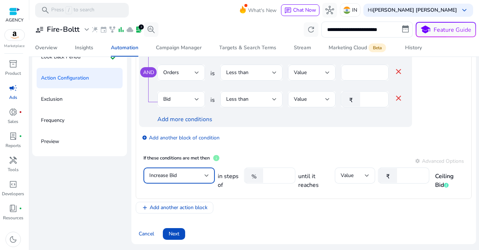
click at [271, 177] on input "*****" at bounding box center [278, 176] width 23 height 8
type input "**"
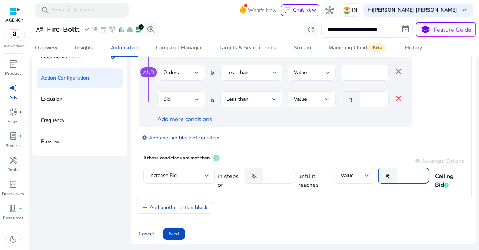
type input "**"
click at [316, 138] on div "add_circle Add another block of condition" at bounding box center [290, 137] width 302 height 20
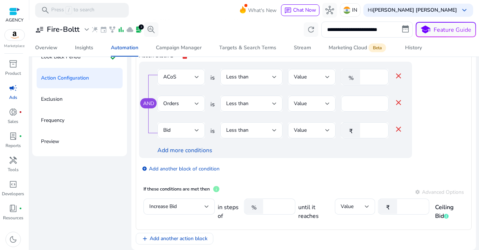
scroll to position [229, 0]
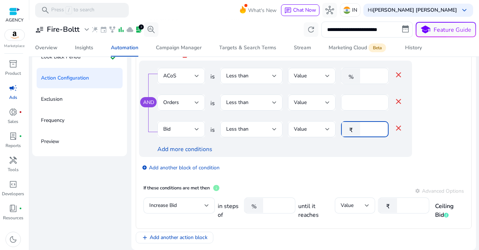
drag, startPoint x: 368, startPoint y: 131, endPoint x: 340, endPoint y: 131, distance: 27.8
click at [341, 131] on div "₹ *" at bounding box center [362, 129] width 42 height 16
type input "**"
click at [329, 165] on div "add_circle Add another block of condition" at bounding box center [290, 167] width 302 height 20
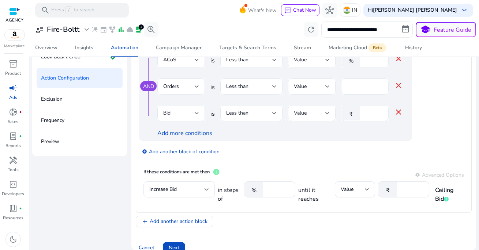
scroll to position [260, 0]
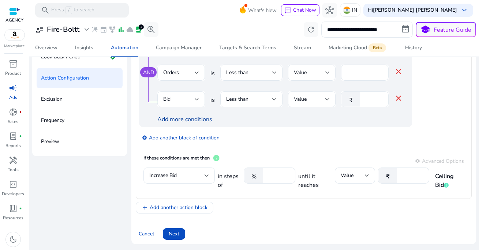
click at [178, 121] on link "Add more conditions" at bounding box center [184, 120] width 55 height 8
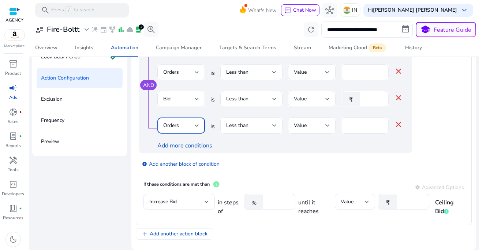
click at [178, 124] on span "Orders" at bounding box center [171, 125] width 16 height 7
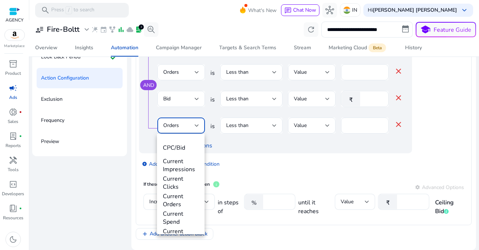
scroll to position [256, 0]
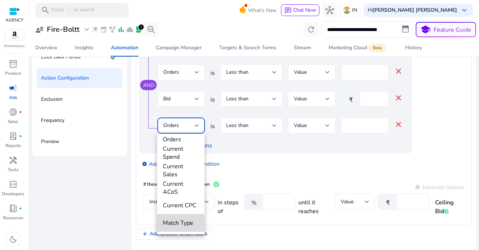
click at [180, 223] on span "Match Type" at bounding box center [181, 223] width 36 height 8
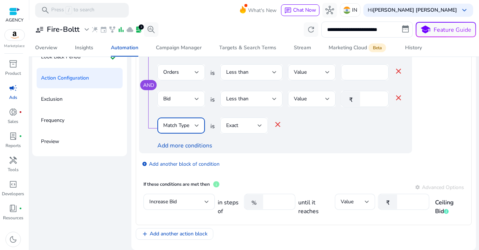
click at [245, 128] on div "Exact" at bounding box center [241, 126] width 31 height 8
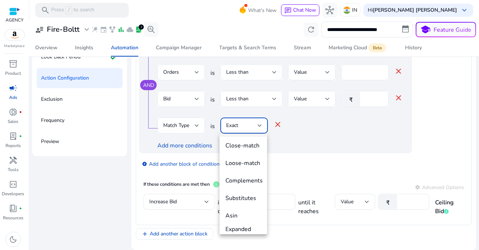
scroll to position [63, 0]
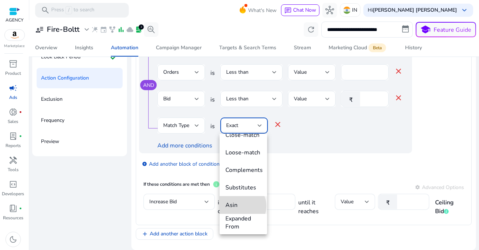
click at [241, 206] on span "Asin" at bounding box center [243, 205] width 36 height 8
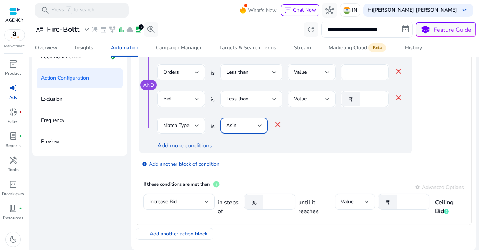
click at [295, 144] on div "Add more conditions" at bounding box center [279, 146] width 245 height 9
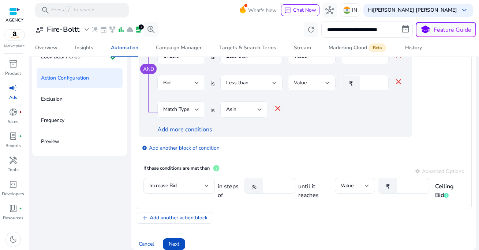
scroll to position [286, 0]
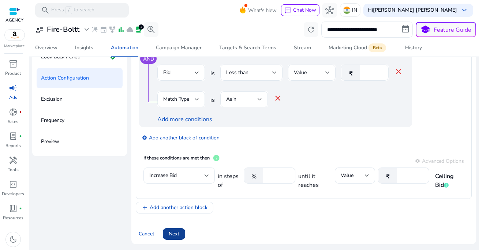
click at [176, 235] on span "Next" at bounding box center [174, 234] width 11 height 8
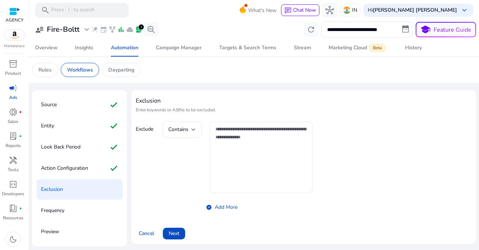
click at [179, 180] on div "Contains add_circle Add More" at bounding box center [237, 168] width 150 height 92
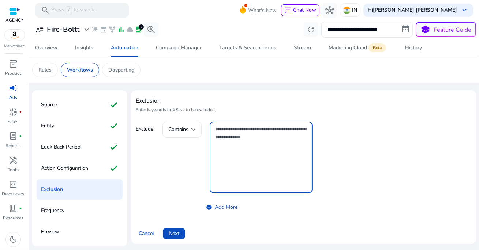
click at [250, 155] on textarea at bounding box center [260, 157] width 91 height 64
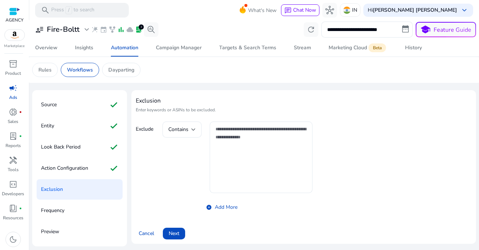
click at [178, 161] on div "Contains add_circle Add More" at bounding box center [237, 168] width 150 height 92
click at [180, 236] on span at bounding box center [174, 234] width 22 height 18
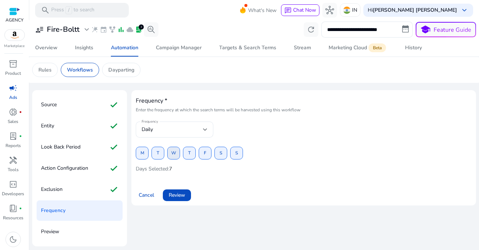
click at [172, 153] on span "W" at bounding box center [173, 153] width 5 height 13
click at [238, 155] on span at bounding box center [236, 154] width 12 height 18
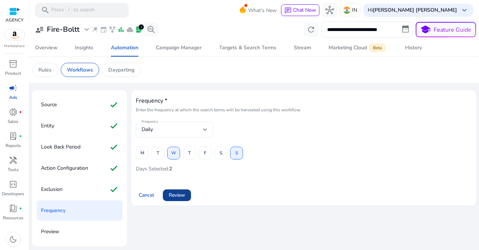
click at [180, 196] on span "Review" at bounding box center [177, 196] width 16 height 8
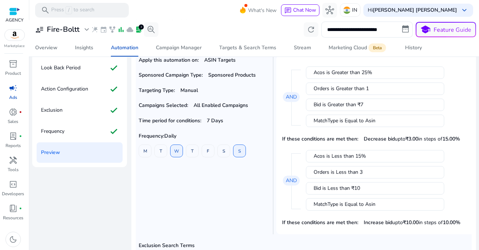
scroll to position [74, 0]
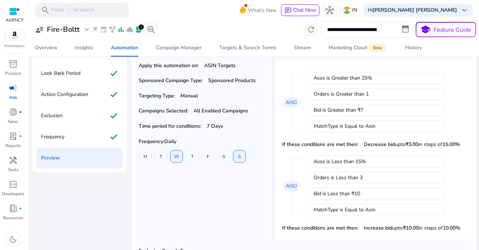
drag, startPoint x: 309, startPoint y: 78, endPoint x: 376, endPoint y: 79, distance: 66.9
click at [376, 79] on div "Acos is Greater than 25%" at bounding box center [375, 78] width 138 height 12
click at [376, 79] on div "Acos is Greater than 25%" at bounding box center [374, 78] width 123 height 7
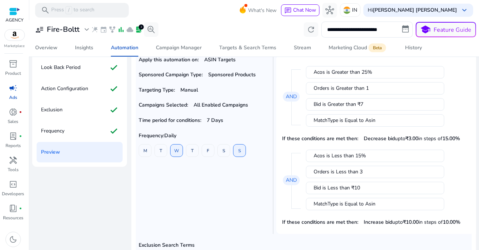
scroll to position [66, 0]
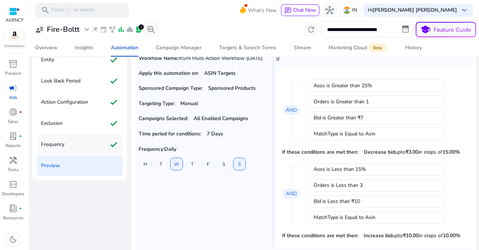
click at [89, 145] on div "Frequency check" at bounding box center [80, 145] width 86 height 20
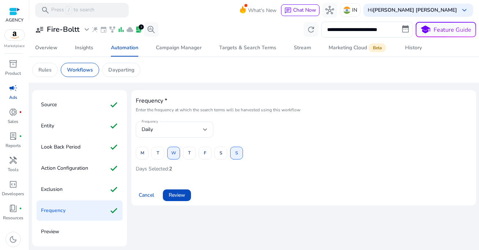
scroll to position [0, 0]
click at [142, 155] on span "M" at bounding box center [142, 153] width 4 height 13
click at [144, 155] on span at bounding box center [142, 154] width 12 height 18
click at [158, 155] on span "T" at bounding box center [158, 153] width 3 height 13
click at [191, 154] on span at bounding box center [189, 154] width 12 height 18
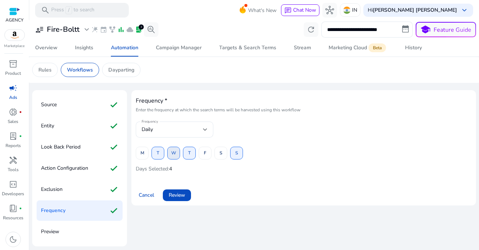
click at [173, 154] on span "W" at bounding box center [173, 153] width 5 height 13
click at [181, 195] on span "Review" at bounding box center [177, 196] width 16 height 8
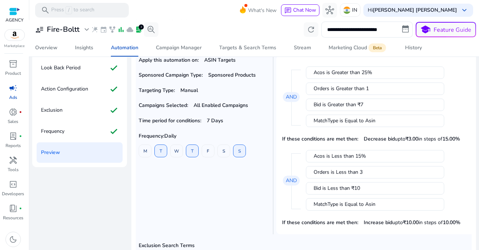
scroll to position [76, 0]
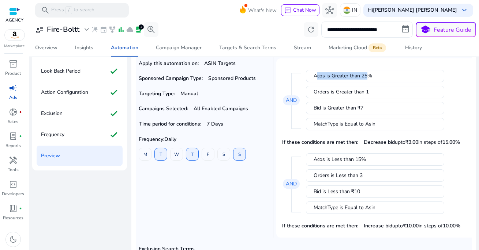
drag, startPoint x: 308, startPoint y: 79, endPoint x: 366, endPoint y: 78, distance: 58.1
click at [367, 78] on div "Acos is Greater than 25%" at bounding box center [375, 76] width 138 height 12
drag, startPoint x: 310, startPoint y: 93, endPoint x: 370, endPoint y: 92, distance: 60.7
click at [370, 92] on div "Orders is Greater than 1" at bounding box center [375, 92] width 138 height 12
click at [370, 92] on div "Orders is Greater than 1" at bounding box center [374, 91] width 123 height 7
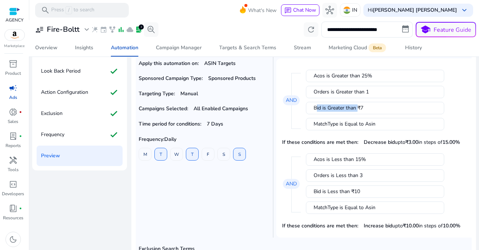
drag, startPoint x: 310, startPoint y: 109, endPoint x: 356, endPoint y: 108, distance: 45.7
click at [356, 109] on div "Bid is Greater than ₹7" at bounding box center [375, 108] width 138 height 12
click at [357, 108] on span "₹7" at bounding box center [360, 108] width 6 height 7
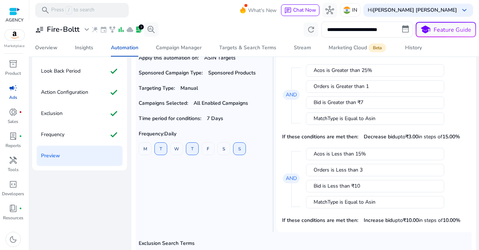
scroll to position [11, 0]
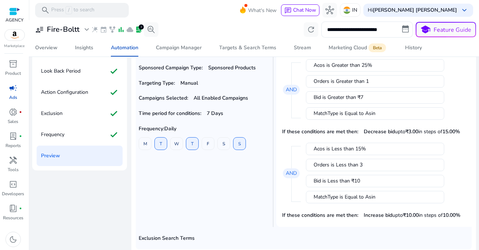
drag, startPoint x: 312, startPoint y: 115, endPoint x: 379, endPoint y: 115, distance: 66.9
click at [379, 115] on div "MatchType is Equal to Asin" at bounding box center [374, 113] width 123 height 7
drag, startPoint x: 361, startPoint y: 132, endPoint x: 429, endPoint y: 132, distance: 68.7
click at [429, 132] on p "Decrease bid upto ₹3.00 in steps of 15.00%" at bounding box center [411, 132] width 96 height 8
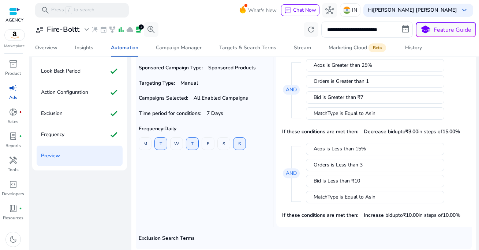
scroll to position [20, 0]
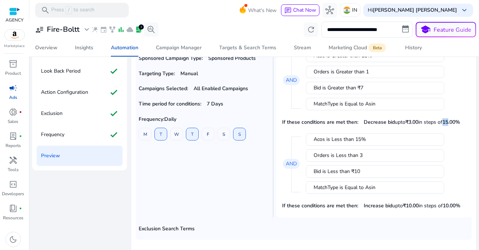
drag, startPoint x: 444, startPoint y: 122, endPoint x: 450, endPoint y: 122, distance: 5.5
click at [450, 122] on b "15.00%" at bounding box center [451, 122] width 18 height 7
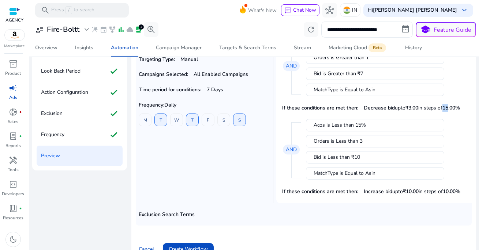
drag, startPoint x: 366, startPoint y: 124, endPoint x: 313, endPoint y: 129, distance: 53.2
click at [313, 129] on div "Acos is Less than 15%" at bounding box center [374, 125] width 123 height 7
click at [319, 142] on div "Orders is Less than 3" at bounding box center [374, 141] width 123 height 7
drag, startPoint x: 313, startPoint y: 142, endPoint x: 354, endPoint y: 142, distance: 41.0
click at [354, 142] on div "Orders is Less than 3" at bounding box center [374, 141] width 123 height 7
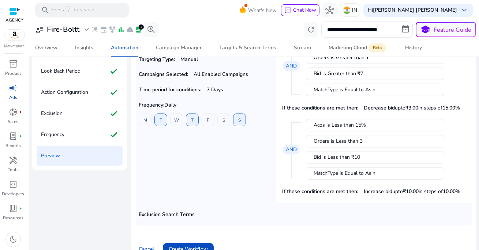
click at [339, 161] on div "Bid is Less than ₹10" at bounding box center [374, 157] width 123 height 7
drag, startPoint x: 313, startPoint y: 158, endPoint x: 358, endPoint y: 158, distance: 45.7
click at [358, 158] on div "Bid is Less than ₹10" at bounding box center [374, 157] width 123 height 7
click at [359, 175] on div "MatchType is Equal to Asin" at bounding box center [374, 173] width 123 height 7
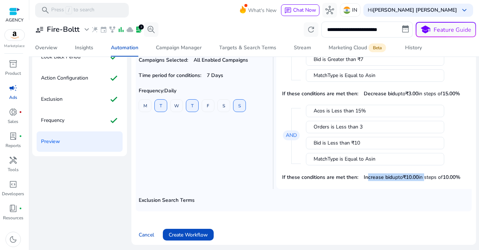
drag, startPoint x: 365, startPoint y: 178, endPoint x: 430, endPoint y: 178, distance: 65.8
click at [430, 178] on p "Increase bid upto ₹ 10.00 in steps of 10.00%" at bounding box center [411, 178] width 97 height 8
click at [302, 189] on div "Workflow Name: ASIN Multi Action Workflow-Aug 30 Apply this automation on: ASIN…" at bounding box center [304, 102] width 336 height 220
click at [203, 233] on span "Create Workflow" at bounding box center [188, 235] width 39 height 8
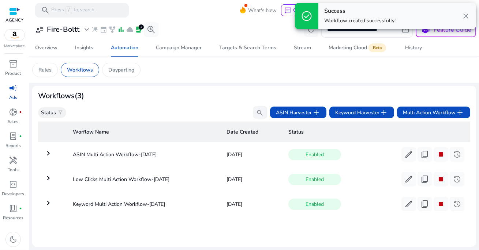
click at [185, 99] on div "Workflows (3)" at bounding box center [254, 96] width 432 height 9
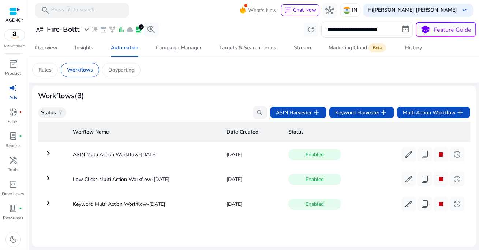
click at [52, 178] on mat-icon "keyboard_arrow_right" at bounding box center [48, 178] width 9 height 9
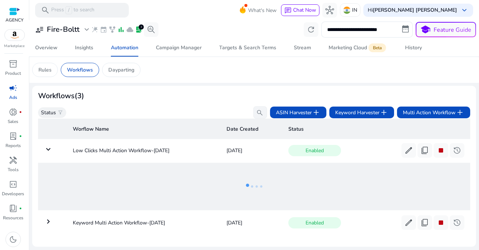
scroll to position [27, 0]
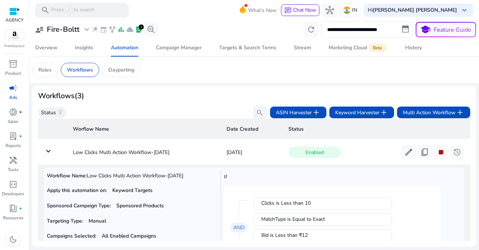
click at [50, 153] on mat-icon "keyboard_arrow_down" at bounding box center [48, 151] width 9 height 9
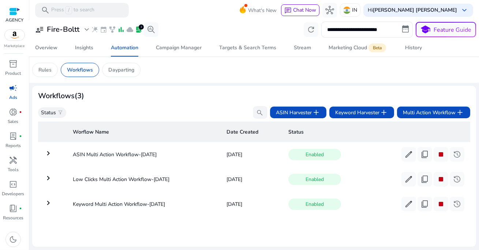
scroll to position [0, 0]
click at [422, 179] on span "content_copy" at bounding box center [424, 179] width 9 height 9
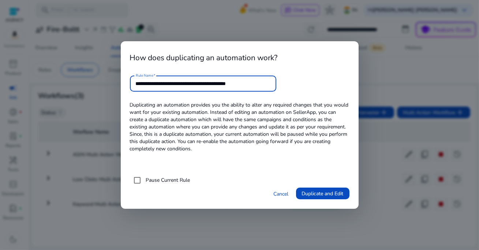
click at [161, 84] on input "**********" at bounding box center [203, 84] width 135 height 8
click at [162, 85] on input "**********" at bounding box center [203, 84] width 135 height 8
drag, startPoint x: 246, startPoint y: 84, endPoint x: 278, endPoint y: 92, distance: 32.7
click at [278, 91] on form "**********" at bounding box center [239, 84] width 219 height 16
type input "**********"
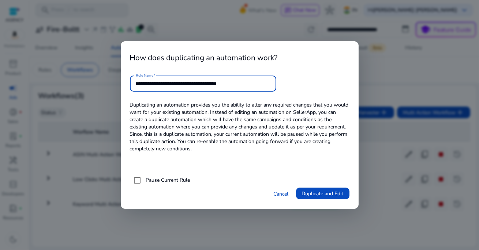
click at [265, 118] on p "Duplicating an automation provides you the ability to alter any required change…" at bounding box center [239, 132] width 219 height 77
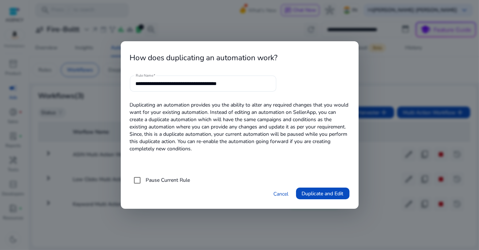
drag, startPoint x: 324, startPoint y: 195, endPoint x: 295, endPoint y: 149, distance: 54.3
click at [295, 149] on div "**********" at bounding box center [240, 125] width 238 height 168
click at [326, 195] on span "Duplicate and Edit" at bounding box center [323, 194] width 42 height 8
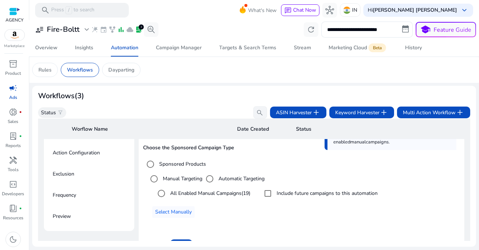
scroll to position [159, 0]
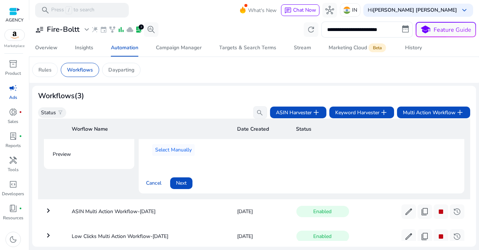
click at [219, 170] on div "**********" at bounding box center [301, 103] width 317 height 172
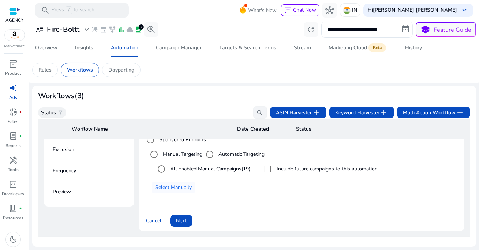
scroll to position [118, 0]
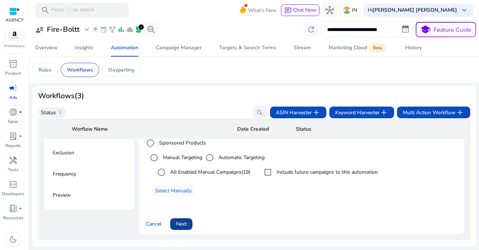
click at [185, 224] on span "Next" at bounding box center [181, 224] width 11 height 8
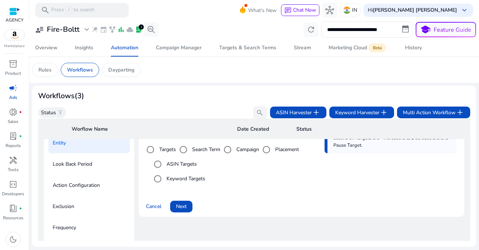
scroll to position [52, 0]
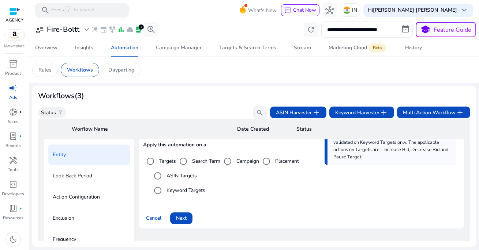
click at [186, 175] on label "ASIN Targets" at bounding box center [181, 176] width 32 height 8
click at [186, 219] on span "Next" at bounding box center [181, 219] width 11 height 8
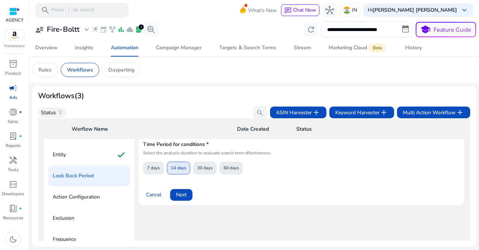
click at [175, 167] on span "14 days" at bounding box center [178, 168] width 15 height 13
click at [205, 170] on span "30 days" at bounding box center [204, 168] width 15 height 13
click at [186, 193] on span at bounding box center [181, 195] width 22 height 18
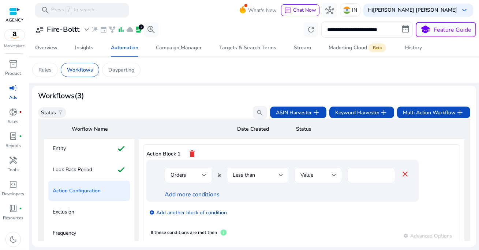
scroll to position [61, 0]
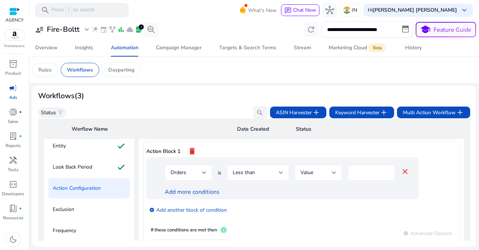
click at [195, 174] on div "Orders" at bounding box center [185, 173] width 31 height 8
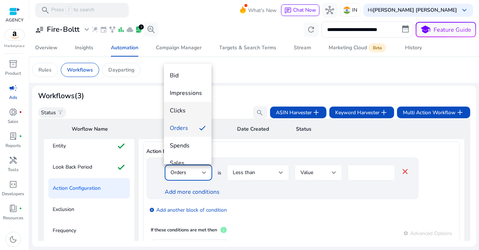
click at [188, 114] on span "Clicks" at bounding box center [188, 111] width 36 height 8
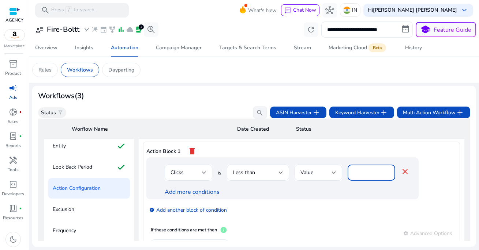
drag, startPoint x: 362, startPoint y: 173, endPoint x: 343, endPoint y: 175, distance: 19.2
click at [343, 175] on div "Clicks is Less than Value * close" at bounding box center [287, 177] width 245 height 24
type input "**"
click at [346, 152] on div "Action Block 1 delete" at bounding box center [301, 151] width 310 height 12
click at [204, 197] on div "Clicks is Less than Value ** close Add more conditions" at bounding box center [282, 179] width 272 height 42
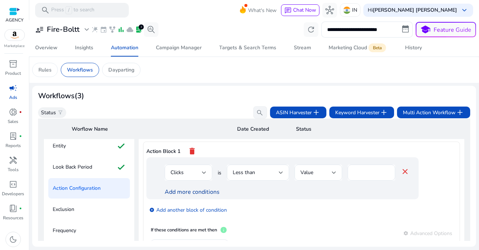
click at [199, 192] on link "Add more conditions" at bounding box center [192, 192] width 55 height 8
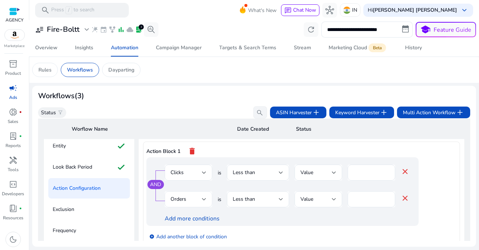
click at [196, 197] on div "Orders" at bounding box center [185, 200] width 31 height 8
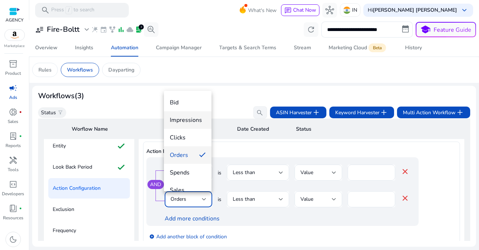
click at [188, 115] on mat-option "Impressions" at bounding box center [188, 121] width 48 height 18
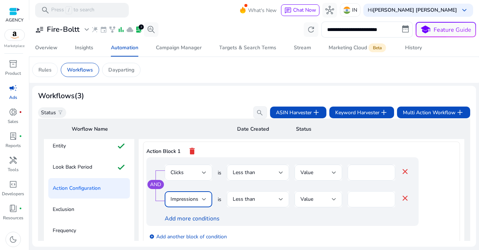
click at [356, 201] on input "*" at bounding box center [371, 200] width 36 height 8
type input "****"
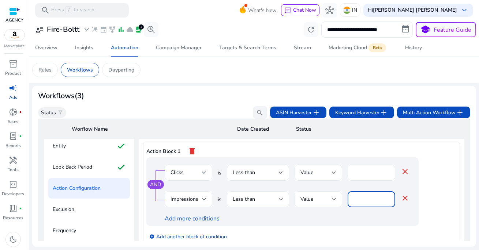
click at [306, 225] on div "AND Clicks is Less than Value ** close Impressions is Less than Value **** clos…" at bounding box center [282, 192] width 272 height 69
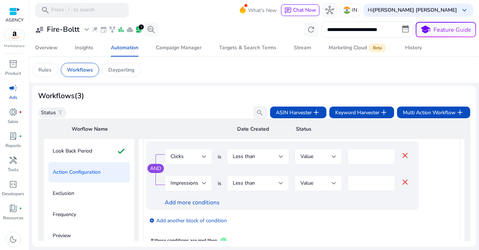
scroll to position [84, 0]
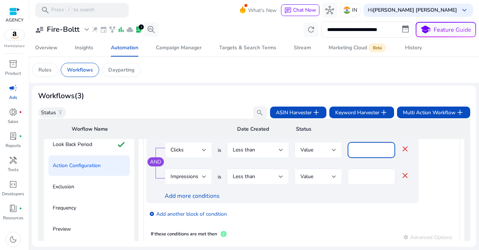
drag, startPoint x: 365, startPoint y: 150, endPoint x: 341, endPoint y: 150, distance: 24.1
click at [341, 150] on div "Clicks is Less than Value ** close" at bounding box center [287, 154] width 245 height 24
click at [313, 162] on div at bounding box center [318, 162] width 48 height 8
click at [367, 156] on div "**" at bounding box center [371, 150] width 36 height 16
type input "**"
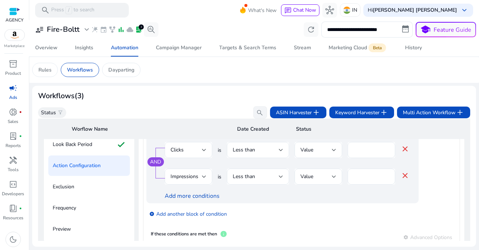
click at [346, 162] on div "Clicks is Less than Value ** close" at bounding box center [287, 154] width 245 height 24
click at [323, 162] on div at bounding box center [318, 162] width 48 height 8
click at [196, 198] on link "Add more conditions" at bounding box center [192, 196] width 55 height 8
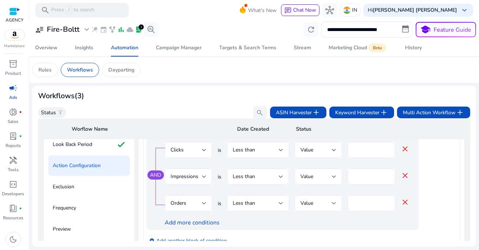
click at [186, 202] on div "Orders" at bounding box center [185, 204] width 31 height 8
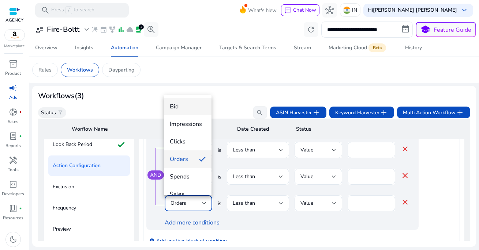
click at [182, 109] on span "Bid" at bounding box center [188, 107] width 36 height 8
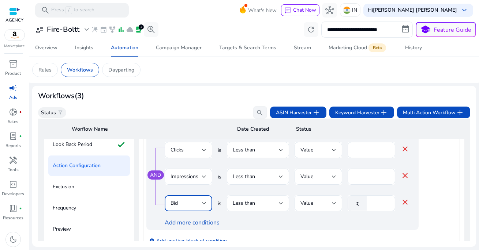
click at [261, 206] on div "Less than" at bounding box center [256, 204] width 46 height 8
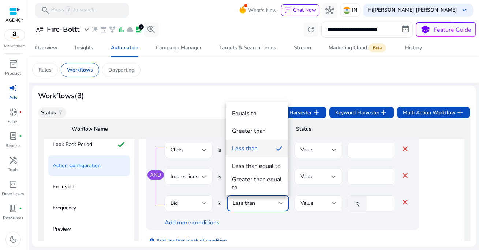
click at [253, 219] on div at bounding box center [239, 125] width 479 height 250
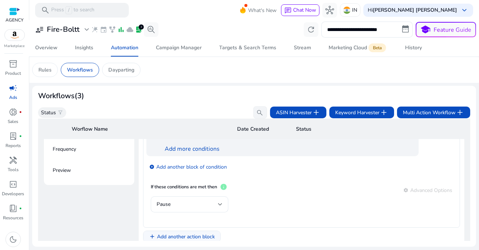
scroll to position [168, 0]
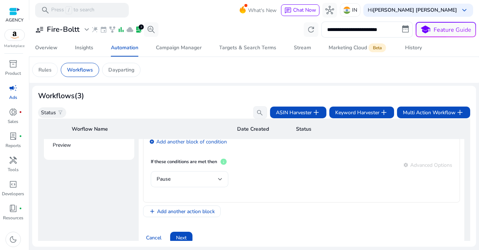
click at [187, 178] on div "Pause" at bounding box center [187, 180] width 61 height 8
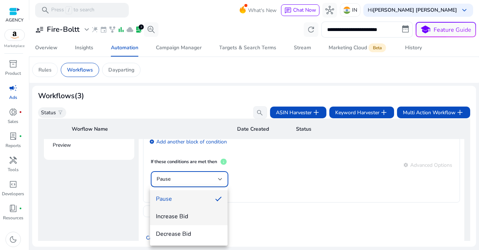
click at [182, 217] on span "Increase Bid" at bounding box center [189, 217] width 66 height 8
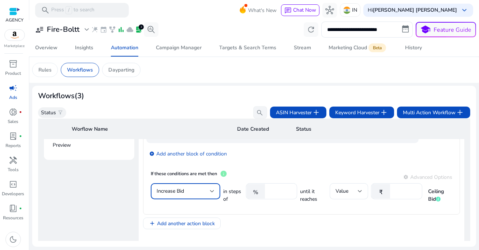
scroll to position [0, 0]
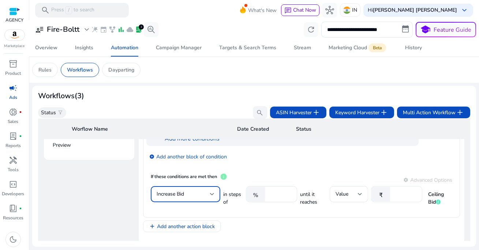
click at [401, 196] on input "**" at bounding box center [404, 195] width 23 height 8
click at [362, 171] on mat-card "If these conditions are met then info settings Advanced Options Increase Bid in…" at bounding box center [301, 192] width 310 height 46
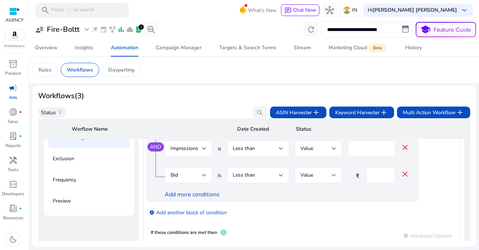
scroll to position [102, 0]
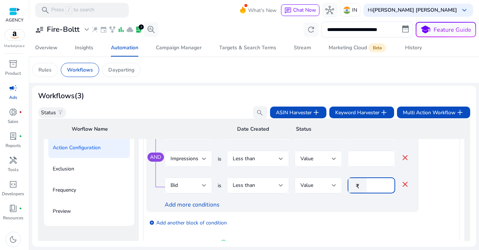
drag, startPoint x: 377, startPoint y: 183, endPoint x: 343, endPoint y: 182, distance: 34.0
click at [343, 183] on div "Bid is Less than Value ₹ * close" at bounding box center [287, 190] width 245 height 24
type input "**"
click at [303, 202] on div "Add more conditions" at bounding box center [287, 205] width 245 height 8
click at [199, 207] on link "Add more conditions" at bounding box center [192, 205] width 55 height 8
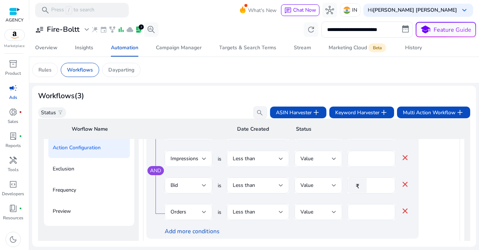
click at [192, 210] on div "Orders" at bounding box center [185, 212] width 31 height 8
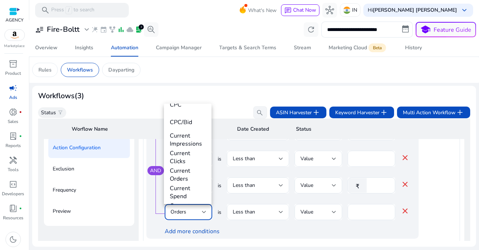
scroll to position [256, 0]
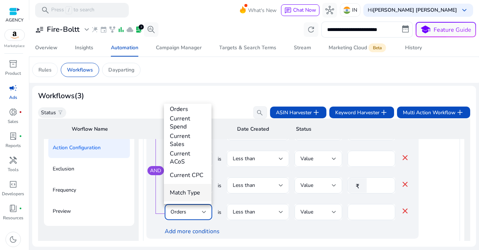
click at [188, 194] on span "Match Type" at bounding box center [188, 193] width 36 height 8
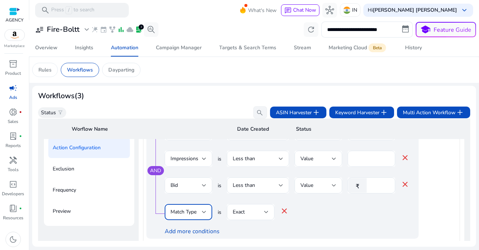
click at [255, 222] on div at bounding box center [251, 224] width 48 height 8
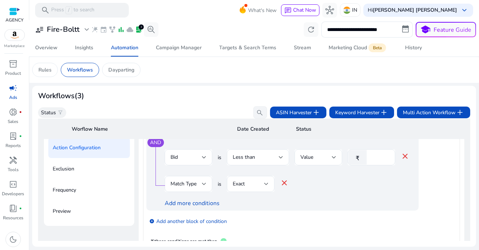
scroll to position [42, 0]
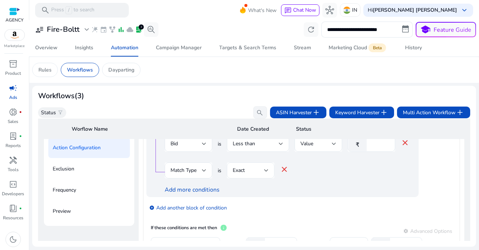
click at [250, 175] on div "Exact" at bounding box center [251, 171] width 36 height 16
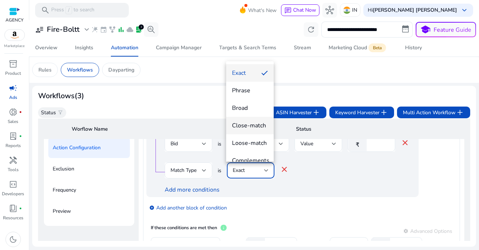
scroll to position [63, 0]
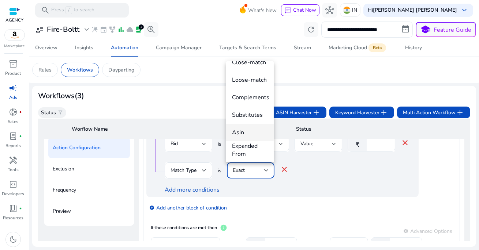
click at [245, 132] on span "Asin" at bounding box center [250, 133] width 36 height 8
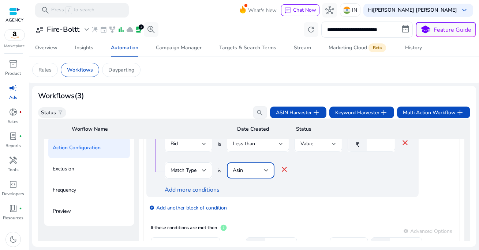
click at [299, 190] on div "Add more conditions" at bounding box center [287, 190] width 245 height 8
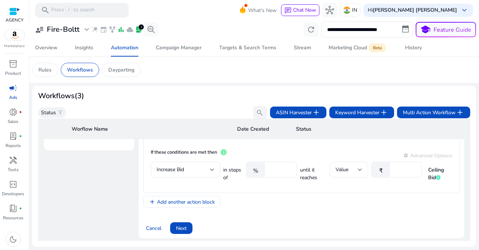
scroll to position [158, 0]
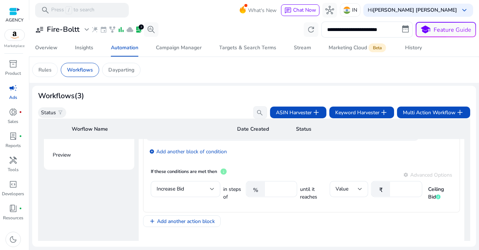
click at [275, 167] on mat-card "If these conditions are met then info settings Advanced Options Increase Bid in…" at bounding box center [301, 187] width 310 height 46
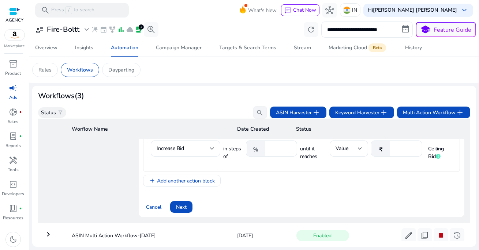
scroll to position [217, 0]
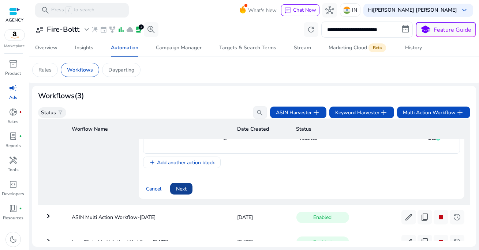
click at [179, 191] on span "Next" at bounding box center [181, 189] width 11 height 8
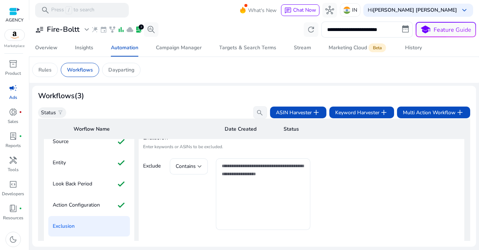
scroll to position [52, 0]
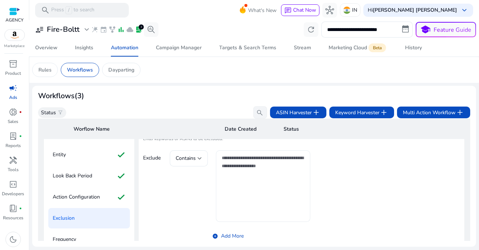
click at [252, 176] on textarea at bounding box center [263, 186] width 83 height 64
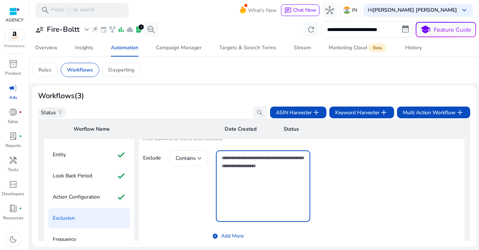
click at [180, 184] on div "Contains add_circle Add More" at bounding box center [240, 197] width 140 height 92
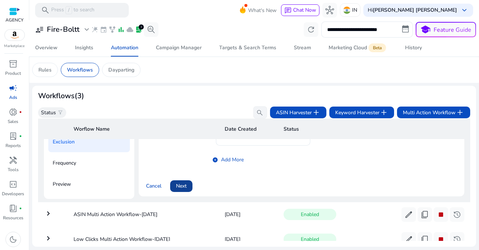
scroll to position [133, 0]
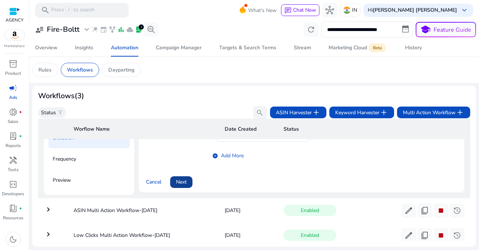
click at [181, 185] on span "Next" at bounding box center [181, 182] width 11 height 8
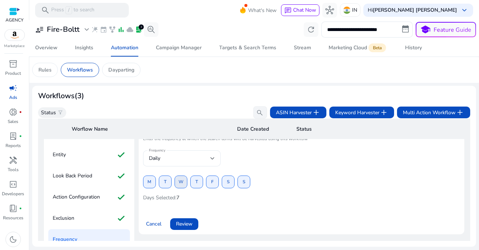
scroll to position [40, 0]
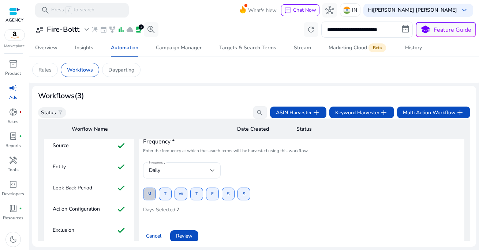
click at [152, 195] on span at bounding box center [149, 195] width 12 height 18
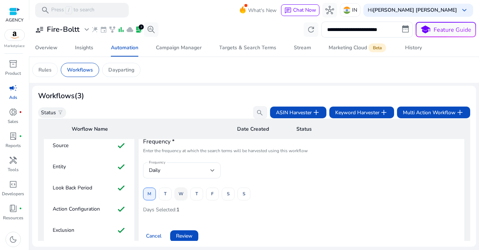
click at [180, 196] on span "W" at bounding box center [180, 194] width 5 height 13
click at [227, 196] on span "S" at bounding box center [228, 194] width 3 height 13
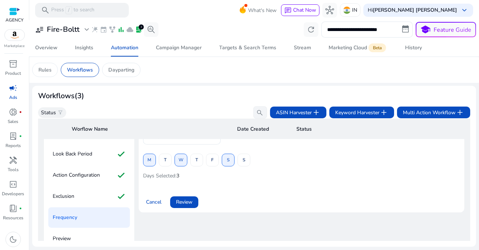
scroll to position [88, 0]
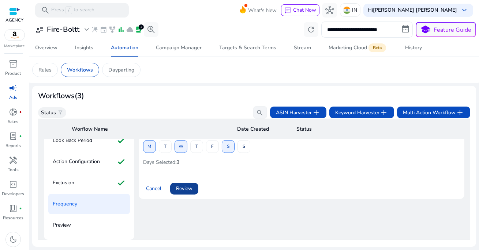
click at [186, 190] on span "Review" at bounding box center [184, 189] width 16 height 8
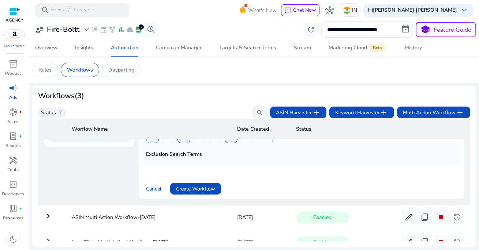
scroll to position [188, 0]
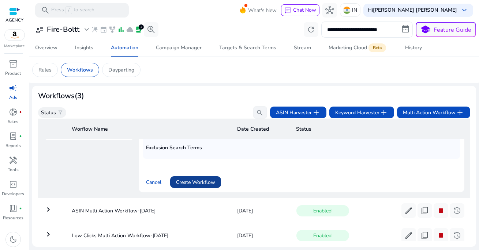
click at [206, 182] on span "Create Workflow" at bounding box center [195, 183] width 39 height 8
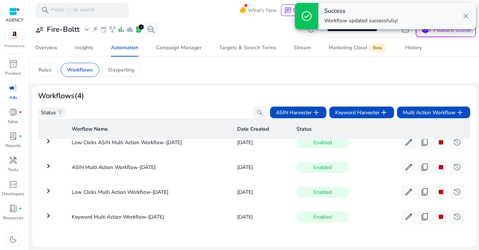
scroll to position [0, 0]
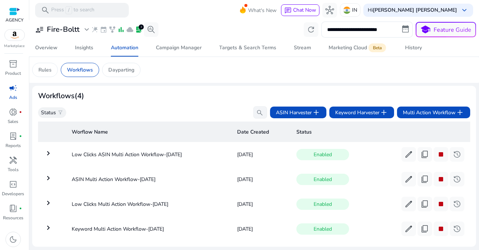
click at [227, 89] on mat-card "Workflows (4) Status filter_alt search ASIN Harvester add Keyword Harvester add…" at bounding box center [254, 166] width 444 height 161
click at [177, 79] on mat-card "Rules Workflows Dayparting" at bounding box center [253, 70] width 455 height 26
click at [176, 96] on div "Workflows (4)" at bounding box center [254, 96] width 432 height 9
click at [199, 63] on app-sa-custom-tab "Rules Workflows Dayparting" at bounding box center [254, 70] width 444 height 14
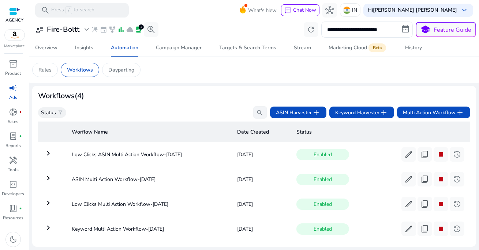
click at [178, 88] on mat-card "Workflows (4) Status filter_alt search ASIN Harvester add Keyword Harvester add…" at bounding box center [254, 166] width 444 height 161
click at [187, 90] on mat-card "Workflows (4) Status filter_alt search ASIN Harvester add Keyword Harvester add…" at bounding box center [254, 166] width 444 height 161
drag, startPoint x: 228, startPoint y: 155, endPoint x: 272, endPoint y: 186, distance: 53.9
click at [272, 186] on tbody "keyboard_arrow_right Low Clicks ASIN Multi Action Workflow-Aug 30 Aug 30, 2025 …" at bounding box center [254, 193] width 432 height 97
click at [184, 93] on div "Workflows (4)" at bounding box center [254, 96] width 432 height 9
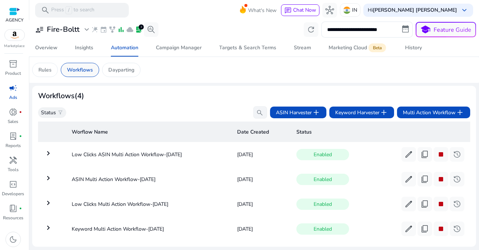
click at [90, 70] on p "Workflows" at bounding box center [80, 70] width 26 height 8
click at [426, 113] on span "Multi Action Workflow add" at bounding box center [433, 112] width 61 height 9
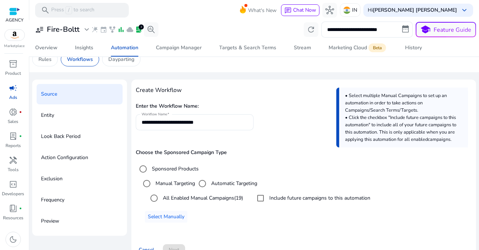
scroll to position [11, 0]
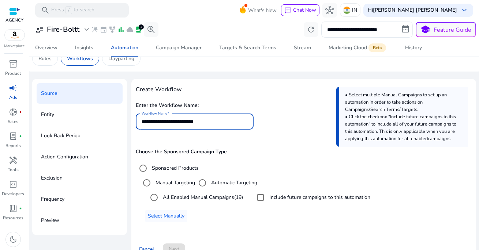
drag, startPoint x: 169, startPoint y: 121, endPoint x: 122, endPoint y: 121, distance: 47.2
click at [122, 121] on div "**********" at bounding box center [254, 172] width 444 height 187
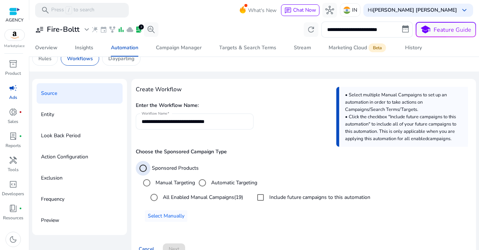
scroll to position [26, 0]
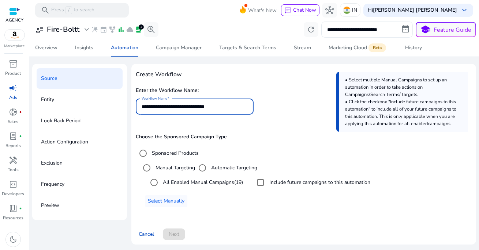
click at [174, 108] on input "**********" at bounding box center [195, 107] width 106 height 8
click at [168, 107] on input "**********" at bounding box center [195, 107] width 106 height 8
type input "**********"
click at [195, 123] on div "**********" at bounding box center [304, 144] width 336 height 152
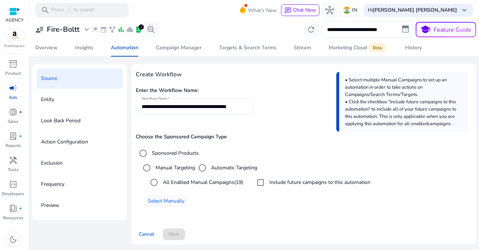
click at [176, 186] on label "All Enabled Manual Campaigns (19)" at bounding box center [202, 183] width 82 height 8
click at [178, 235] on span "Next" at bounding box center [174, 235] width 11 height 8
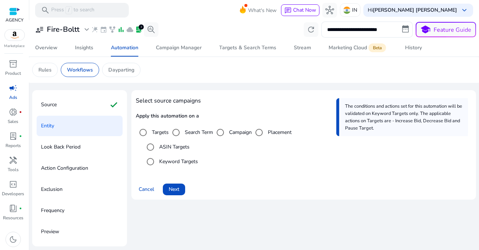
scroll to position [0, 0]
click at [174, 161] on label "Keyword Targets" at bounding box center [178, 162] width 40 height 8
click at [99, 107] on div "Source check" at bounding box center [80, 105] width 86 height 20
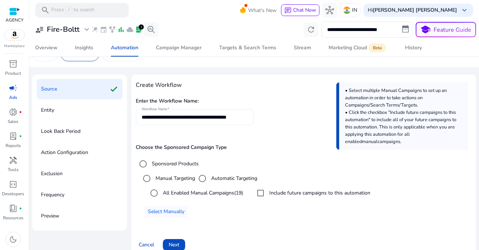
scroll to position [26, 0]
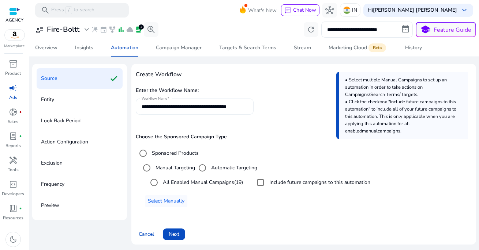
click at [205, 106] on input "**********" at bounding box center [195, 107] width 106 height 8
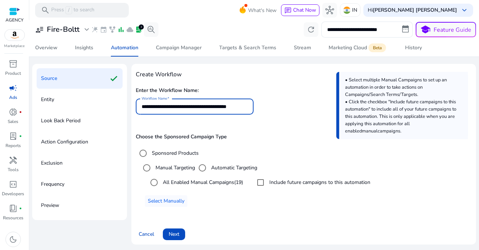
scroll to position [0, 0]
type input "**********"
click at [178, 232] on span "Next" at bounding box center [174, 235] width 11 height 8
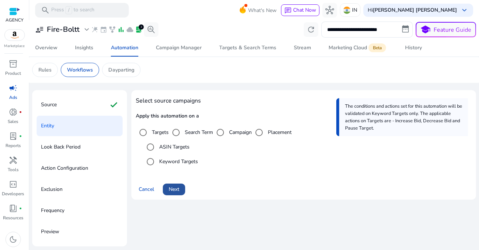
click at [177, 188] on span "Next" at bounding box center [174, 190] width 11 height 8
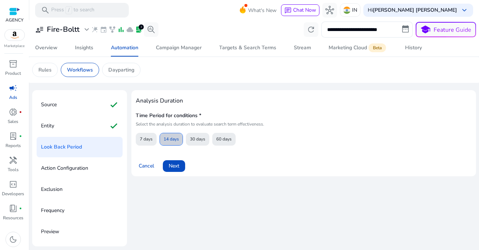
click at [168, 140] on span "14 days" at bounding box center [170, 139] width 15 height 13
click at [150, 141] on span "7 days" at bounding box center [146, 139] width 13 height 13
click at [174, 167] on span "Next" at bounding box center [174, 166] width 11 height 8
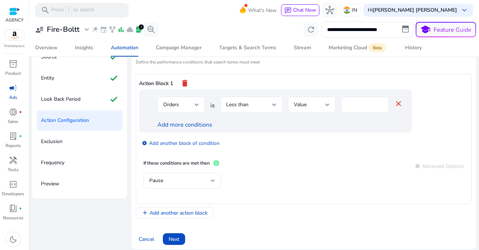
scroll to position [53, 0]
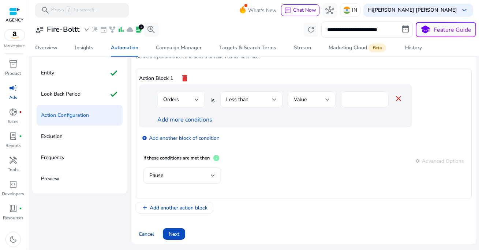
click at [189, 103] on div "Orders" at bounding box center [178, 100] width 31 height 8
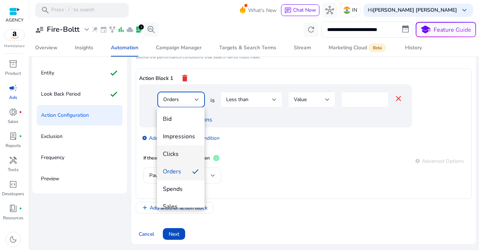
click at [182, 154] on span "Clicks" at bounding box center [181, 154] width 36 height 8
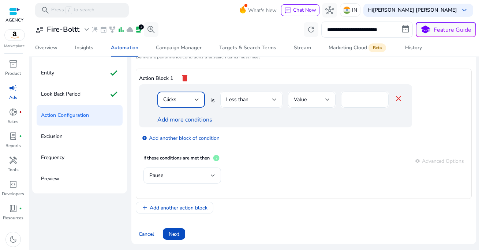
click at [256, 104] on div "Less than" at bounding box center [251, 99] width 50 height 9
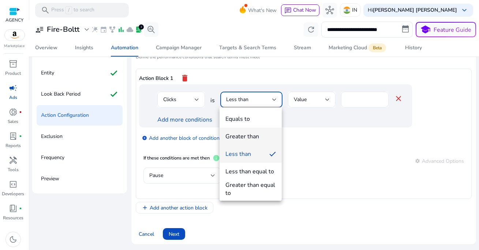
click at [250, 136] on div "Greater than" at bounding box center [242, 137] width 34 height 8
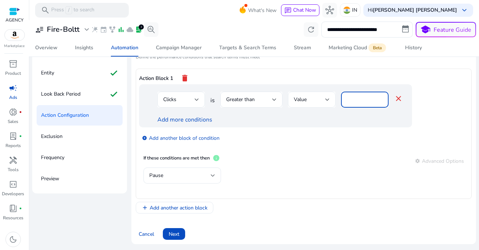
drag, startPoint x: 354, startPoint y: 97, endPoint x: 304, endPoint y: 103, distance: 50.8
click at [304, 103] on div "Clicks is Greater than Value * close" at bounding box center [279, 104] width 245 height 24
type input "***"
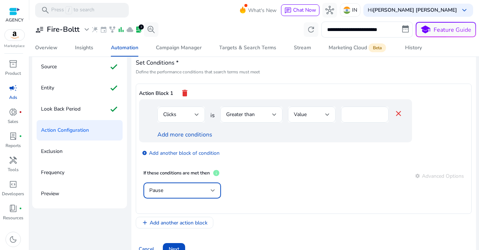
scroll to position [38, 0]
click at [173, 192] on div "Pause" at bounding box center [179, 190] width 61 height 8
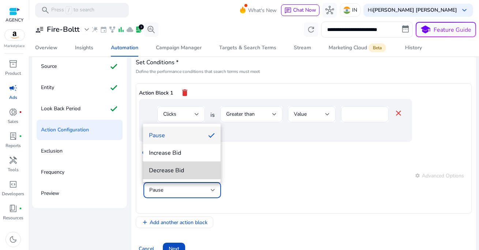
click at [179, 169] on span "Decrease Bid" at bounding box center [182, 171] width 66 height 8
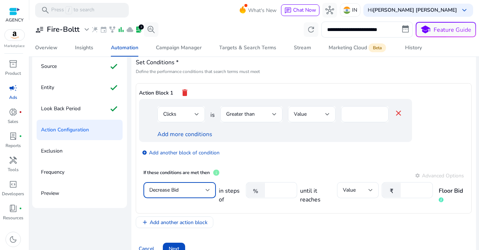
scroll to position [53, 0]
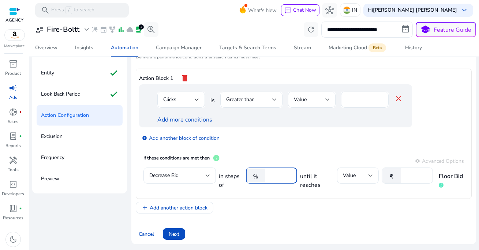
drag, startPoint x: 278, startPoint y: 175, endPoint x: 252, endPoint y: 175, distance: 26.3
click at [252, 175] on div "% **" at bounding box center [268, 176] width 45 height 16
type input "**"
type input "*"
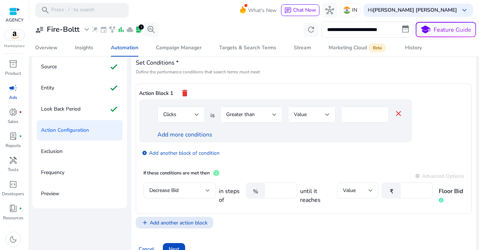
scroll to position [36, 0]
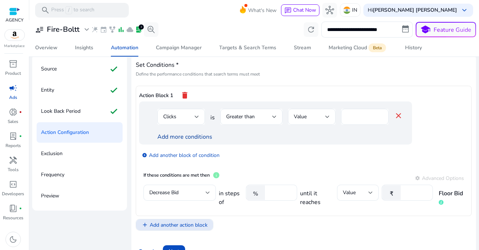
click at [182, 137] on link "Add more conditions" at bounding box center [184, 137] width 55 height 8
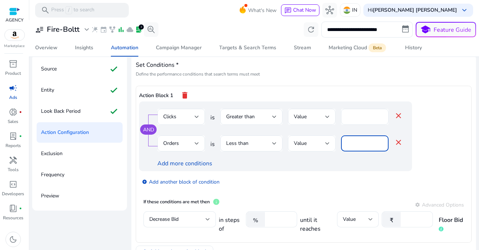
drag, startPoint x: 350, startPoint y: 144, endPoint x: 328, endPoint y: 144, distance: 21.9
click at [329, 144] on div "Orders is Less than Value * close" at bounding box center [279, 148] width 245 height 24
type input "*"
click at [315, 167] on div "Add more conditions" at bounding box center [279, 163] width 245 height 9
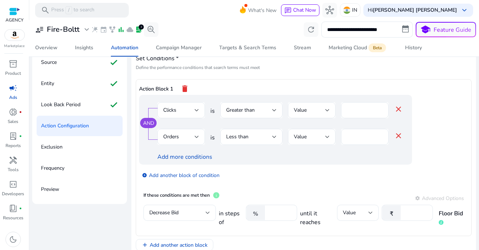
scroll to position [45, 0]
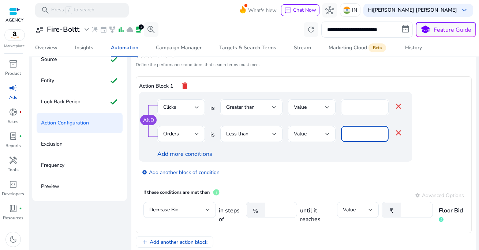
drag, startPoint x: 352, startPoint y: 134, endPoint x: 339, endPoint y: 135, distance: 12.5
click at [339, 135] on div "Orders is Less than Value * close" at bounding box center [279, 138] width 245 height 24
click at [312, 157] on div "Add more conditions" at bounding box center [279, 154] width 245 height 9
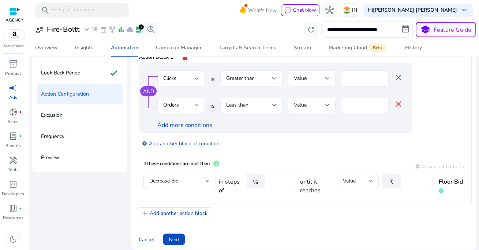
scroll to position [80, 0]
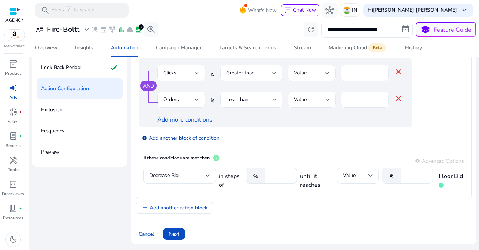
click at [183, 137] on link "add_circle Add another block of condition" at bounding box center [181, 138] width 78 height 8
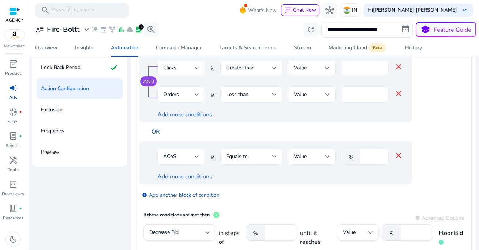
scroll to position [0, 0]
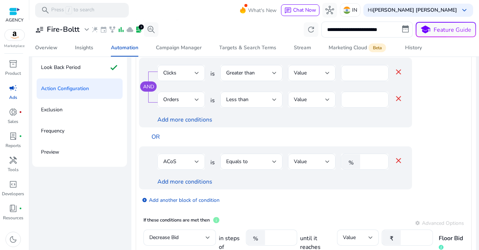
click at [183, 162] on div "ACoS" at bounding box center [178, 162] width 31 height 8
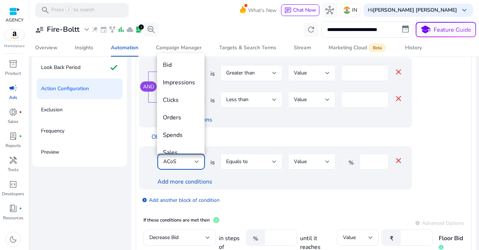
scroll to position [25, 0]
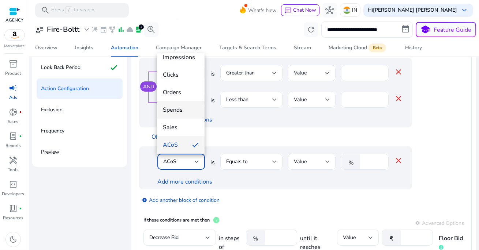
click at [178, 110] on span "Spends" at bounding box center [181, 110] width 36 height 8
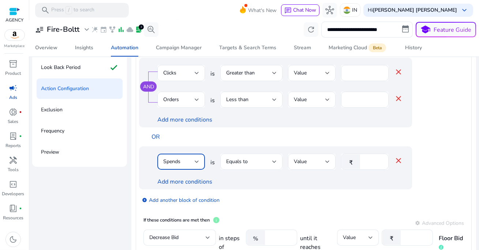
click at [240, 163] on span "Equals to" at bounding box center [237, 161] width 22 height 7
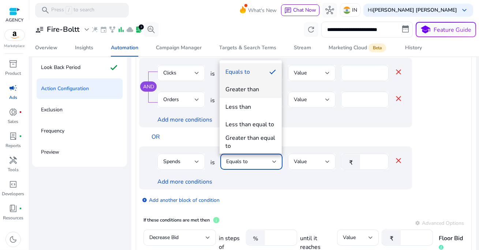
click at [249, 89] on div "Greater than" at bounding box center [242, 90] width 34 height 8
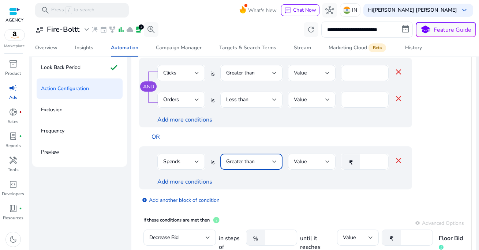
click at [366, 162] on input "****" at bounding box center [372, 162] width 19 height 8
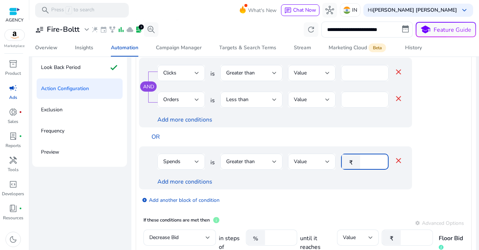
click at [366, 162] on input "****" at bounding box center [372, 162] width 19 height 8
type input "****"
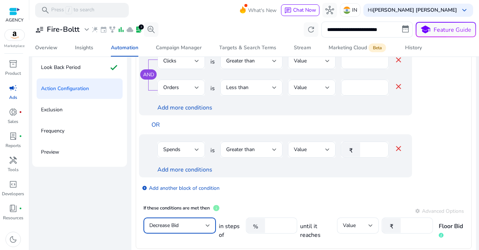
scroll to position [14, 0]
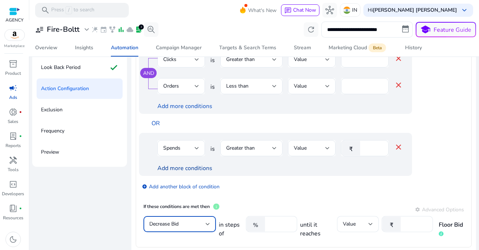
click at [193, 167] on link "Add more conditions" at bounding box center [184, 169] width 55 height 8
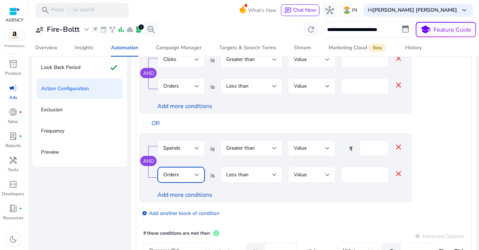
click at [185, 172] on div "Orders" at bounding box center [178, 175] width 31 height 8
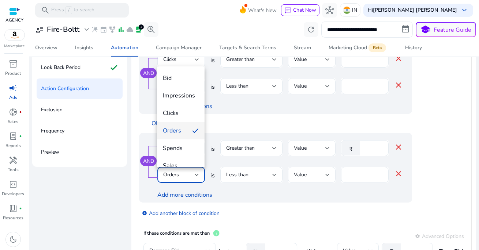
click at [305, 191] on div at bounding box center [239, 125] width 479 height 250
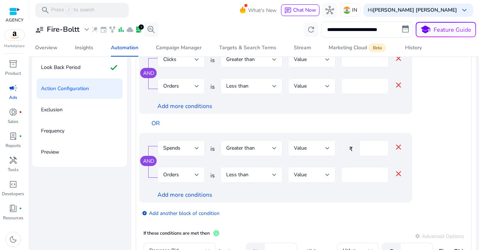
drag, startPoint x: 354, startPoint y: 177, endPoint x: 330, endPoint y: 177, distance: 24.1
click at [330, 177] on div "Orders is Less than Value * close" at bounding box center [279, 179] width 245 height 24
type input "*"
click at [311, 194] on div "Add more conditions" at bounding box center [279, 195] width 245 height 9
click at [370, 151] on input "****" at bounding box center [372, 148] width 19 height 8
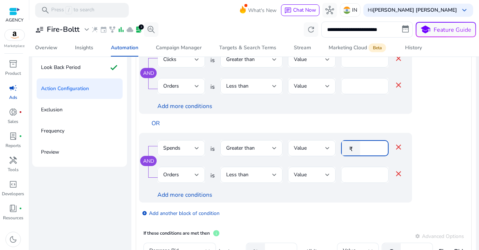
click at [370, 151] on input "****" at bounding box center [372, 148] width 19 height 8
type input "***"
click at [246, 161] on div at bounding box center [251, 161] width 62 height 8
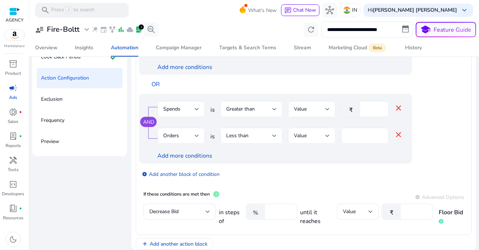
scroll to position [37, 0]
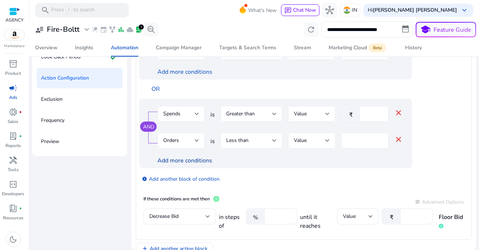
click at [186, 161] on link "Add more conditions" at bounding box center [184, 161] width 55 height 8
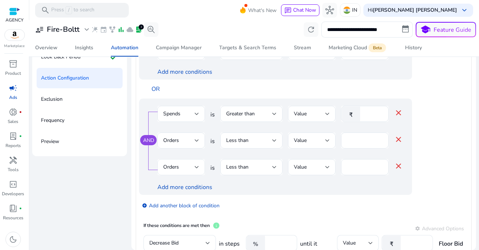
click at [184, 166] on div "Orders" at bounding box center [178, 167] width 31 height 8
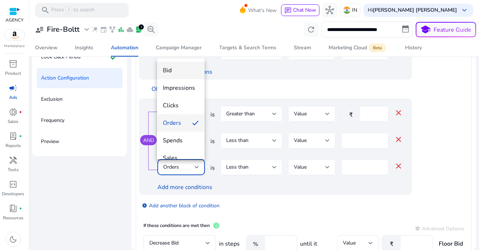
click at [178, 71] on span "Bid" at bounding box center [181, 71] width 36 height 8
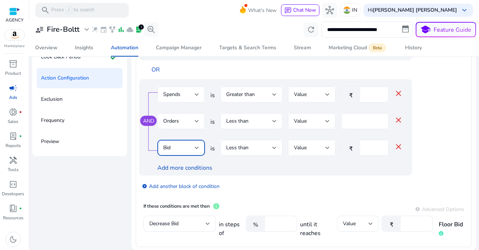
scroll to position [57, 0]
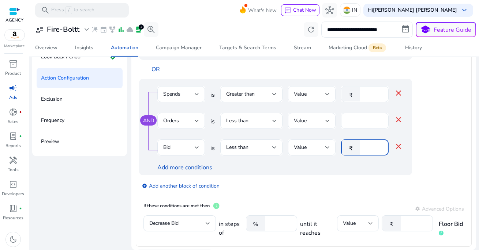
drag, startPoint x: 369, startPoint y: 146, endPoint x: 316, endPoint y: 147, distance: 52.3
click at [368, 146] on input "*" at bounding box center [372, 148] width 19 height 8
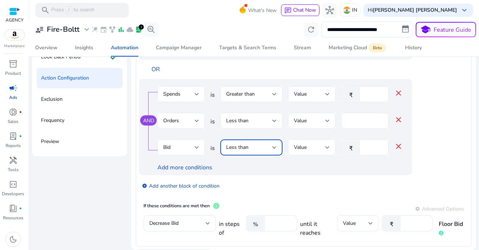
click at [265, 146] on div "Less than" at bounding box center [249, 148] width 46 height 8
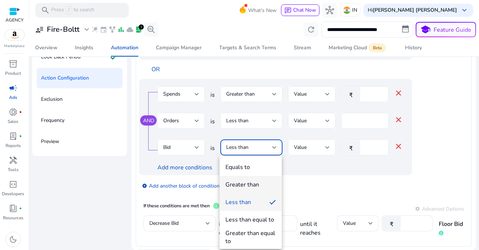
click at [246, 184] on div "Greater than" at bounding box center [242, 185] width 34 height 8
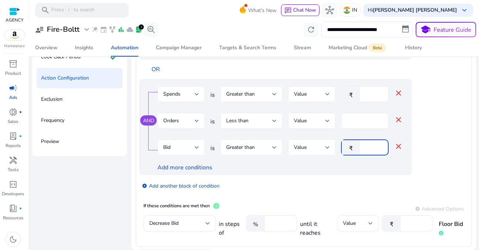
drag, startPoint x: 370, startPoint y: 149, endPoint x: 349, endPoint y: 149, distance: 20.5
click at [350, 149] on div "₹ *" at bounding box center [362, 148] width 42 height 16
type input "*"
click at [320, 173] on div "AND Spends is Greater than Value ₹ *** close Orders is Less than Value * close …" at bounding box center [275, 127] width 273 height 97
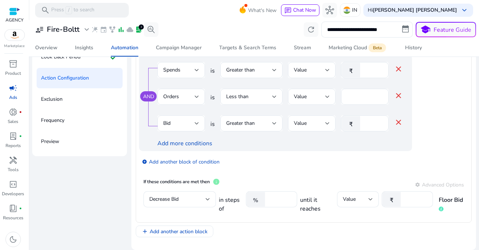
scroll to position [91, 0]
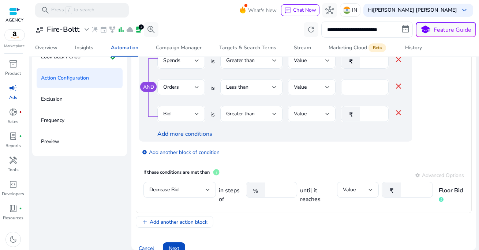
click at [252, 144] on div "add_circle Add another block of condition" at bounding box center [290, 152] width 302 height 20
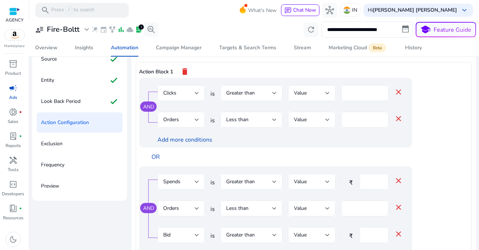
scroll to position [14, 0]
click at [188, 140] on link "Add more conditions" at bounding box center [184, 140] width 55 height 8
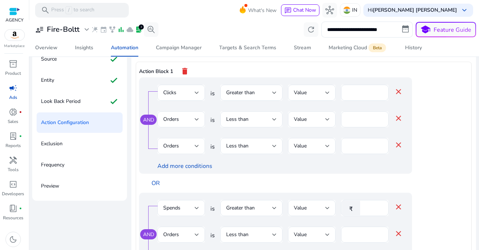
click at [181, 141] on div "Orders" at bounding box center [181, 146] width 36 height 16
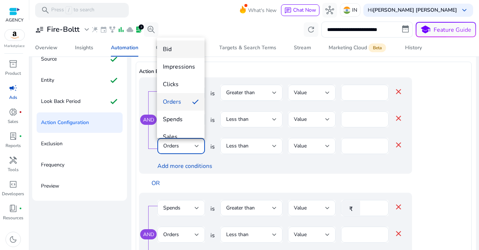
click at [174, 56] on mat-option "Bid" at bounding box center [181, 50] width 48 height 18
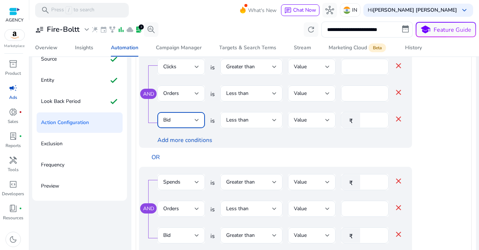
scroll to position [41, 0]
click at [248, 118] on div "Less than" at bounding box center [249, 120] width 46 height 8
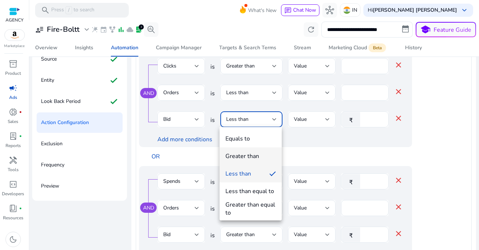
click at [248, 152] on div "Greater than" at bounding box center [242, 156] width 34 height 8
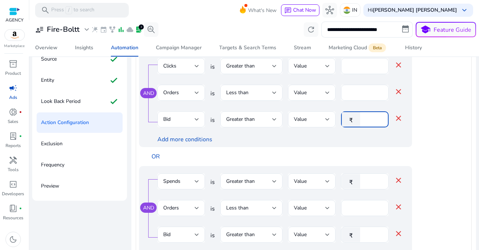
drag, startPoint x: 369, startPoint y: 119, endPoint x: 342, endPoint y: 119, distance: 26.3
click at [342, 119] on div "₹ *" at bounding box center [362, 120] width 42 height 16
type input "*"
click at [278, 140] on div "Add more conditions" at bounding box center [279, 139] width 245 height 9
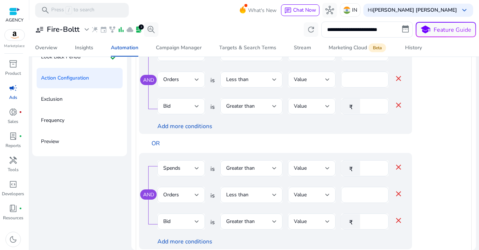
scroll to position [0, 0]
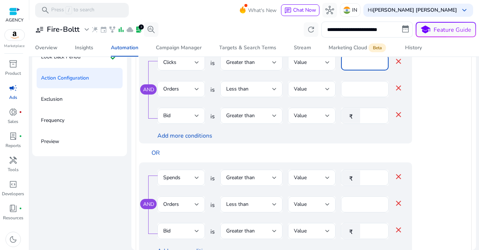
drag, startPoint x: 348, startPoint y: 63, endPoint x: 329, endPoint y: 66, distance: 19.6
click at [329, 66] on div "Clicks is Greater than Value *** close" at bounding box center [279, 66] width 245 height 24
type input "***"
click at [319, 74] on div at bounding box center [312, 75] width 48 height 8
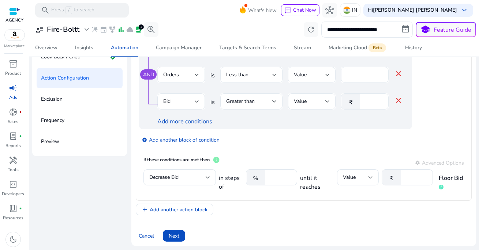
scroll to position [132, 0]
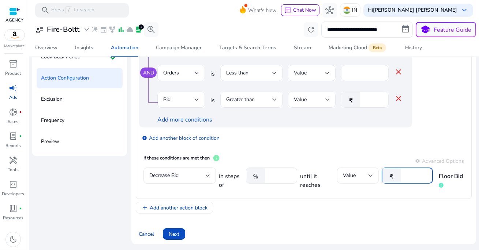
drag, startPoint x: 403, startPoint y: 174, endPoint x: 351, endPoint y: 176, distance: 51.6
click at [387, 176] on div "₹ *" at bounding box center [403, 176] width 45 height 16
type input "*"
click at [329, 208] on div "add Add another action block" at bounding box center [304, 208] width 336 height 12
click at [310, 133] on div "add_circle Add another block of condition" at bounding box center [290, 138] width 302 height 20
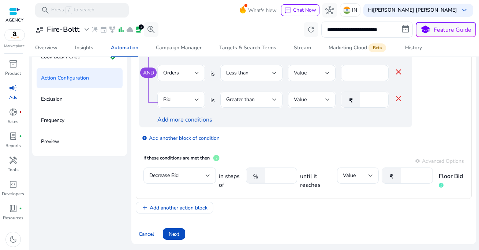
click at [274, 176] on input "**" at bounding box center [279, 176] width 23 height 8
type input "**"
click at [265, 210] on div "add Add another action block" at bounding box center [304, 208] width 336 height 12
click at [194, 210] on span "Add another action block" at bounding box center [179, 208] width 58 height 8
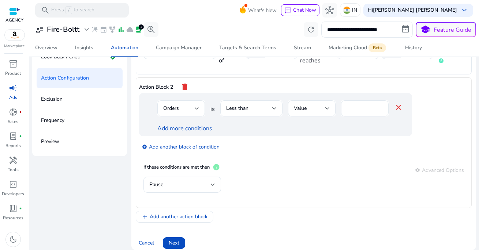
click at [186, 88] on mat-icon "delete" at bounding box center [184, 87] width 9 height 12
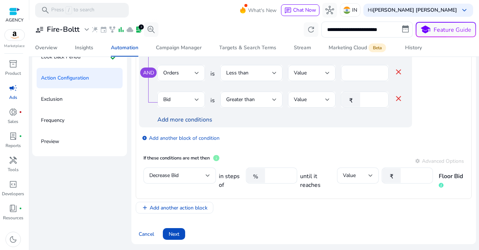
scroll to position [123, 0]
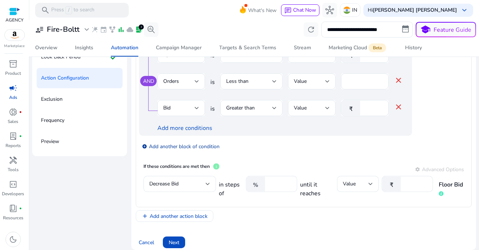
click at [186, 148] on link "add_circle Add another block of condition" at bounding box center [181, 146] width 78 height 8
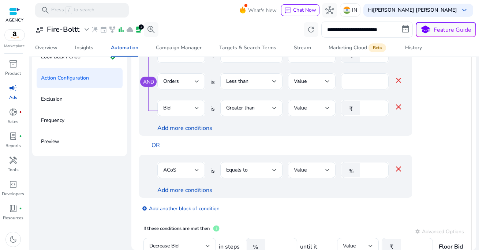
click at [399, 170] on mat-icon "close" at bounding box center [398, 169] width 9 height 9
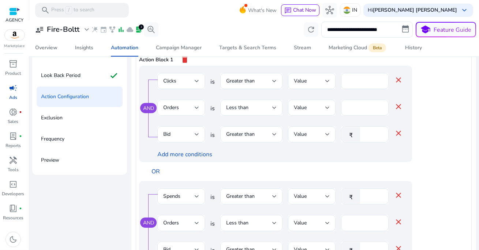
scroll to position [72, 0]
click at [188, 155] on link "Add more conditions" at bounding box center [184, 154] width 55 height 8
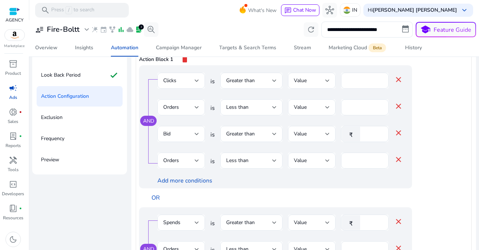
click at [187, 157] on div "Orders" at bounding box center [178, 161] width 31 height 8
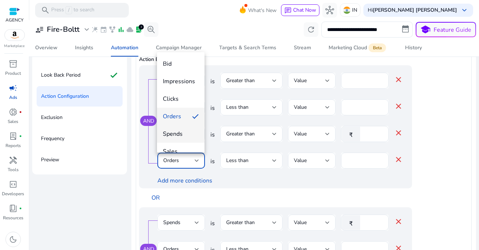
click at [186, 135] on span "Spends" at bounding box center [181, 134] width 36 height 8
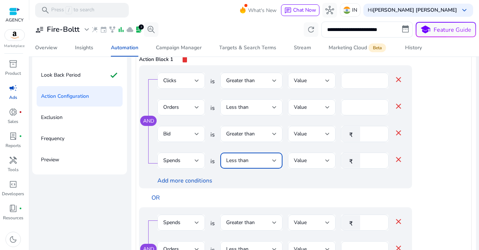
click at [255, 163] on div "Less than" at bounding box center [249, 161] width 46 height 8
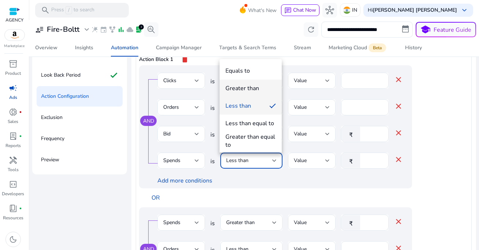
click at [249, 91] on div "Greater than" at bounding box center [242, 88] width 34 height 8
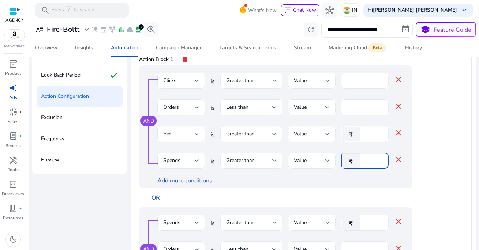
drag, startPoint x: 374, startPoint y: 159, endPoint x: 343, endPoint y: 159, distance: 31.1
click at [343, 159] on div "₹ *" at bounding box center [362, 161] width 42 height 16
type input "***"
click at [296, 180] on div "Add more conditions" at bounding box center [279, 181] width 245 height 9
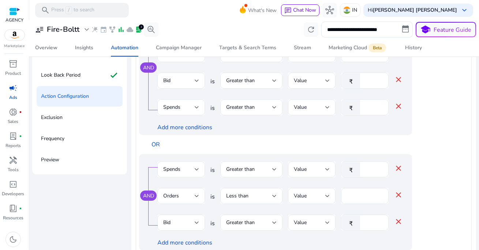
scroll to position [66, 0]
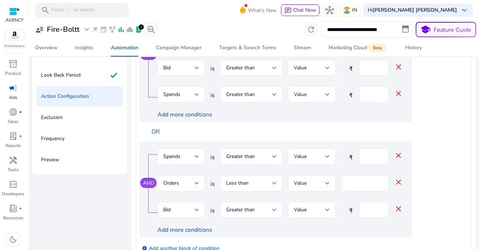
click at [397, 157] on mat-icon "close" at bounding box center [398, 155] width 9 height 9
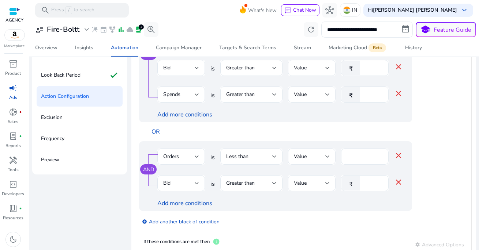
click at [397, 157] on mat-icon "close" at bounding box center [398, 155] width 9 height 9
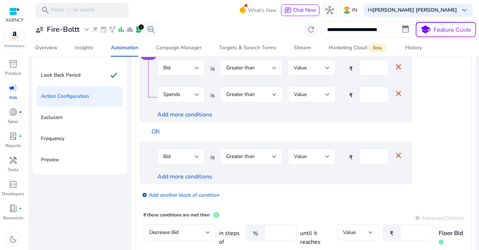
click at [397, 155] on mat-icon "close" at bounding box center [398, 155] width 9 height 9
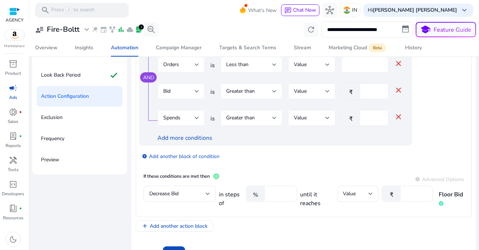
scroll to position [43, 0]
click at [292, 159] on div "add_circle Add another block of condition" at bounding box center [290, 156] width 302 height 20
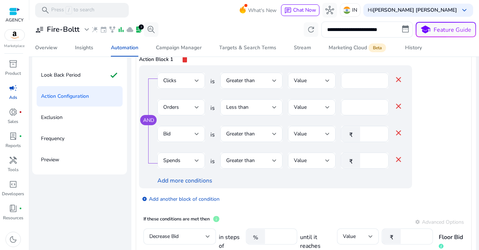
scroll to position [0, 0]
click at [306, 179] on div "Add more conditions" at bounding box center [279, 180] width 245 height 9
click at [337, 188] on div "AND Clicks is Greater than Value *** close Orders is Less than Value * close Bi…" at bounding box center [275, 126] width 273 height 123
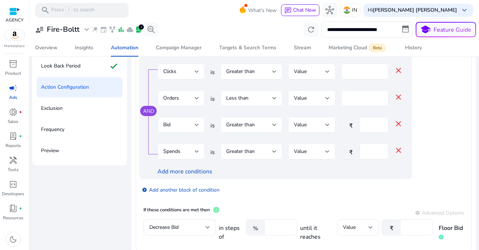
scroll to position [83, 0]
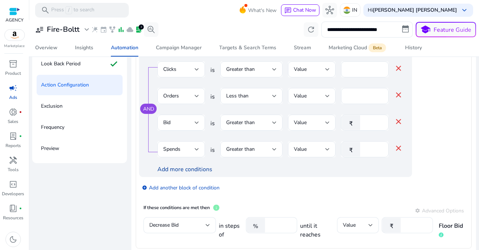
click at [184, 170] on link "Add more conditions" at bounding box center [184, 170] width 55 height 8
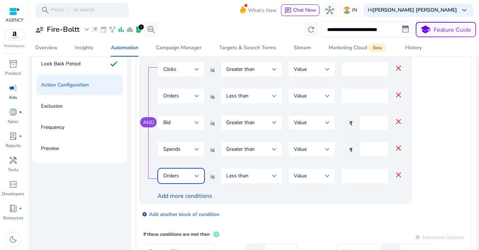
click at [184, 180] on div "Orders" at bounding box center [178, 176] width 31 height 8
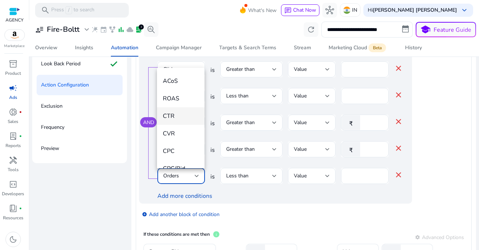
scroll to position [104, 0]
click at [238, 193] on div at bounding box center [239, 125] width 479 height 250
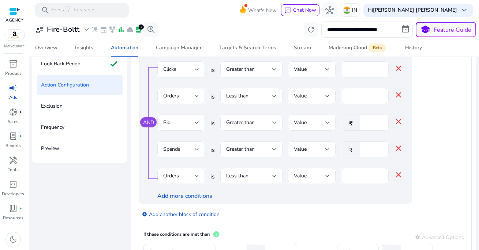
click at [396, 176] on mat-icon "close" at bounding box center [398, 175] width 9 height 9
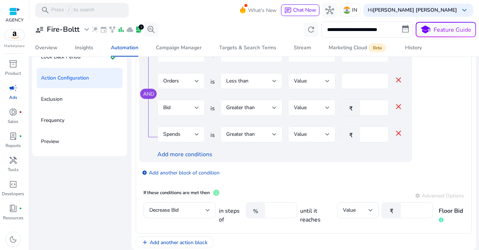
scroll to position [43, 0]
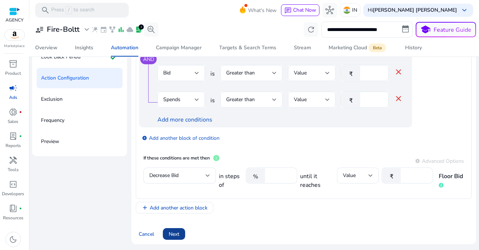
click at [181, 232] on span at bounding box center [174, 235] width 22 height 18
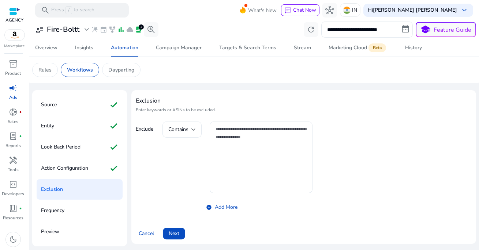
scroll to position [0, 0]
click at [192, 161] on div "Contains add_circle Add More" at bounding box center [237, 168] width 150 height 92
click at [244, 156] on textarea at bounding box center [260, 157] width 91 height 64
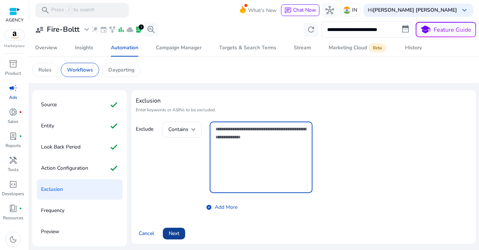
click at [174, 234] on span "Next" at bounding box center [174, 234] width 11 height 8
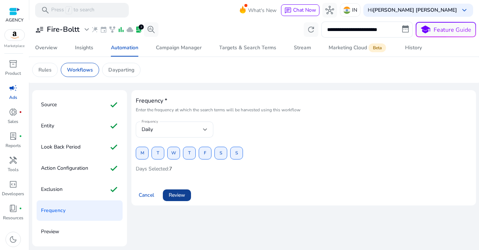
click at [180, 196] on span "Review" at bounding box center [177, 196] width 16 height 8
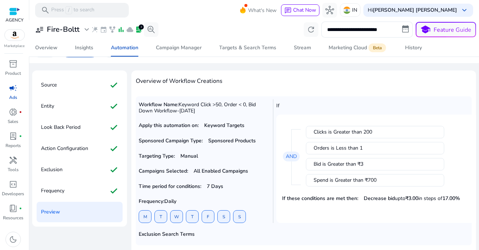
scroll to position [54, 0]
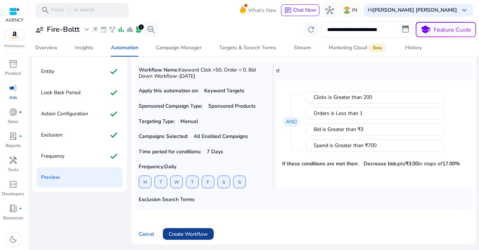
click at [193, 235] on span "Create Workflow" at bounding box center [188, 235] width 39 height 8
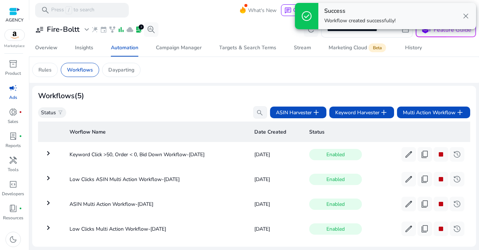
click at [465, 17] on span "close" at bounding box center [465, 16] width 9 height 9
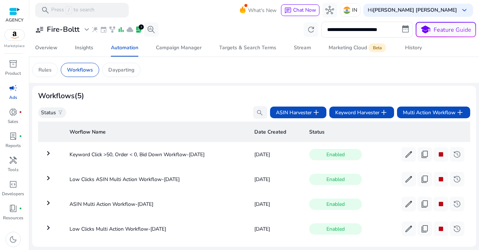
drag, startPoint x: 66, startPoint y: 156, endPoint x: 205, endPoint y: 166, distance: 139.3
click at [205, 166] on table "Worflow Name Date Created Status keyboard_arrow_right Keyword Click >50, Order …" at bounding box center [254, 194] width 432 height 151
copy td "Keyword Click >50, Order < 0, Bid Down Workflow-Aug 30"
click at [427, 113] on span "Multi Action Workflow add" at bounding box center [433, 112] width 61 height 9
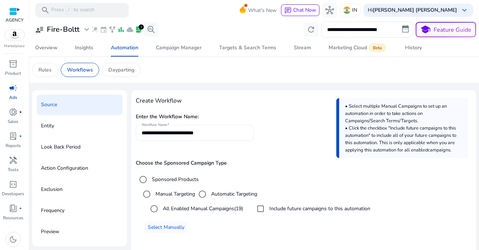
click at [220, 131] on input "**********" at bounding box center [195, 133] width 106 height 8
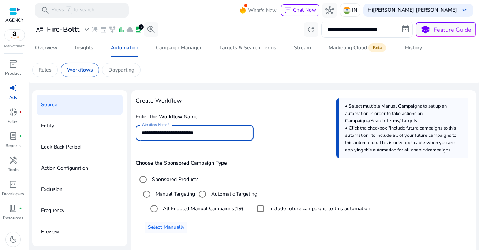
click at [220, 131] on input "**********" at bounding box center [195, 133] width 106 height 8
paste input "**********"
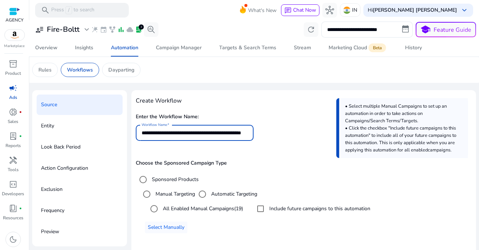
click at [150, 133] on input "**********" at bounding box center [194, 133] width 105 height 8
click at [211, 133] on input "**********" at bounding box center [194, 133] width 105 height 8
type input "**********"
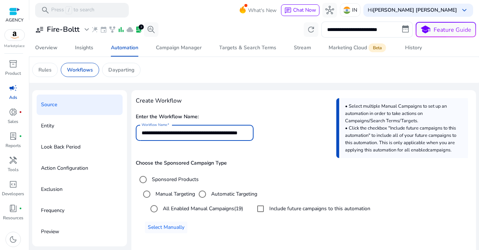
click at [244, 156] on div "Choose the Sponsored Campaign Type Sponsored Products Manual Targeting Automati…" at bounding box center [304, 199] width 336 height 93
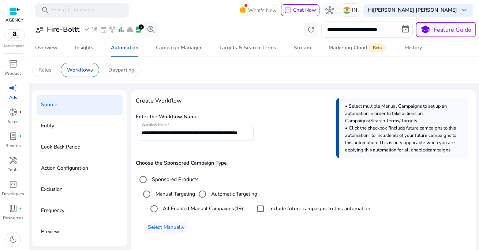
scroll to position [15, 0]
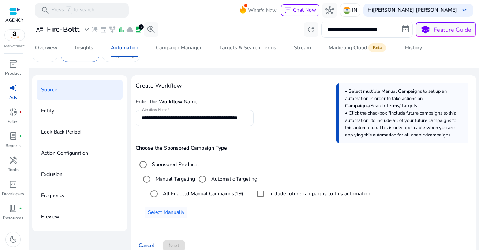
click at [184, 196] on label "All Enabled Manual Campaigns (19)" at bounding box center [202, 194] width 82 height 8
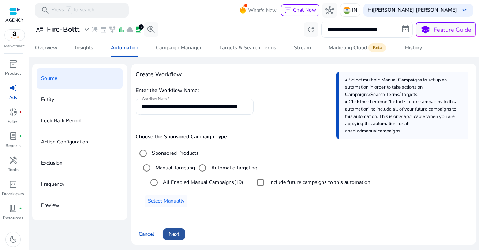
click at [177, 233] on span "Next" at bounding box center [174, 235] width 11 height 8
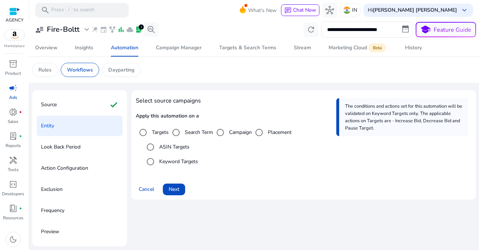
click at [166, 148] on label "ASIN Targets" at bounding box center [174, 147] width 32 height 8
click at [176, 189] on span "Next" at bounding box center [174, 190] width 11 height 8
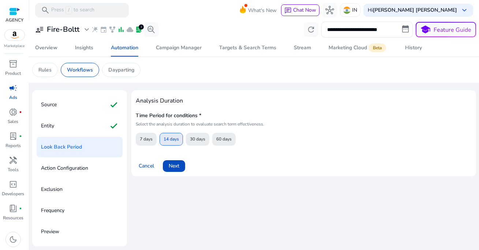
click at [169, 141] on span "14 days" at bounding box center [170, 139] width 15 height 13
click at [146, 139] on span "7 days" at bounding box center [146, 139] width 13 height 13
click at [176, 167] on span "Next" at bounding box center [174, 166] width 11 height 8
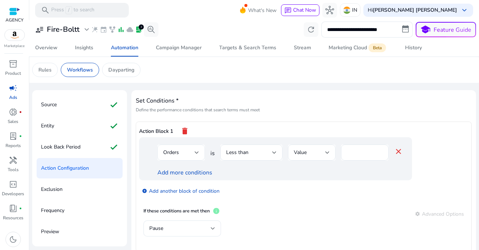
click at [185, 154] on div "Orders" at bounding box center [178, 153] width 31 height 8
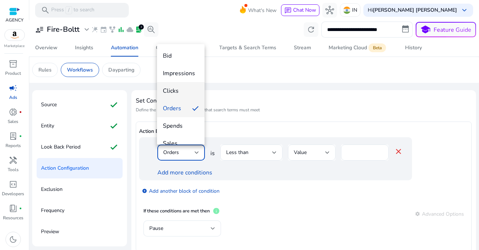
click at [178, 94] on span "Clicks" at bounding box center [181, 91] width 36 height 8
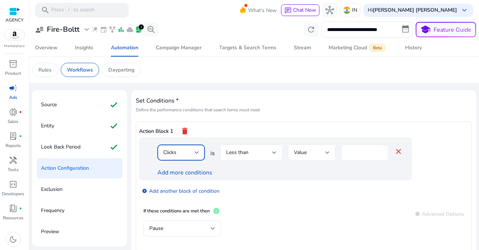
click at [239, 148] on div "Less than" at bounding box center [251, 153] width 50 height 16
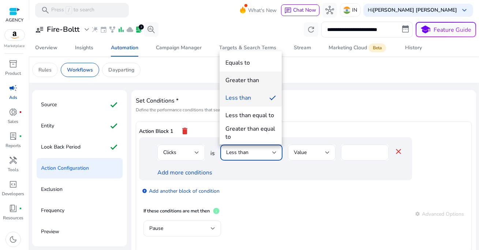
click at [239, 79] on div "Greater than" at bounding box center [242, 80] width 34 height 8
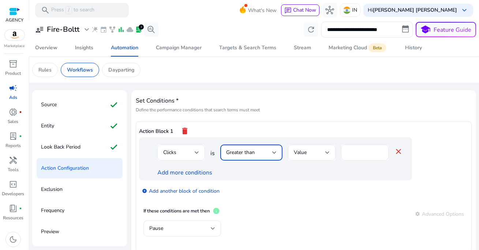
drag, startPoint x: 355, startPoint y: 152, endPoint x: 338, endPoint y: 152, distance: 16.8
click at [338, 152] on div "Clicks is Greater than Value * close" at bounding box center [279, 157] width 245 height 24
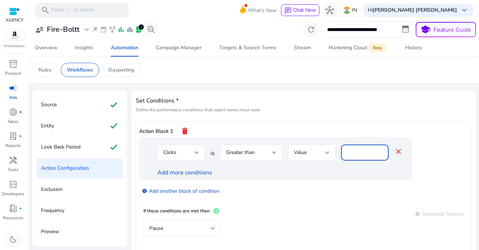
type input "***"
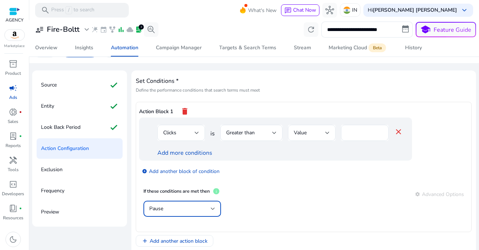
scroll to position [28, 0]
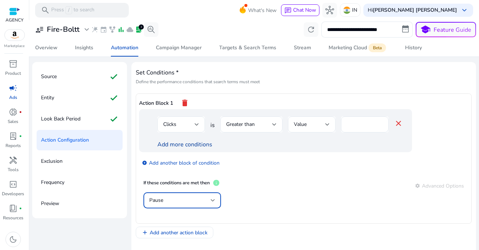
click at [191, 144] on link "Add more conditions" at bounding box center [184, 145] width 55 height 8
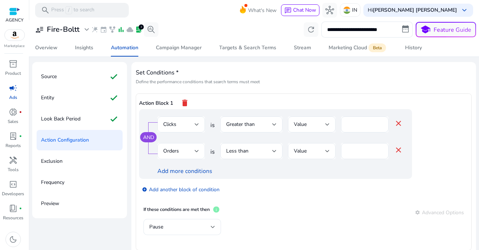
click at [183, 154] on div "Orders" at bounding box center [178, 151] width 31 height 8
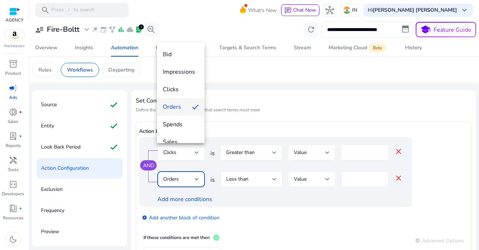
scroll to position [28, 0]
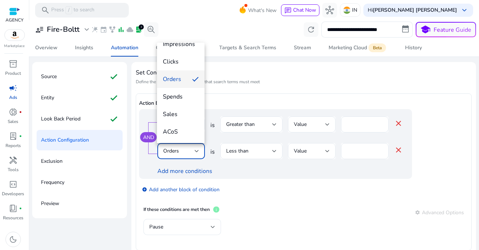
click at [180, 79] on span "Orders" at bounding box center [174, 79] width 23 height 8
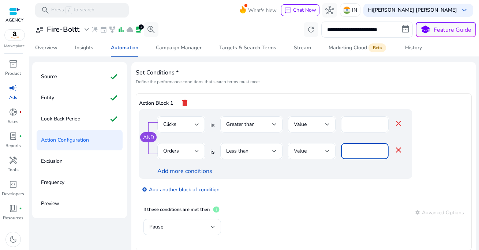
drag, startPoint x: 354, startPoint y: 151, endPoint x: 329, endPoint y: 151, distance: 24.9
click at [329, 151] on div "Orders is Less than Value * close" at bounding box center [279, 155] width 245 height 24
type input "*"
click at [306, 186] on div "add_circle Add another block of condition" at bounding box center [290, 189] width 302 height 20
click at [193, 169] on link "Add more conditions" at bounding box center [184, 171] width 55 height 8
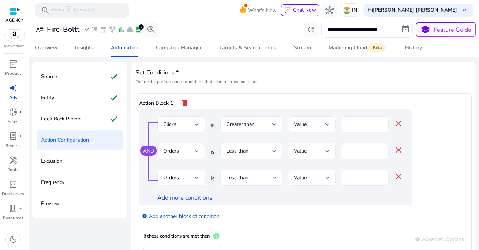
click at [181, 176] on div "Orders" at bounding box center [178, 178] width 31 height 8
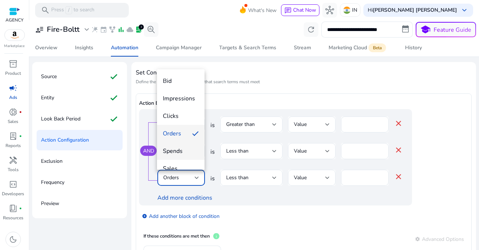
click at [182, 153] on span "Spends" at bounding box center [181, 151] width 36 height 8
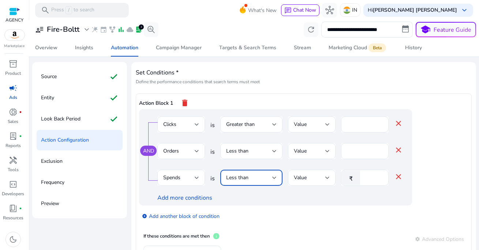
click at [249, 181] on div "Less than" at bounding box center [249, 178] width 46 height 8
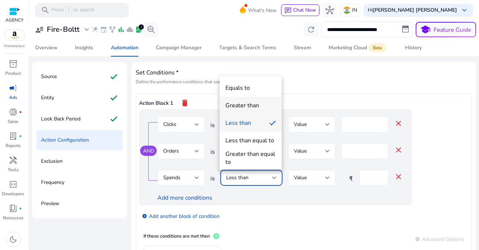
click at [245, 105] on div "Greater than" at bounding box center [242, 106] width 34 height 8
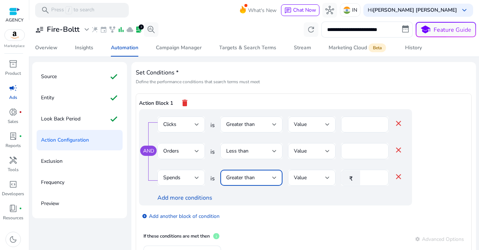
drag, startPoint x: 370, startPoint y: 179, endPoint x: 346, endPoint y: 178, distance: 23.8
click at [346, 179] on div "₹ *" at bounding box center [362, 178] width 42 height 16
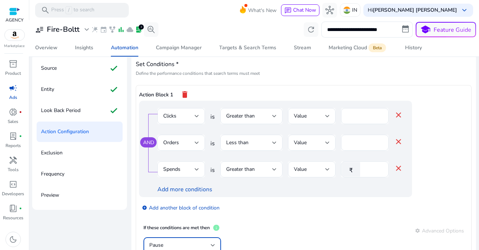
click at [289, 193] on div "Add more conditions" at bounding box center [279, 189] width 245 height 9
drag, startPoint x: 365, startPoint y: 169, endPoint x: 329, endPoint y: 170, distance: 35.8
click at [346, 170] on div "₹ ***" at bounding box center [362, 170] width 42 height 16
type input "***"
click at [324, 200] on div "add_circle Add another block of condition" at bounding box center [290, 207] width 302 height 20
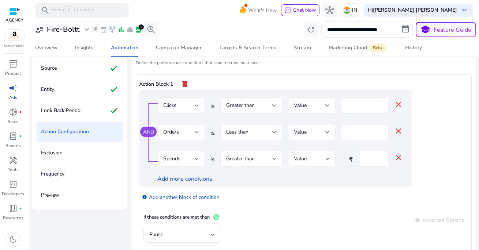
scroll to position [12, 0]
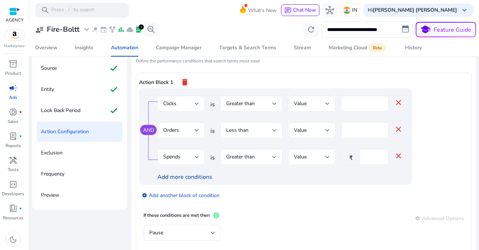
click at [188, 176] on link "Add more conditions" at bounding box center [184, 177] width 55 height 8
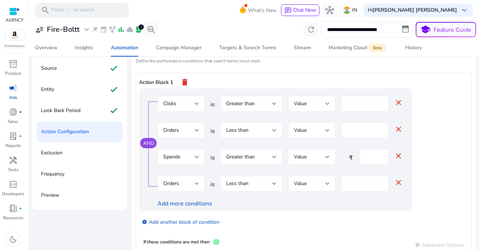
click at [184, 183] on div "Orders" at bounding box center [178, 184] width 31 height 8
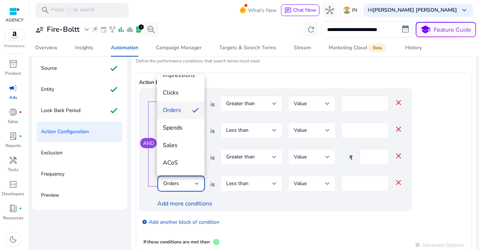
scroll to position [0, 0]
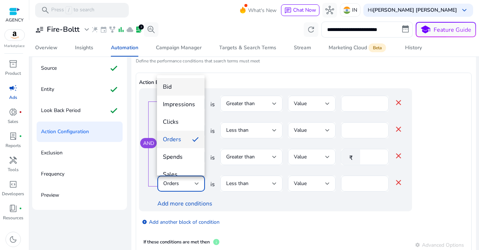
click at [176, 88] on span "Bid" at bounding box center [181, 87] width 36 height 8
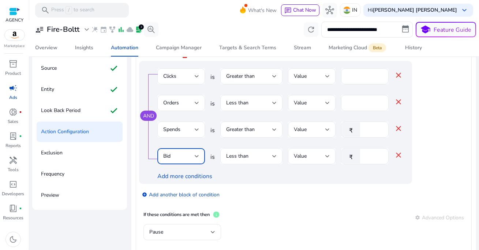
scroll to position [43, 0]
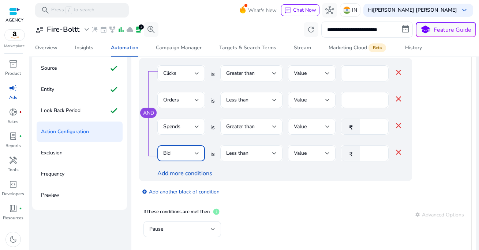
click at [256, 158] on div "Less than" at bounding box center [251, 154] width 50 height 16
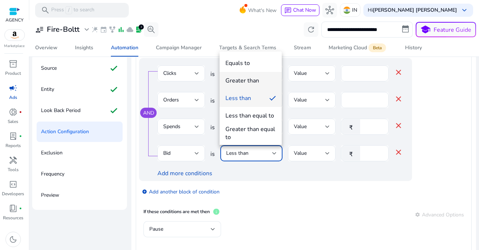
click at [243, 82] on div "Greater than" at bounding box center [242, 81] width 34 height 8
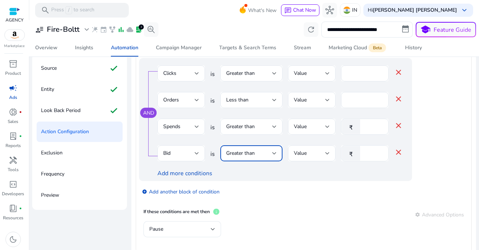
drag, startPoint x: 369, startPoint y: 152, endPoint x: 344, endPoint y: 152, distance: 24.1
click at [348, 152] on div "₹ *" at bounding box center [362, 154] width 42 height 16
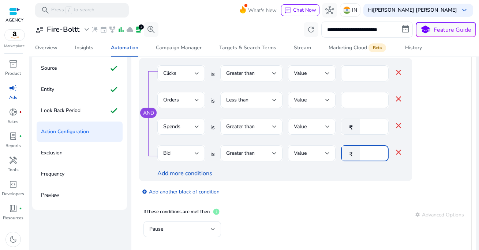
type input "*"
click at [304, 177] on div "Add more conditions" at bounding box center [279, 173] width 245 height 9
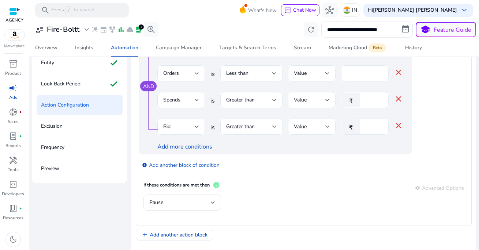
scroll to position [73, 0]
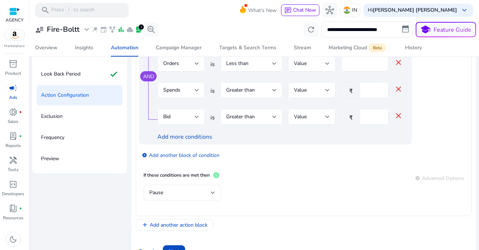
click at [192, 193] on div "Pause" at bounding box center [179, 193] width 61 height 8
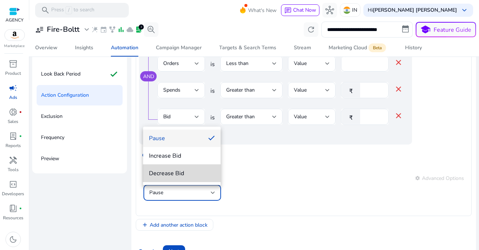
click at [188, 174] on span "Decrease Bid" at bounding box center [182, 174] width 66 height 8
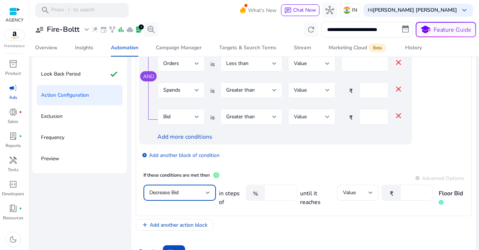
click at [276, 193] on input "**" at bounding box center [279, 193] width 23 height 8
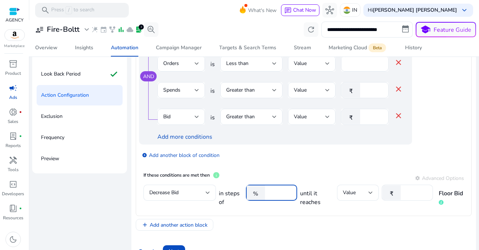
type input "**"
click at [308, 168] on mat-card "If these conditions are met then info settings Advanced Options Decrease Bid in…" at bounding box center [303, 190] width 329 height 46
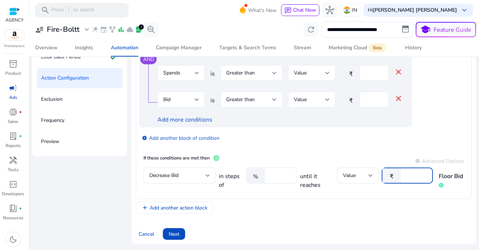
click at [414, 175] on input "*" at bounding box center [415, 176] width 23 height 8
click at [361, 152] on mat-card "If these conditions are met then info settings Advanced Options Decrease Bid in…" at bounding box center [303, 173] width 329 height 46
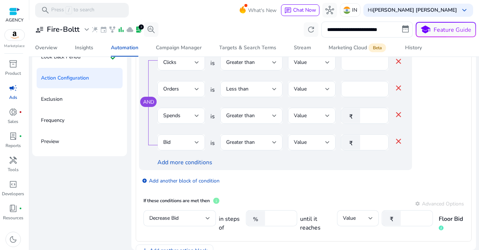
scroll to position [43, 0]
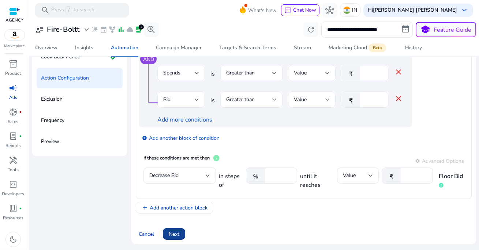
click at [180, 236] on span at bounding box center [174, 235] width 22 height 18
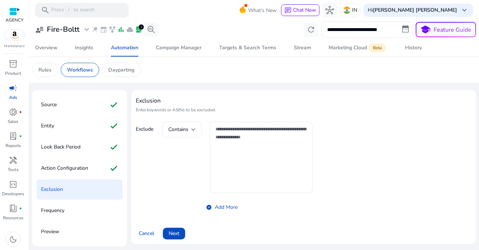
scroll to position [0, 0]
click at [174, 231] on span "Next" at bounding box center [174, 234] width 11 height 8
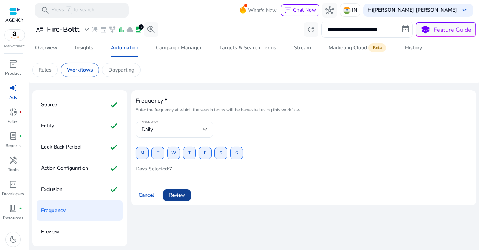
click at [185, 195] on span "Review" at bounding box center [177, 196] width 16 height 8
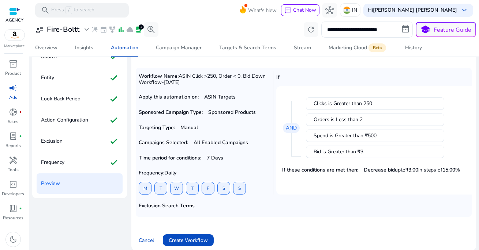
scroll to position [54, 0]
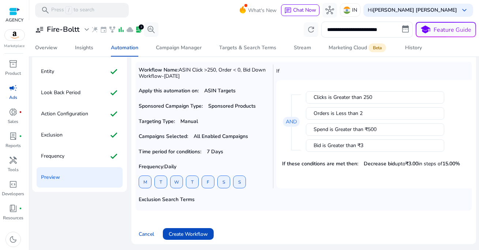
drag, startPoint x: 311, startPoint y: 97, endPoint x: 375, endPoint y: 97, distance: 63.6
click at [375, 97] on div "Clicks is Greater than 250" at bounding box center [375, 97] width 138 height 12
click at [365, 80] on mat-card "Clicks is Greater than 250 Orders is Less than 2 Spend is Greater than ₹500 Bid…" at bounding box center [384, 134] width 216 height 109
drag, startPoint x: 315, startPoint y: 114, endPoint x: 370, endPoint y: 114, distance: 54.9
click at [370, 114] on div "Orders is Less than 2" at bounding box center [374, 113] width 123 height 7
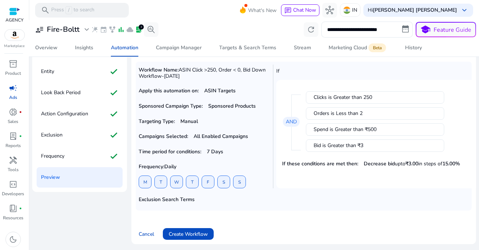
click at [370, 114] on div "Orders is Less than 2" at bounding box center [374, 113] width 123 height 7
drag, startPoint x: 313, startPoint y: 129, endPoint x: 381, endPoint y: 129, distance: 68.0
click at [381, 129] on div "Spend is Greater than ₹500" at bounding box center [374, 129] width 123 height 7
drag, startPoint x: 313, startPoint y: 147, endPoint x: 382, endPoint y: 147, distance: 69.5
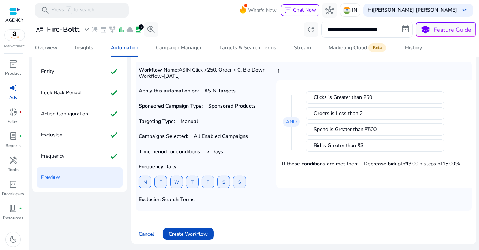
click at [382, 147] on div "Bid is Greater than ₹3" at bounding box center [374, 145] width 123 height 7
click at [191, 231] on span "Create Workflow" at bounding box center [188, 235] width 39 height 8
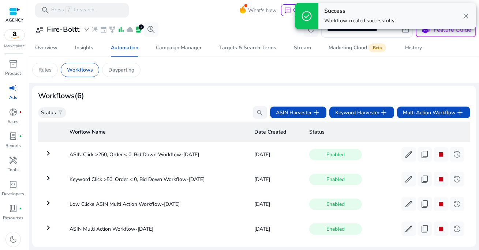
click at [466, 15] on span "close" at bounding box center [465, 16] width 9 height 9
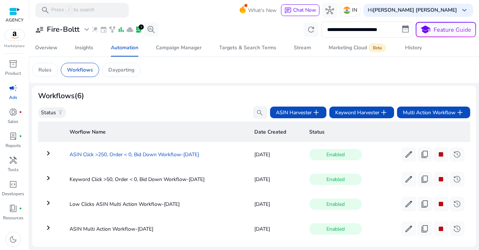
drag, startPoint x: 65, startPoint y: 153, endPoint x: 201, endPoint y: 154, distance: 135.3
click at [201, 154] on td "ASIN Click >250, Order < 0, Bid Down Workflow-Aug 30" at bounding box center [156, 154] width 185 height 19
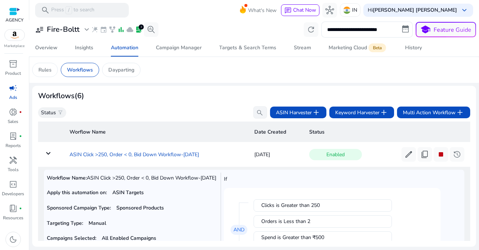
copy td "ASIN Click >250, Order < 0, Bid Down Workflow-Aug 30"
click at [220, 95] on div "Workflows (6)" at bounding box center [254, 96] width 432 height 9
click at [47, 69] on p "Rules" at bounding box center [44, 70] width 13 height 8
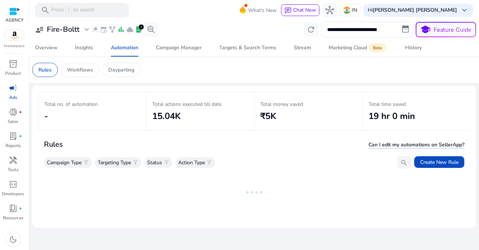
click at [173, 64] on app-sa-custom-tab "Rules Workflows Dayparting" at bounding box center [254, 70] width 444 height 14
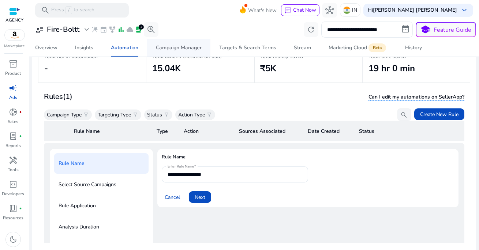
scroll to position [53, 0]
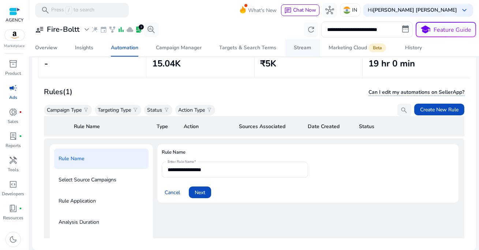
click at [295, 48] on div "Stream" at bounding box center [302, 47] width 17 height 5
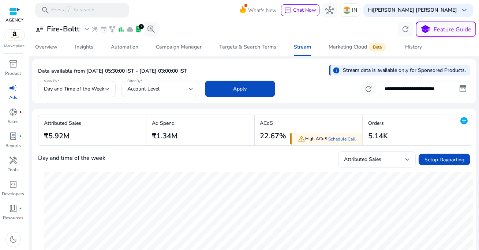
click at [400, 91] on input "**********" at bounding box center [423, 89] width 91 height 16
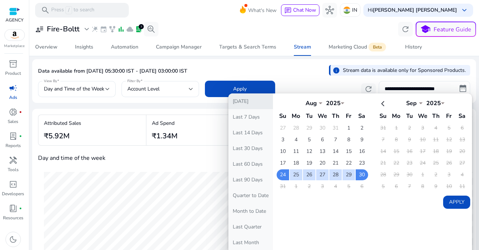
click at [260, 103] on button "[DATE]" at bounding box center [250, 102] width 45 height 16
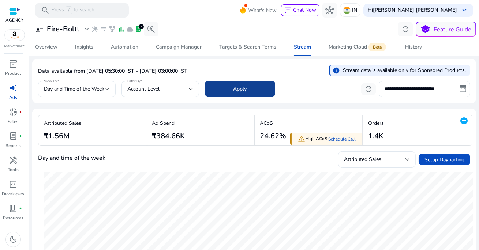
click at [246, 90] on span "Apply" at bounding box center [240, 89] width 14 height 8
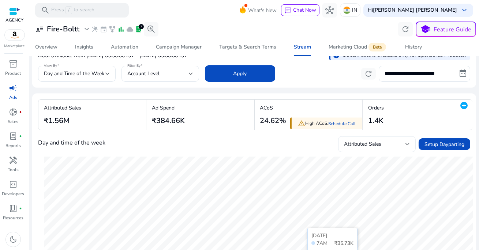
scroll to position [9, 0]
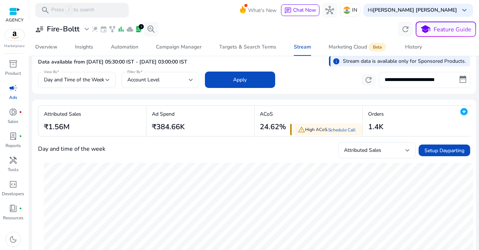
click at [413, 80] on input "**********" at bounding box center [423, 80] width 91 height 16
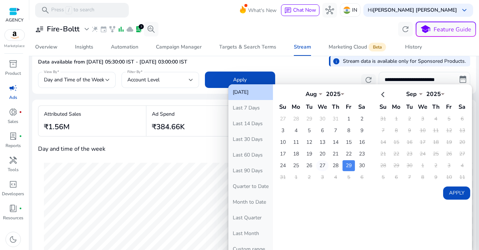
click at [321, 165] on td "27" at bounding box center [322, 166] width 12 height 11
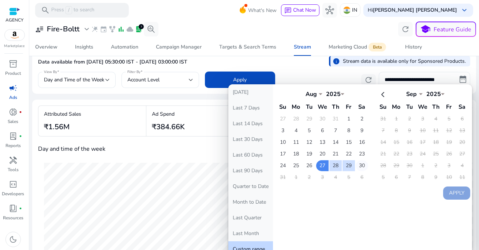
click at [361, 163] on td "30" at bounding box center [361, 166] width 12 height 11
click at [321, 165] on td "27" at bounding box center [322, 166] width 12 height 11
click at [359, 163] on td "30" at bounding box center [361, 166] width 12 height 11
click at [443, 191] on button "Apply" at bounding box center [456, 193] width 27 height 13
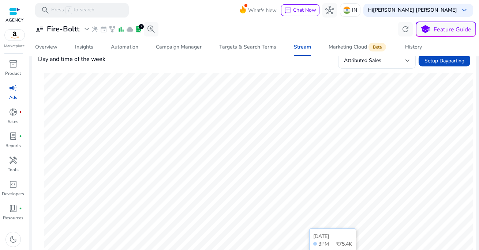
scroll to position [0, 0]
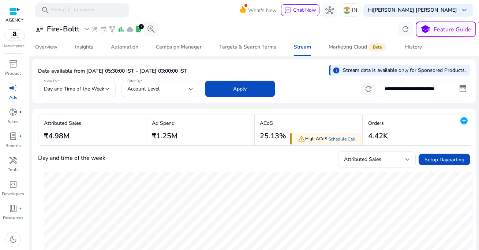
drag, startPoint x: 188, startPoint y: 71, endPoint x: 236, endPoint y: 71, distance: 47.9
click at [236, 71] on div "Data available from Aug 26, 2025, 05:30:00 IST - Aug 30, 2025, 03:00:00 IST inf…" at bounding box center [254, 72] width 432 height 14
click at [195, 27] on div "**********" at bounding box center [254, 29] width 444 height 15
click at [209, 26] on div "**********" at bounding box center [254, 29] width 444 height 15
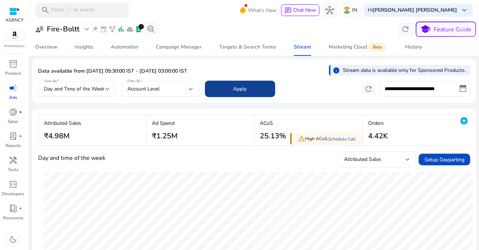
click at [261, 87] on span at bounding box center [240, 89] width 70 height 18
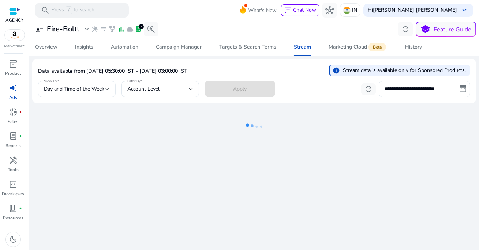
click at [410, 87] on input "**********" at bounding box center [423, 89] width 91 height 16
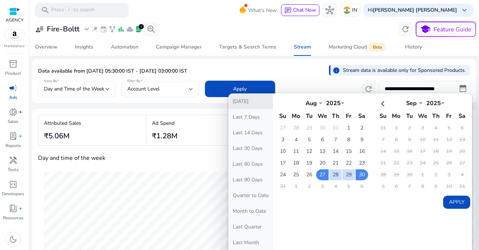
click at [241, 99] on button "[DATE]" at bounding box center [250, 102] width 45 height 16
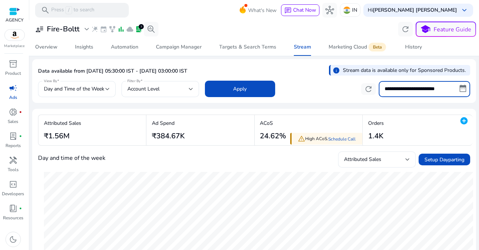
click at [428, 91] on input "**********" at bounding box center [423, 89] width 91 height 16
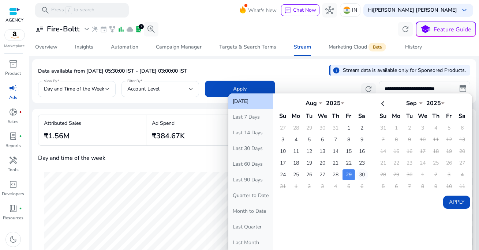
click at [359, 175] on td "30" at bounding box center [361, 175] width 12 height 11
click at [449, 201] on button "Apply" at bounding box center [456, 202] width 27 height 13
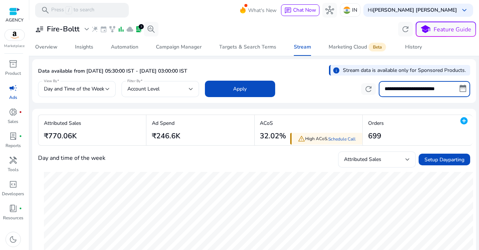
click at [397, 96] on input "**********" at bounding box center [423, 89] width 91 height 16
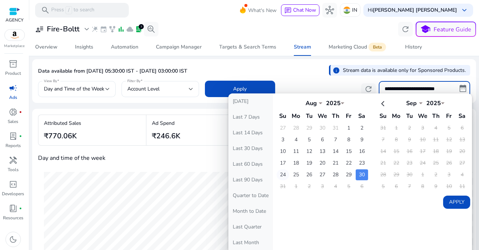
click at [280, 174] on td "24" at bounding box center [282, 175] width 12 height 11
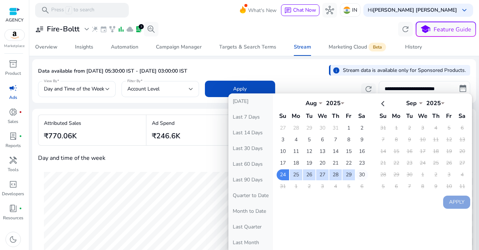
click at [357, 173] on td "30" at bounding box center [361, 175] width 12 height 11
click at [449, 199] on button "Apply" at bounding box center [456, 202] width 27 height 13
type input "**********"
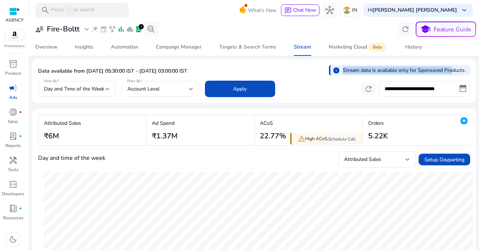
drag, startPoint x: 340, startPoint y: 69, endPoint x: 449, endPoint y: 70, distance: 108.2
click at [449, 70] on p "Stream data is available only for Sponsored Products." at bounding box center [404, 71] width 123 height 8
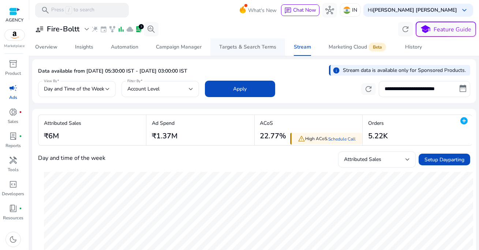
click at [250, 46] on div "Targets & Search Terms" at bounding box center [247, 47] width 57 height 5
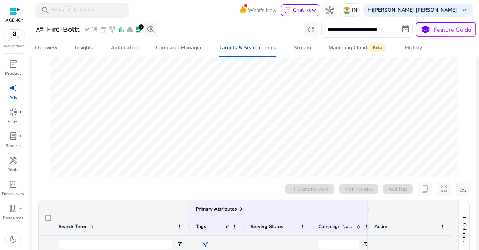
scroll to position [76, 0]
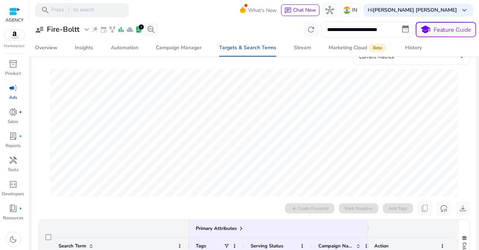
click at [369, 31] on input "**********" at bounding box center [366, 30] width 91 height 16
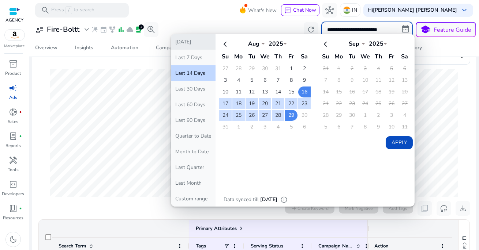
click at [192, 42] on button "[DATE]" at bounding box center [193, 42] width 45 height 16
type input "**********"
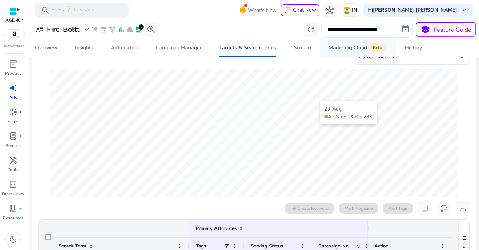
scroll to position [0, 0]
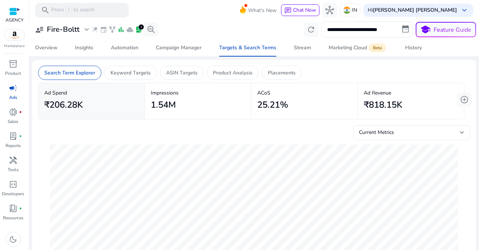
click at [229, 26] on div "**********" at bounding box center [254, 30] width 444 height 16
click at [120, 46] on div "Automation" at bounding box center [124, 47] width 27 height 5
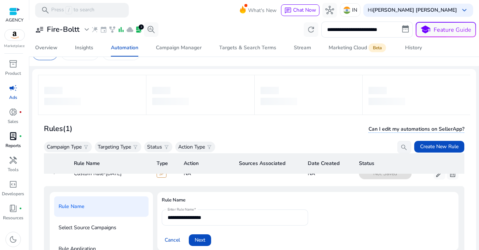
scroll to position [26, 0]
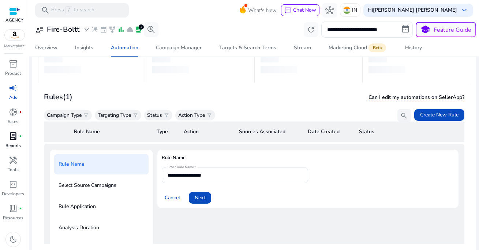
click at [15, 137] on span "lab_profile" at bounding box center [13, 136] width 9 height 9
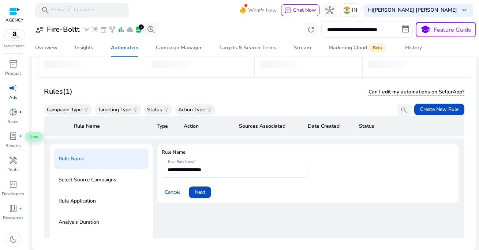
scroll to position [0, 0]
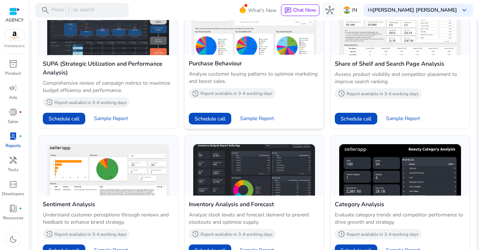
scroll to position [465, 0]
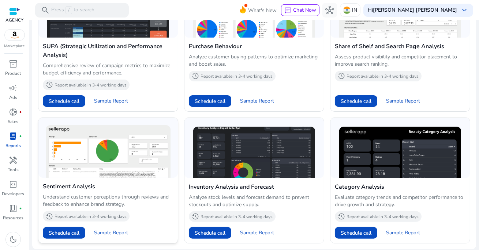
click at [120, 150] on img at bounding box center [108, 151] width 125 height 53
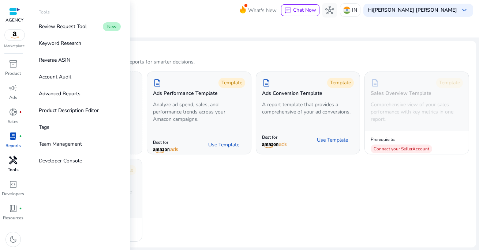
click at [14, 169] on p "Tools" at bounding box center [13, 170] width 11 height 7
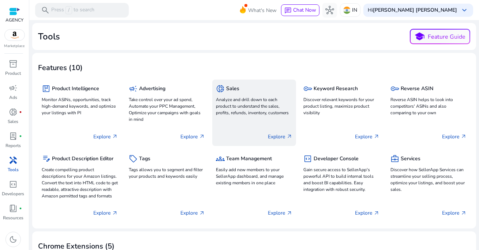
click at [250, 100] on p "Analyze and drill down to each product to understand the sales, profits, refund…" at bounding box center [254, 107] width 76 height 20
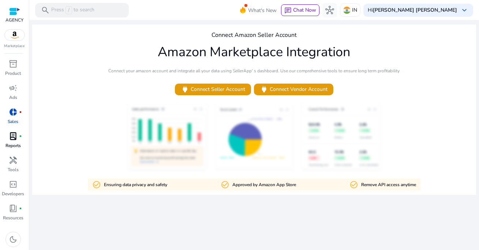
click at [13, 139] on span "lab_profile" at bounding box center [13, 136] width 9 height 9
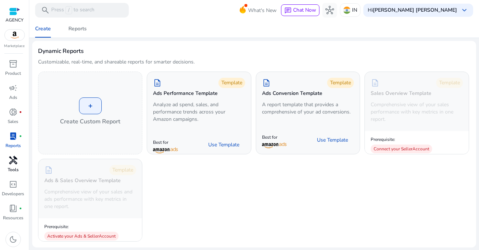
click at [11, 170] on p "Tools" at bounding box center [13, 170] width 11 height 7
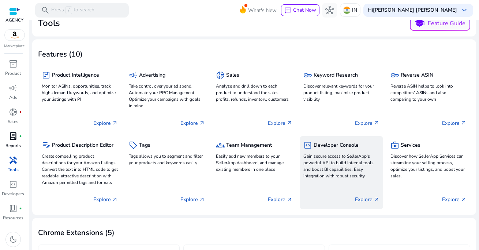
scroll to position [14, 0]
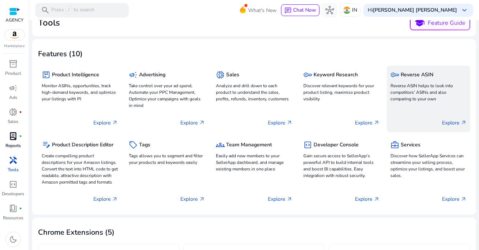
click at [446, 122] on p "Explore arrow_outward" at bounding box center [454, 123] width 24 height 8
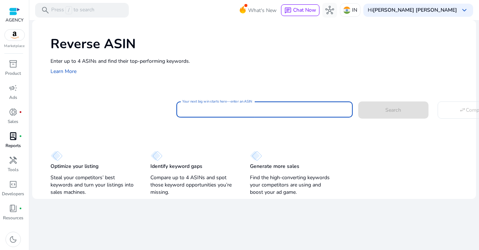
click at [273, 112] on input "Your next big win starts here—enter an ASIN" at bounding box center [264, 110] width 165 height 8
type input "**********"
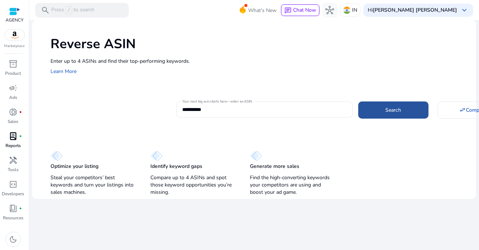
click at [375, 107] on span at bounding box center [393, 110] width 70 height 18
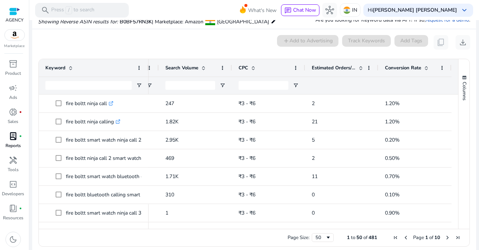
click at [423, 70] on span at bounding box center [426, 68] width 6 height 6
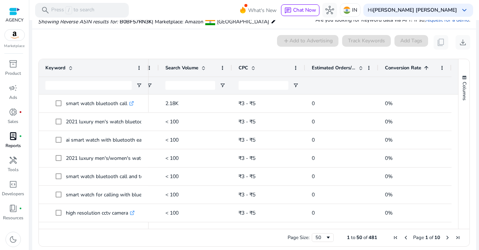
click at [423, 70] on span at bounding box center [426, 68] width 6 height 6
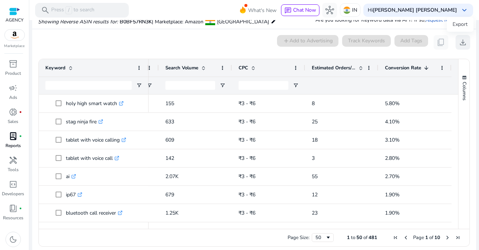
click at [460, 44] on span "download" at bounding box center [462, 42] width 9 height 9
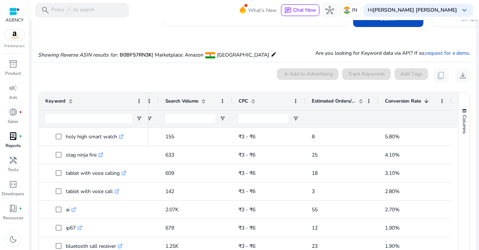
click at [142, 55] on span "B0BF57RN3K" at bounding box center [136, 55] width 32 height 7
copy span "B0BF57RN3K"
